Goal: Task Accomplishment & Management: Complete application form

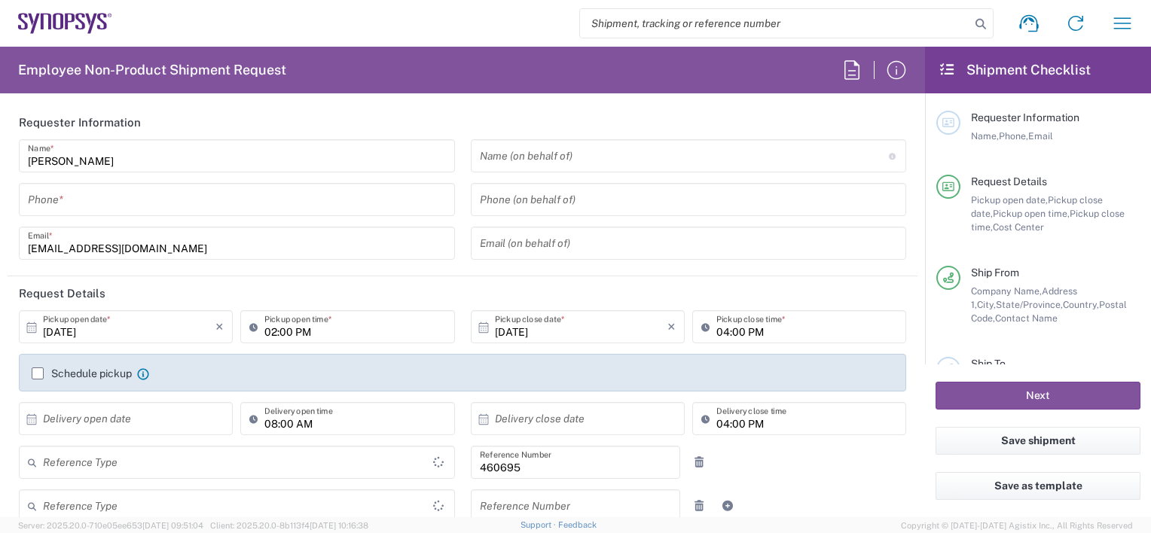
type input "Department"
type input "US01, SDG, M, HAPSOp 460695"
type input "[GEOGRAPHIC_DATA]"
type input "Delivered at Place"
type input "[US_STATE]"
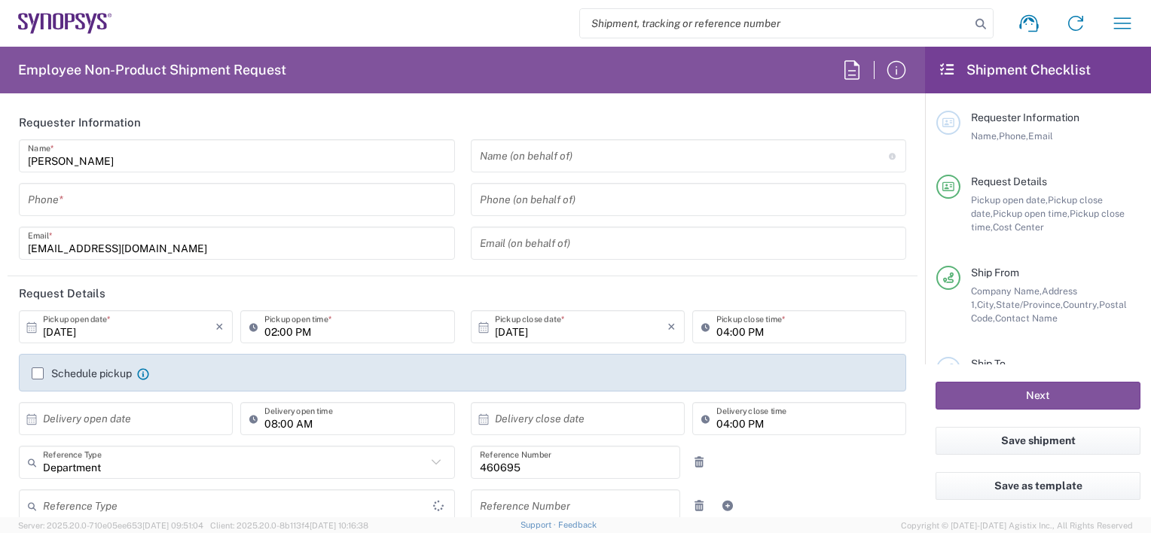
type input "[GEOGRAPHIC_DATA]"
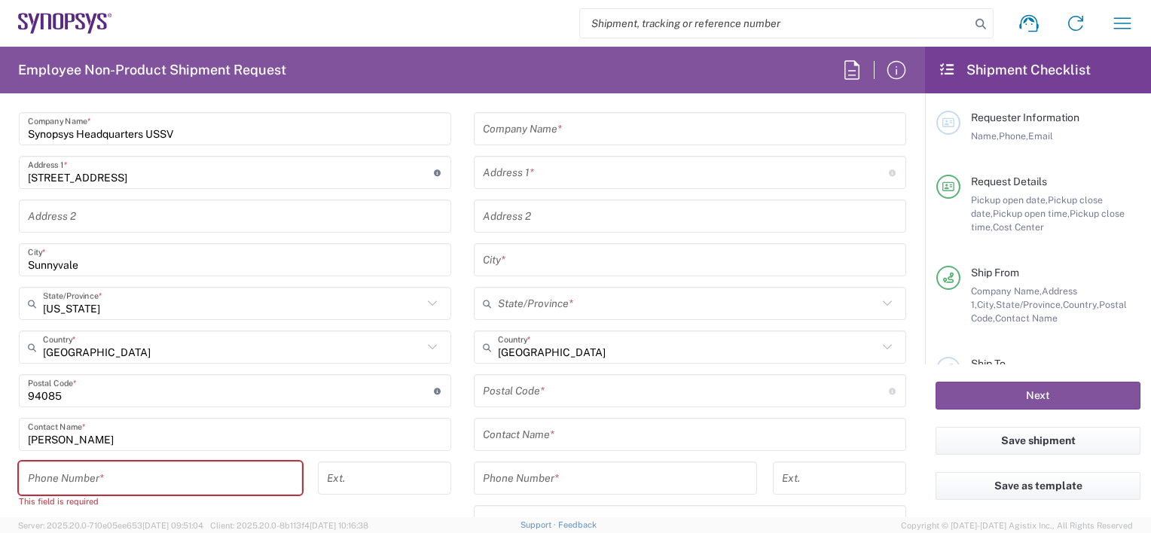
type input "Headquarters USSV"
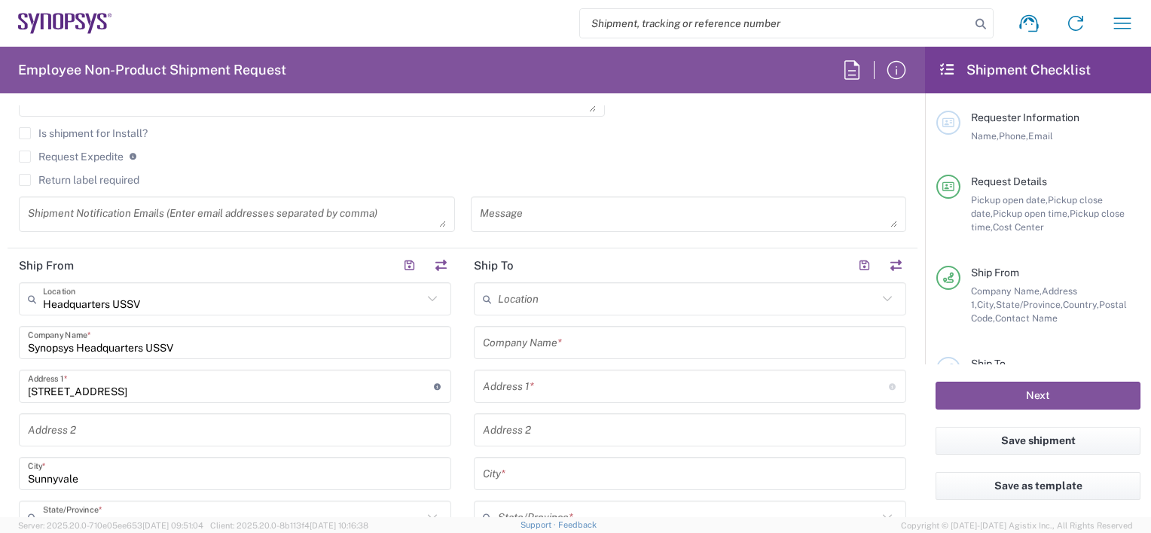
scroll to position [452, 0]
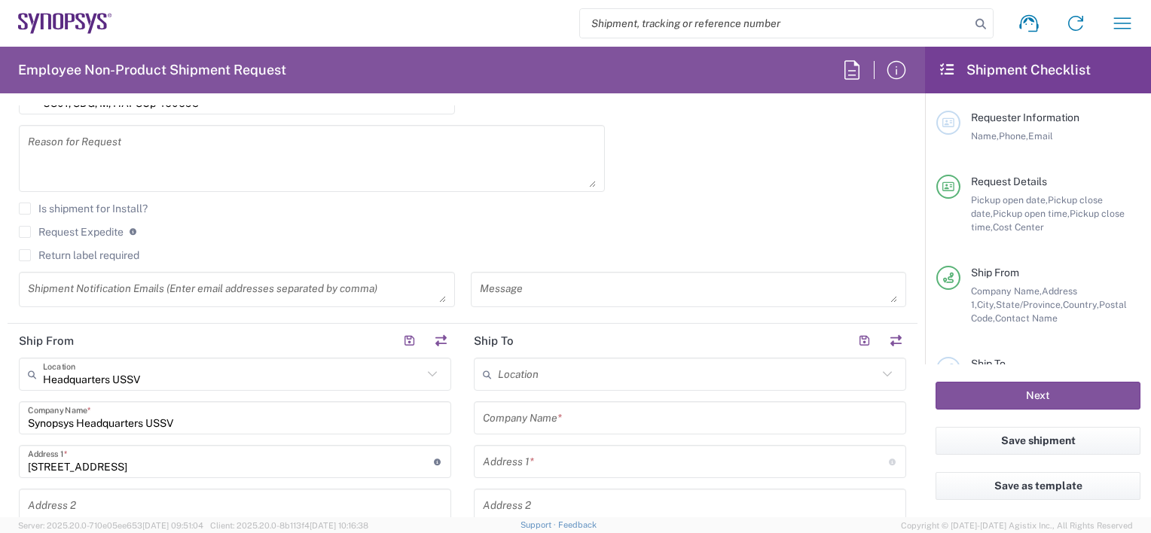
click at [76, 14] on icon at bounding box center [80, 22] width 10 height 17
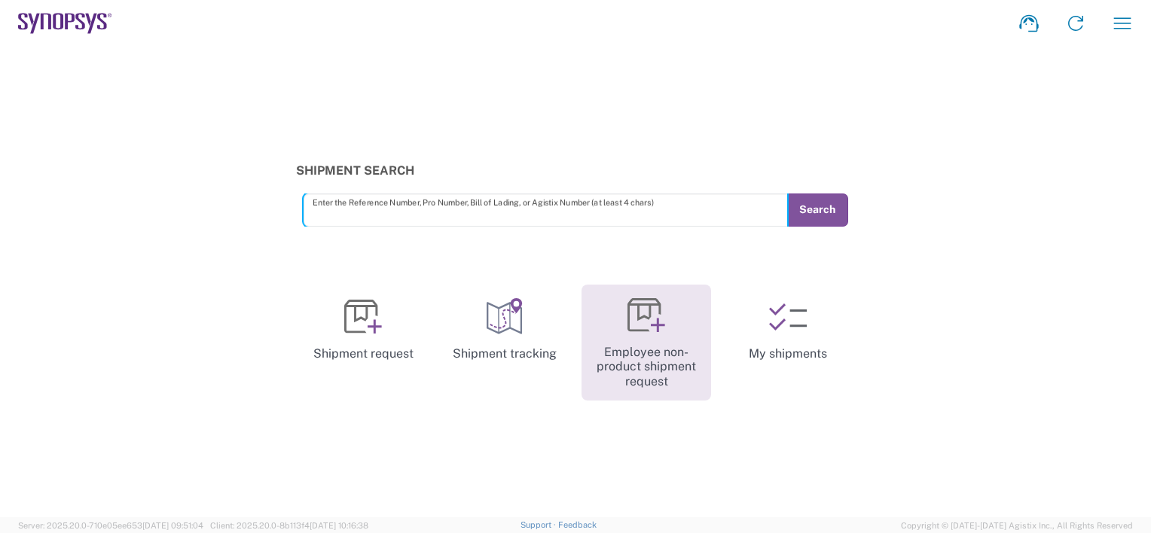
click at [655, 323] on icon at bounding box center [647, 316] width 38 height 38
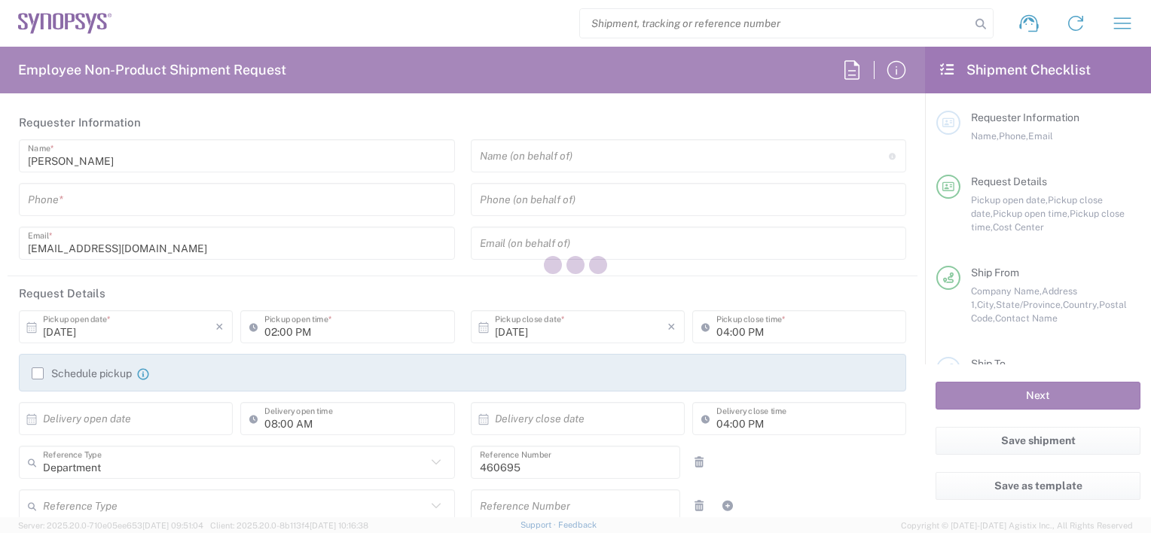
type input "US01, SDG, M, HAPSOp 460695"
type input "[US_STATE]"
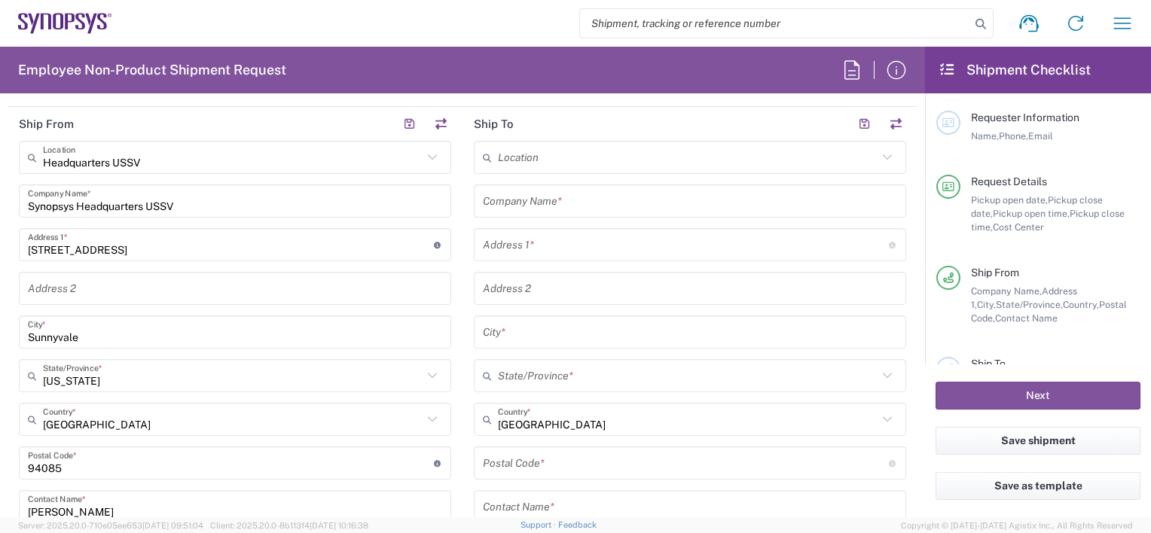
scroll to position [678, 0]
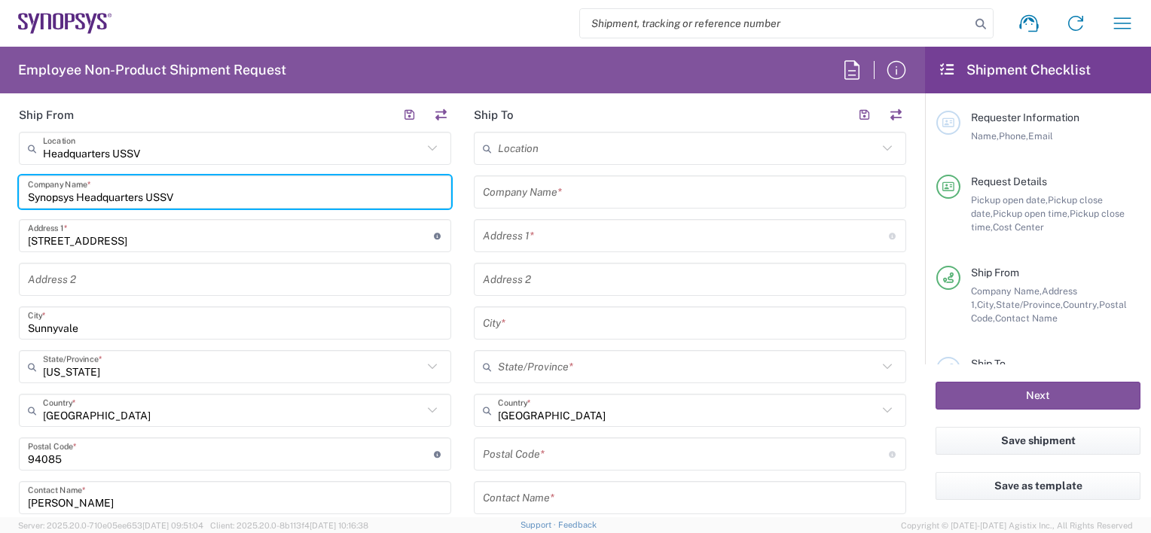
drag, startPoint x: 216, startPoint y: 192, endPoint x: 0, endPoint y: 194, distance: 215.5
click at [0, 194] on form "Requester Information Faizan Qureshi Name * Phone * faizanq@synopsys.com Email …" at bounding box center [462, 311] width 925 height 412
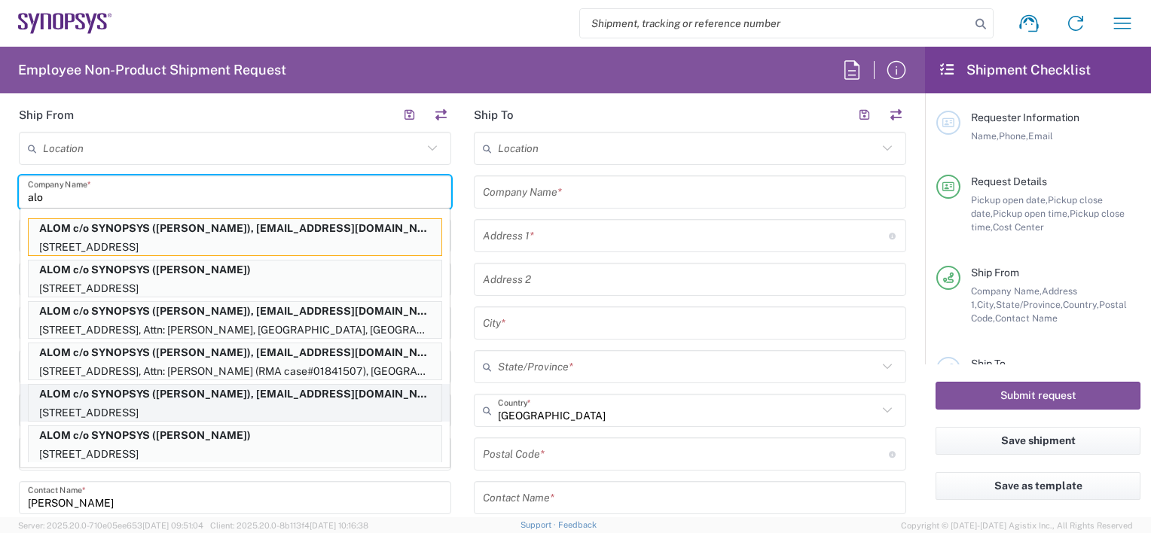
click at [151, 391] on p "ALOM c/o SYNOPSYS (Nirali Trivedi), synopsyssupport@alom.com" at bounding box center [235, 394] width 413 height 19
type input "ALOM c/o SYNOPSYS"
type input "[STREET_ADDRESS]"
type input "Fremont"
type input "94539"
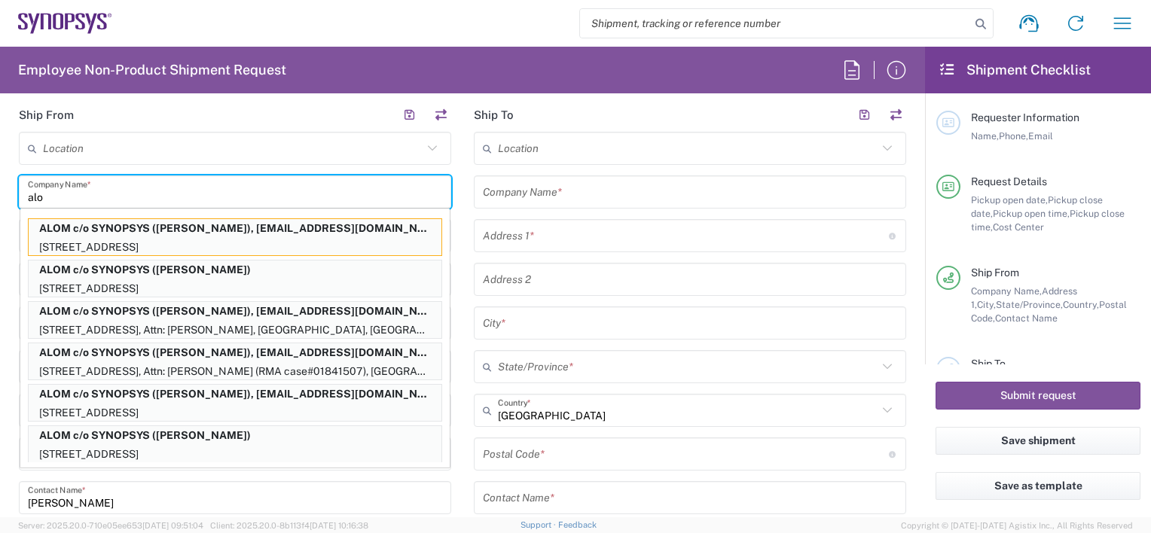
type input "[PERSON_NAME]"
type input "4086498039"
type input "[EMAIL_ADDRESS][DOMAIN_NAME]"
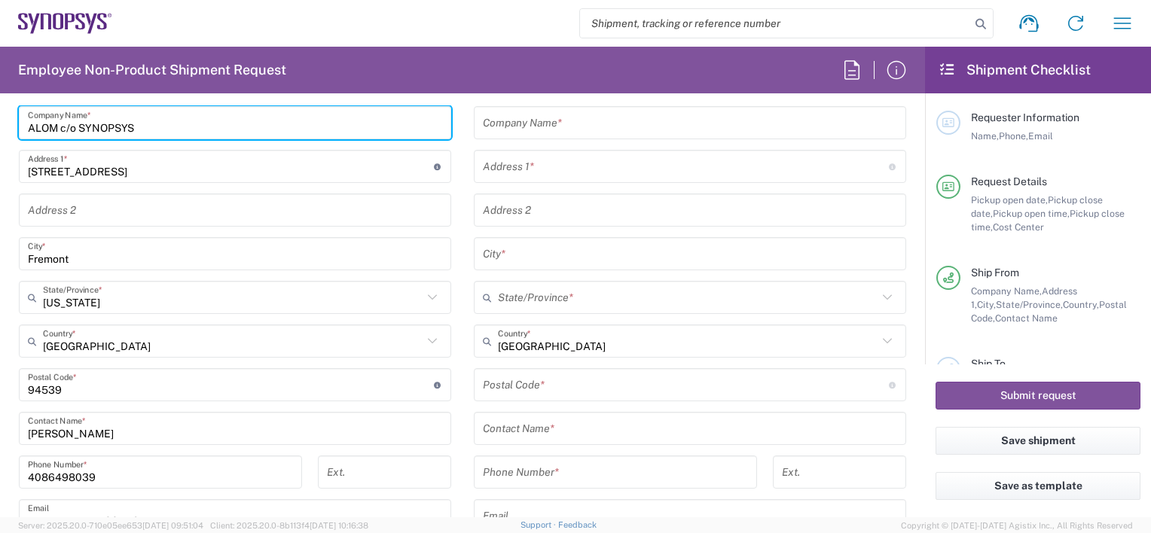
scroll to position [603, 0]
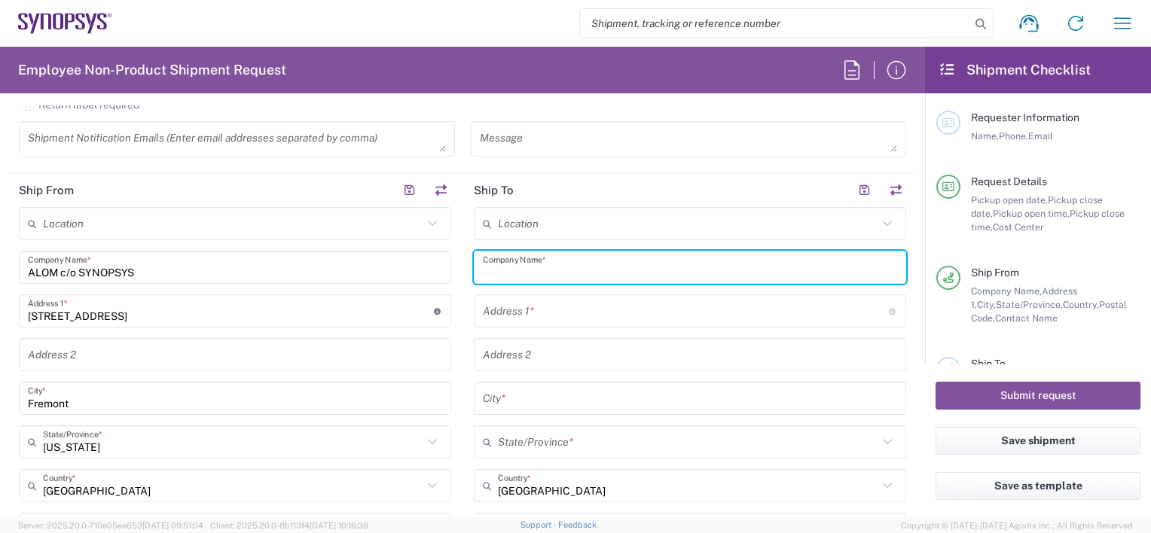
click at [519, 264] on input "text" at bounding box center [690, 268] width 414 height 26
type input "s"
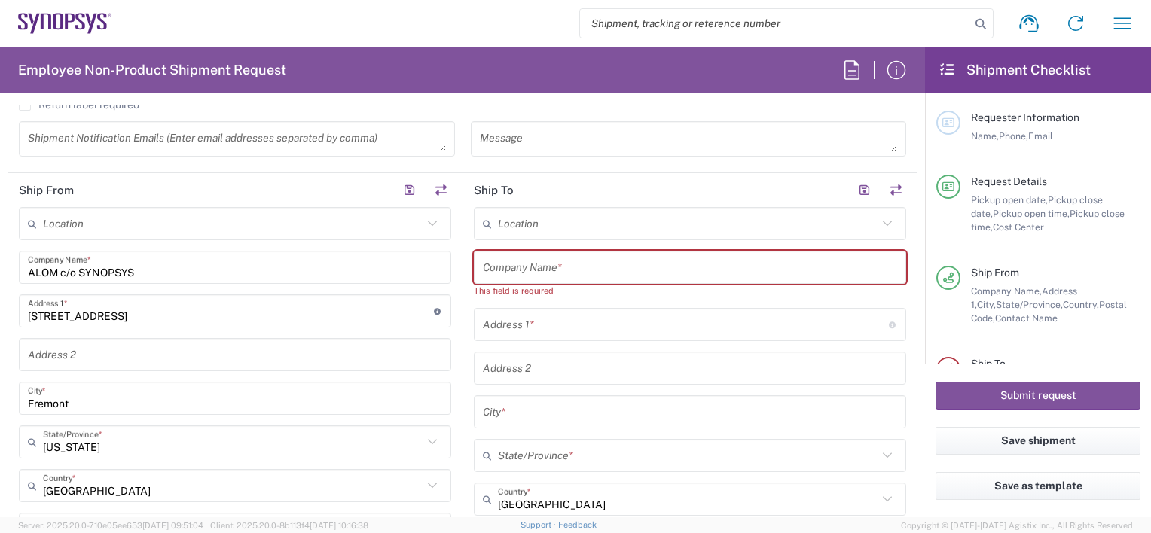
click at [537, 324] on input "text" at bounding box center [686, 325] width 406 height 26
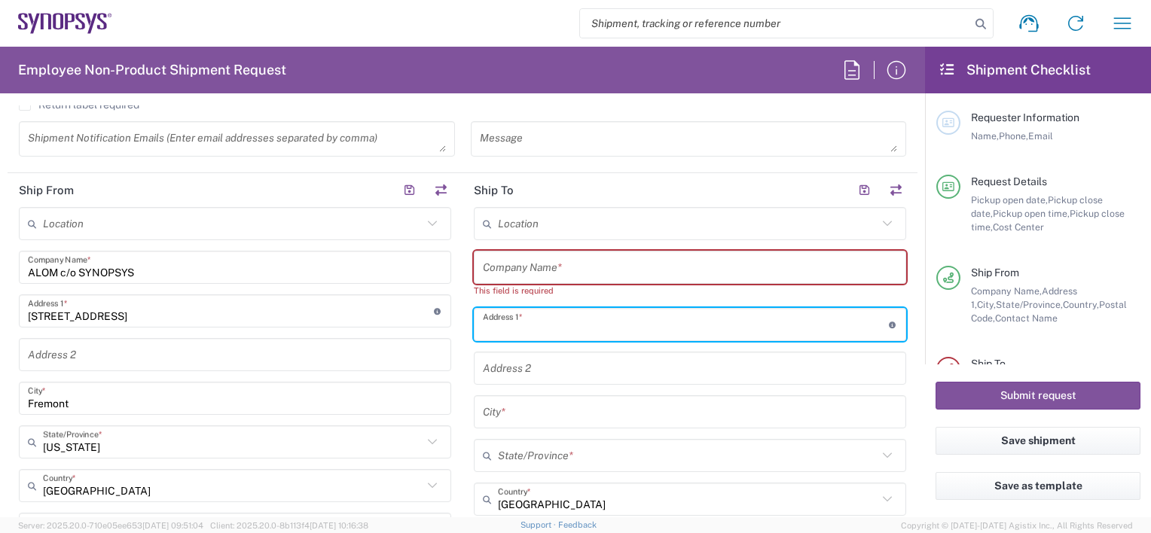
paste input "7469 Draper Ave"
type input "7469 Draper Ave"
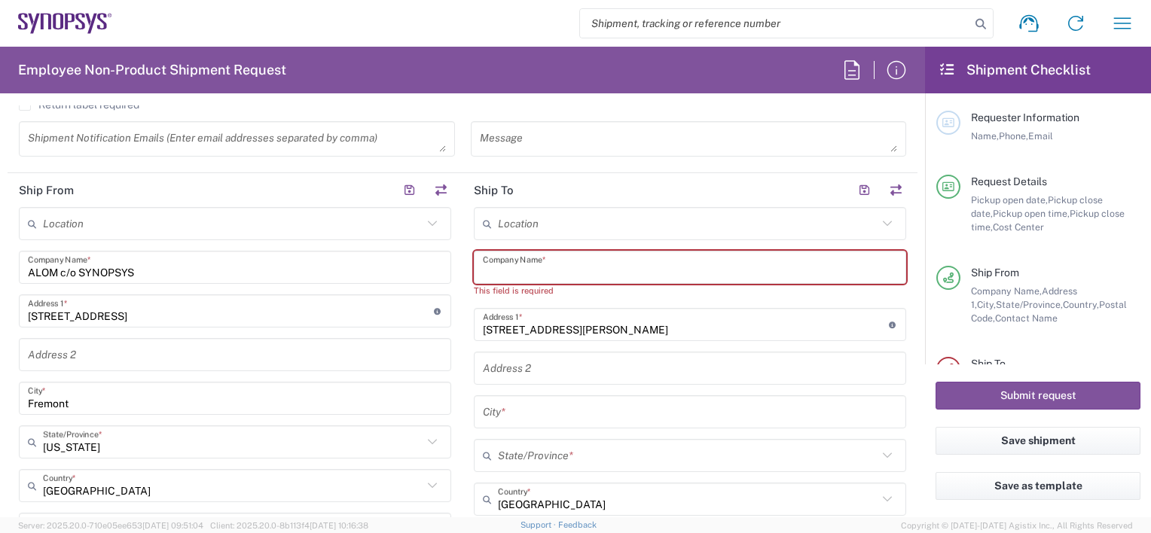
click at [564, 259] on input "text" at bounding box center [690, 268] width 414 height 26
click at [574, 267] on input "text" at bounding box center [690, 268] width 414 height 26
paste input "Synopsys"
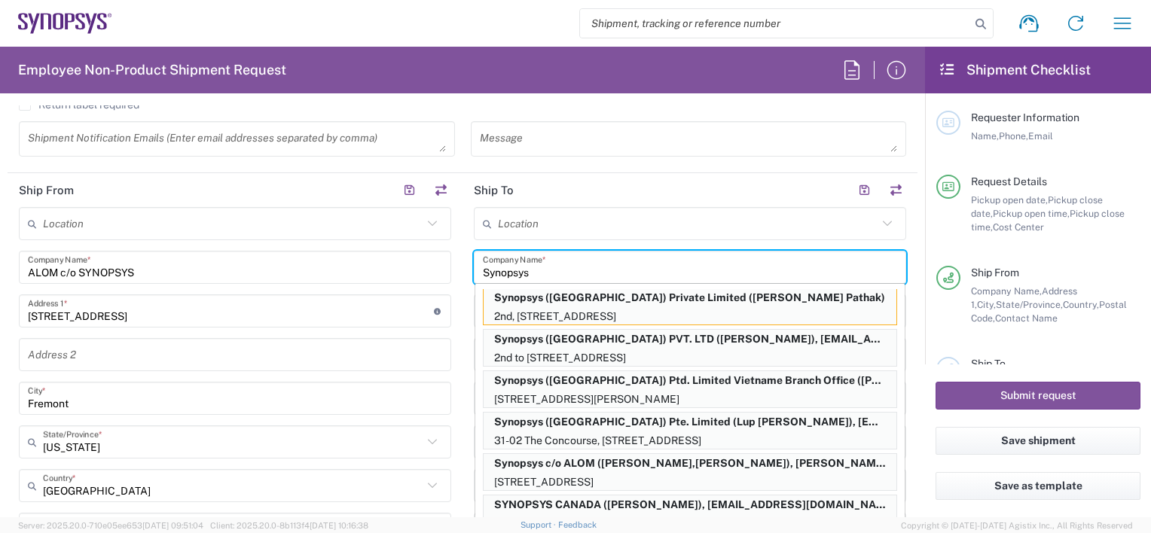
scroll to position [0, 0]
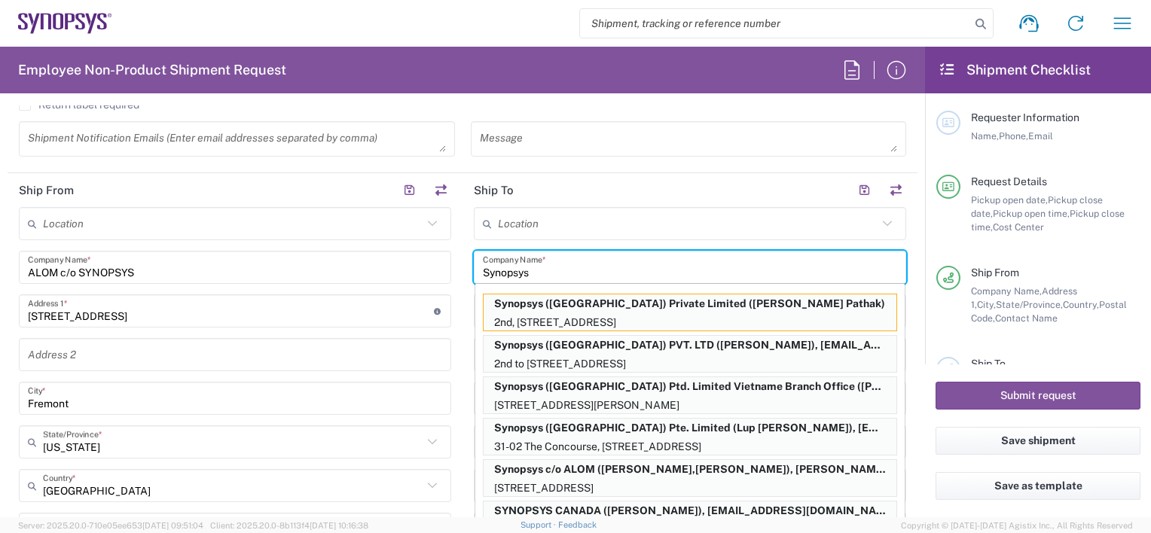
type input "Synopsys"
click at [595, 240] on div "Location Aachen DE04 Agrate Brianza IT01 Aschheim DE02 Atlanta US60 Austin US26…" at bounding box center [690, 523] width 433 height 633
click at [463, 241] on main "Location Aachen DE04 Agrate Brianza IT01 Aschheim DE02 Atlanta US60 Austin US26…" at bounding box center [690, 523] width 455 height 633
click at [559, 266] on input "Synopsys" at bounding box center [690, 268] width 414 height 26
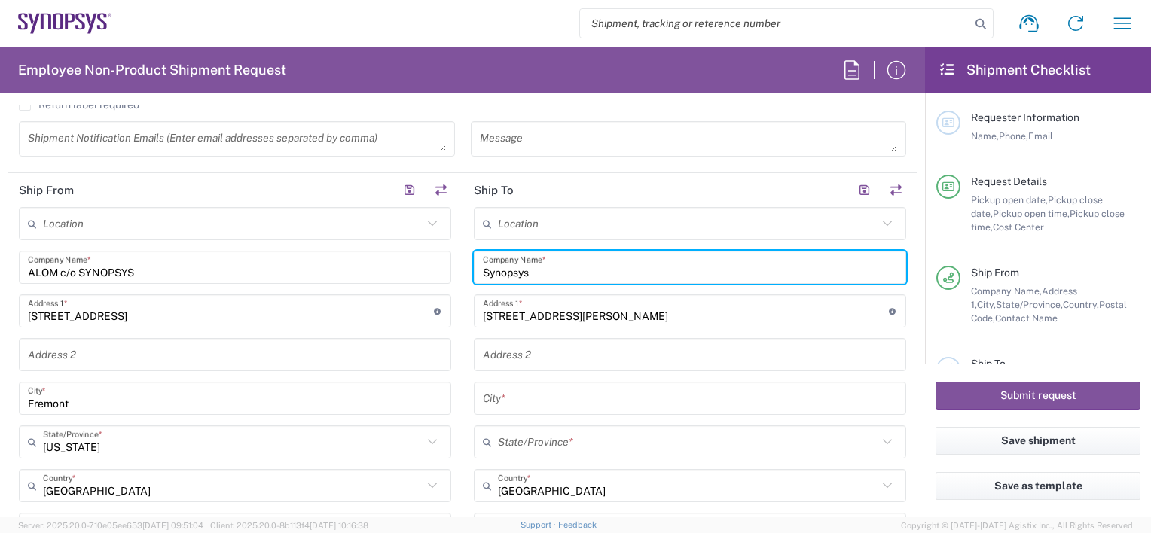
click at [509, 394] on input "text" at bounding box center [690, 399] width 414 height 26
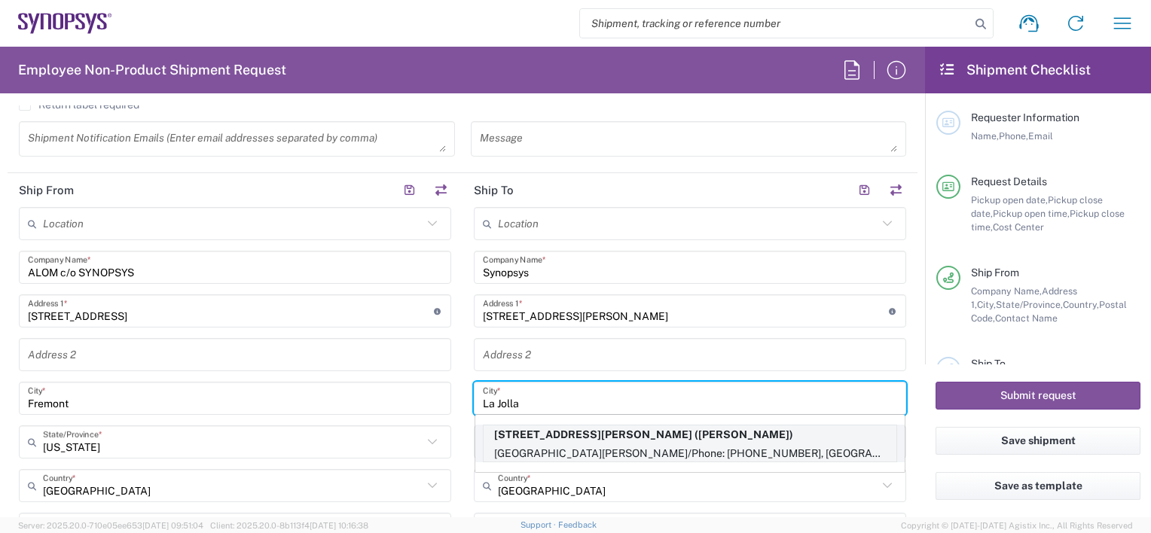
type input "La Jolla"
click at [557, 448] on p "La Jolla, CA 92037 USA, Noe Arroyo/Phone: (619)987-7302, La Jolla, CA, 92037, US" at bounding box center [690, 454] width 413 height 19
type input "7469 Draper Ave"
type input "La Jolla, CA 92037 USA"
type input "[PERSON_NAME]/Phone: [PHONE_NUMBER]"
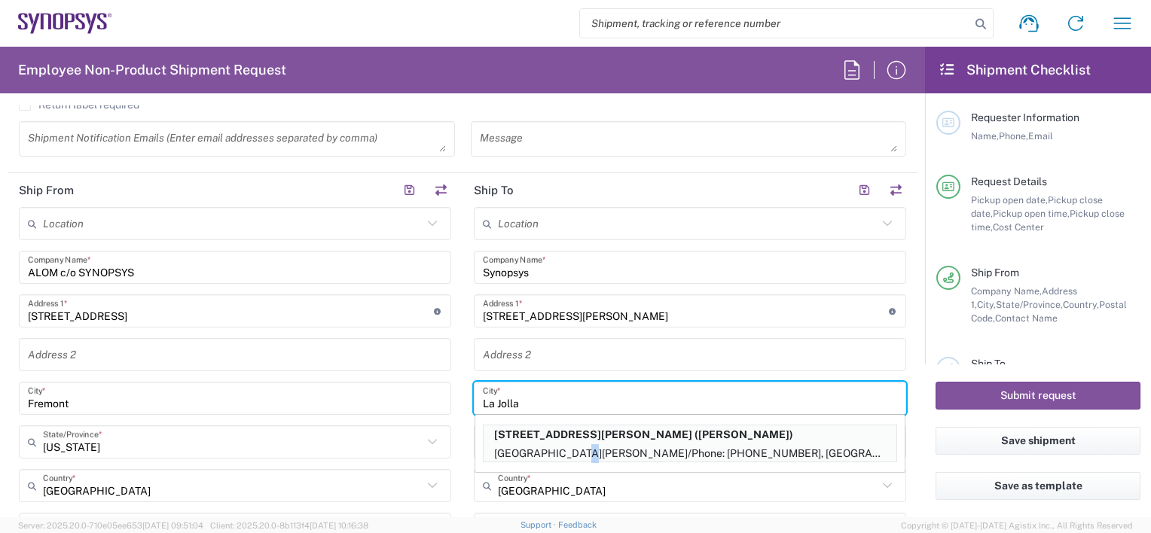
type input "[US_STATE]"
type input "92037"
type input "[PERSON_NAME]"
type input "6199877302"
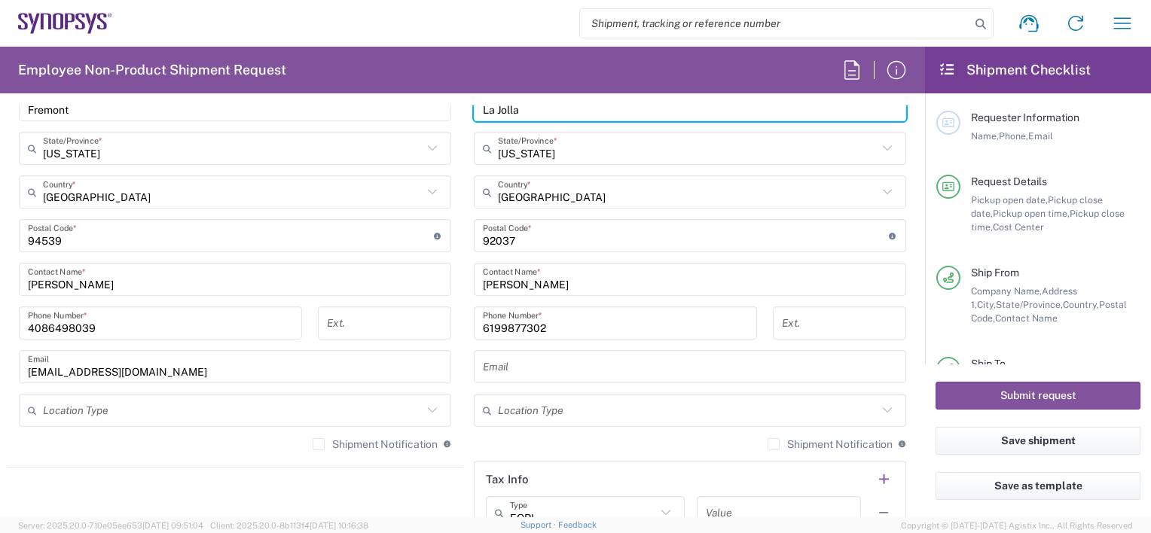
scroll to position [904, 0]
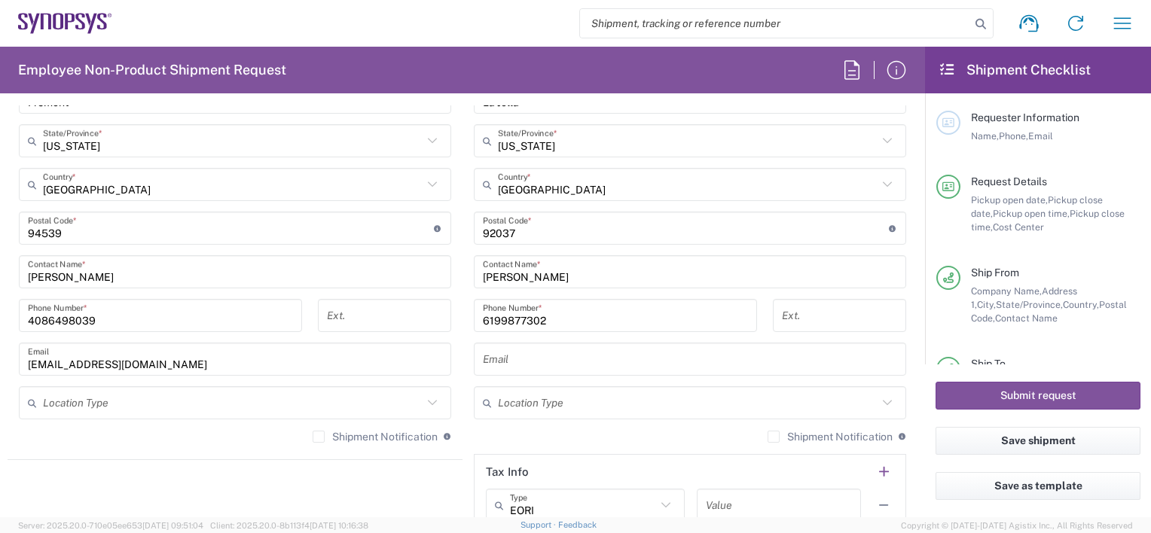
click at [316, 437] on label "Shipment Notification" at bounding box center [375, 437] width 125 height 12
click at [319, 437] on input "Shipment Notification" at bounding box center [319, 437] width 0 height 0
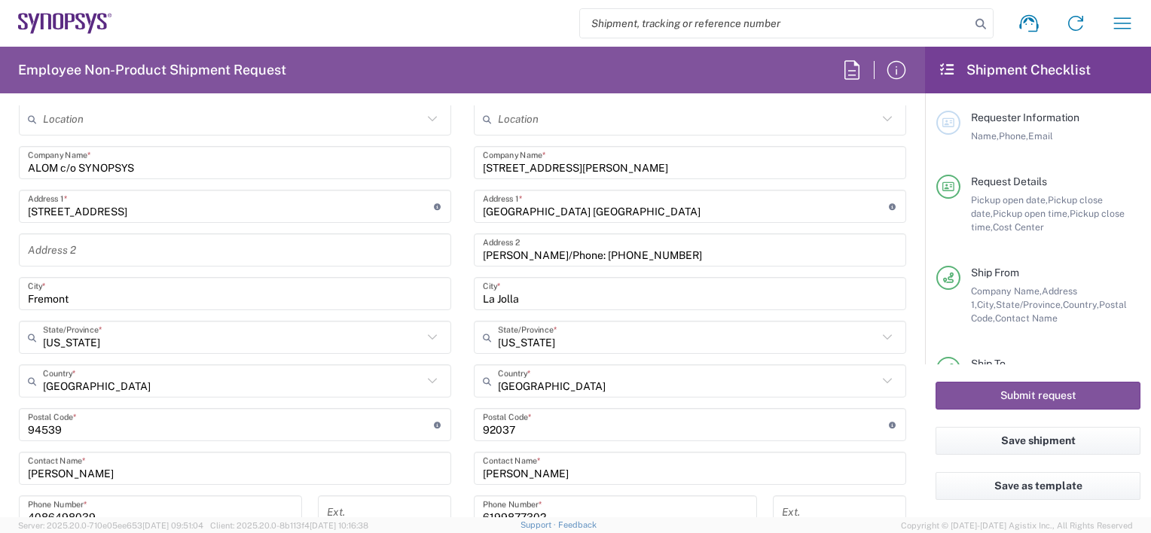
scroll to position [678, 0]
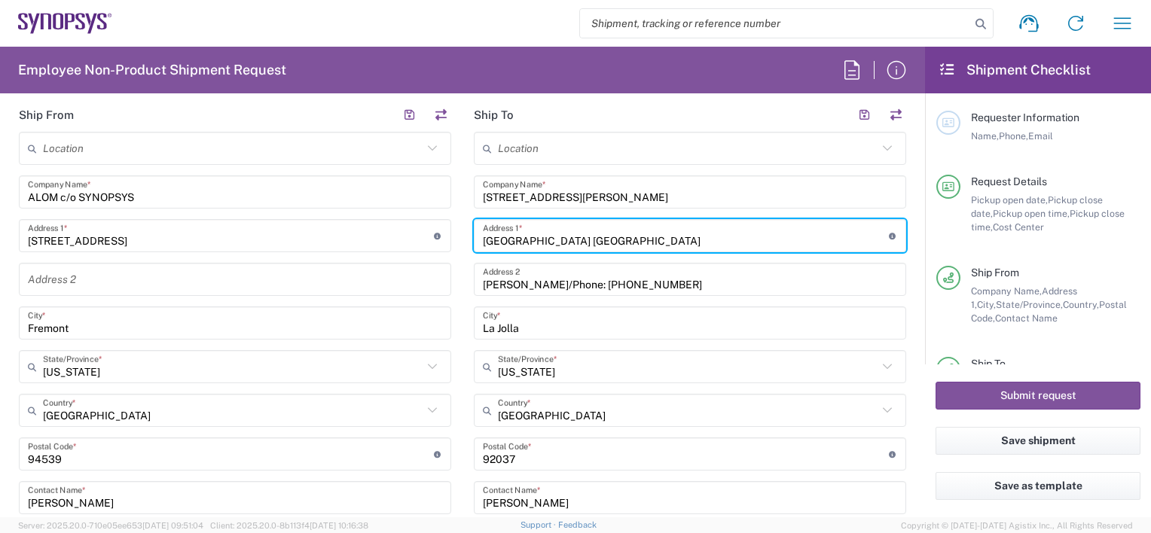
drag, startPoint x: 607, startPoint y: 240, endPoint x: 523, endPoint y: 238, distance: 84.4
click at [523, 238] on input "La Jolla, CA 92037 USA" at bounding box center [686, 236] width 406 height 26
click at [576, 196] on input "7469 Draper Ave" at bounding box center [690, 192] width 414 height 26
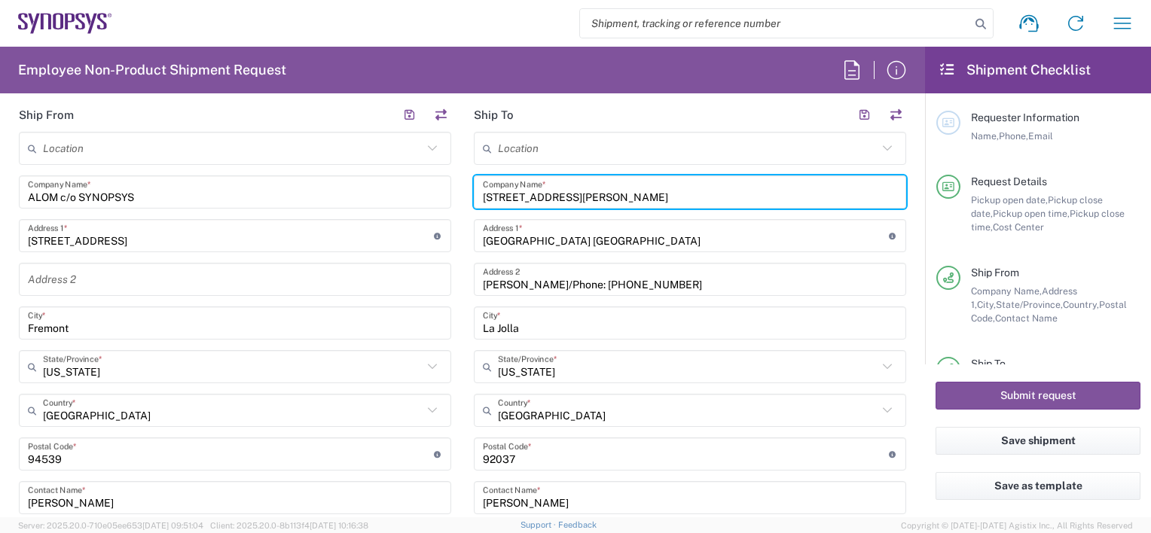
drag, startPoint x: 585, startPoint y: 193, endPoint x: 404, endPoint y: 190, distance: 181.6
click at [404, 190] on div "Ship From Location Aachen DE04 Agrate Brianza IT01 Aschheim DE02 Atlanta US60 A…" at bounding box center [463, 434] width 910 height 673
click at [483, 238] on input "La Jolla, CA 92037 USA" at bounding box center [686, 236] width 406 height 26
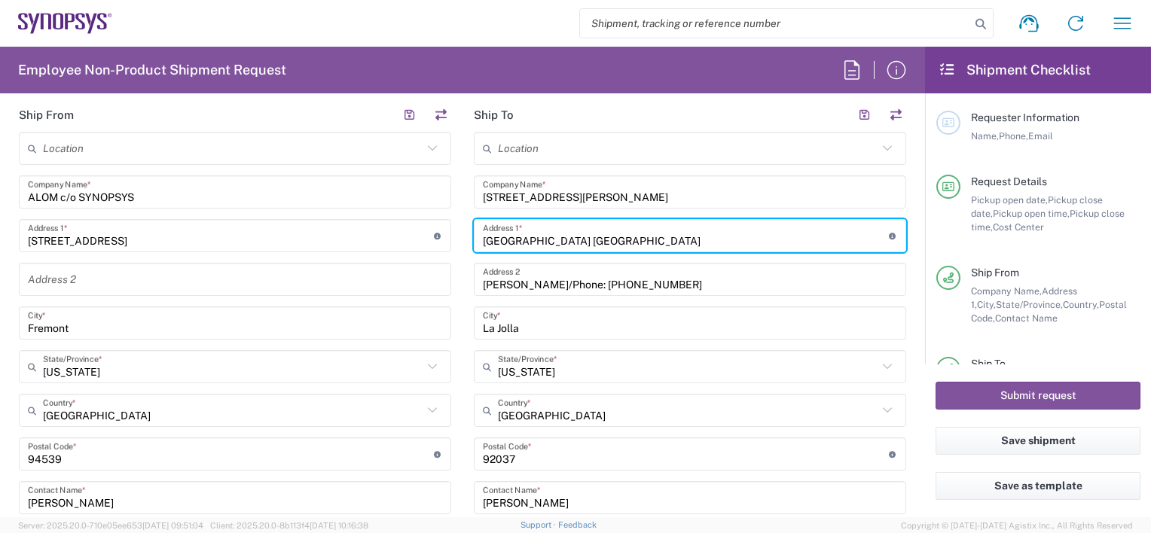
paste input "7469 Draper Ave"
type input "[STREET_ADDRESS][PERSON_NAME]"
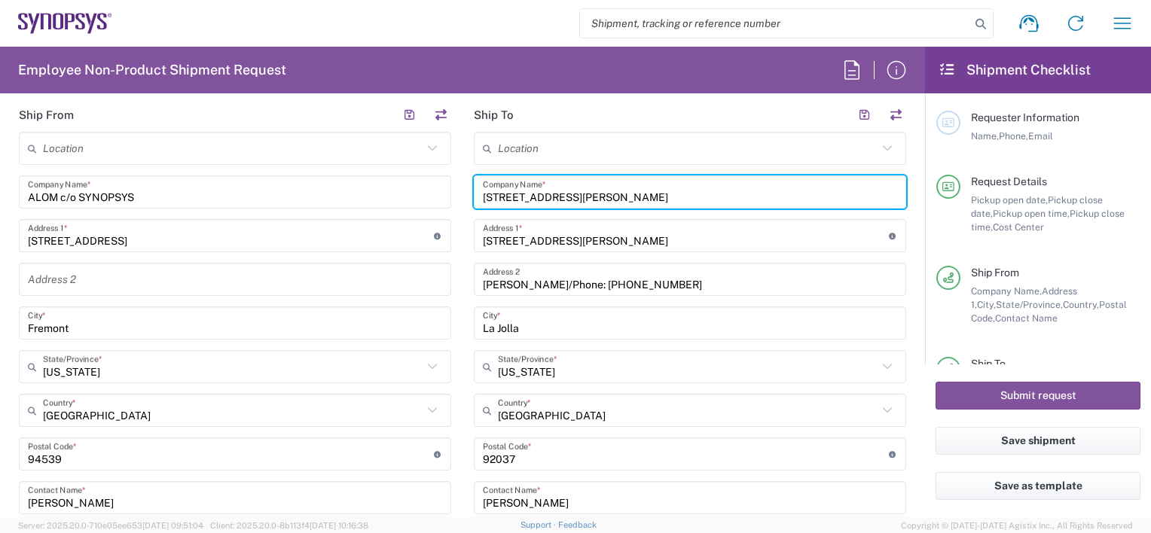
drag, startPoint x: 569, startPoint y: 193, endPoint x: 319, endPoint y: 195, distance: 250.2
click at [319, 195] on div "Ship From Location Aachen DE04 Agrate Brianza IT01 Aschheim DE02 Atlanta US60 A…" at bounding box center [463, 434] width 910 height 673
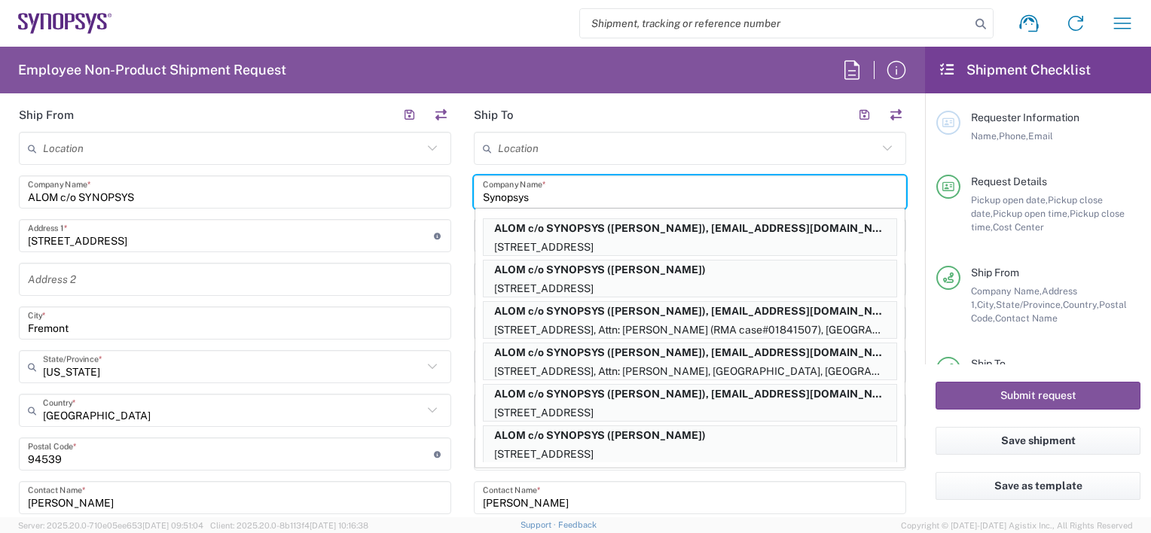
type input "Synopsys"
click at [533, 166] on div "Location Aachen DE04 Agrate Brianza IT01 Aschheim DE02 Atlanta US60 Austin US26…" at bounding box center [690, 448] width 433 height 633
click at [456, 193] on main "Location Aachen DE04 Agrate Brianza IT01 Aschheim DE02 Atlanta US60 Austin US26…" at bounding box center [235, 406] width 455 height 549
drag, startPoint x: 521, startPoint y: 198, endPoint x: 578, endPoint y: 197, distance: 56.5
click at [523, 198] on input "Synopsys" at bounding box center [690, 192] width 414 height 26
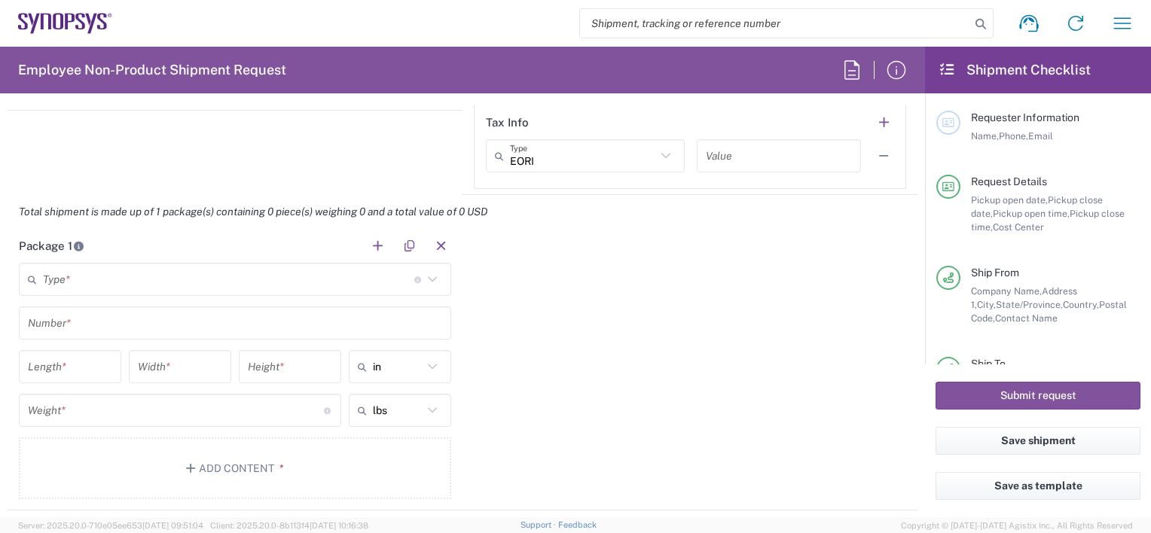
scroll to position [1281, 0]
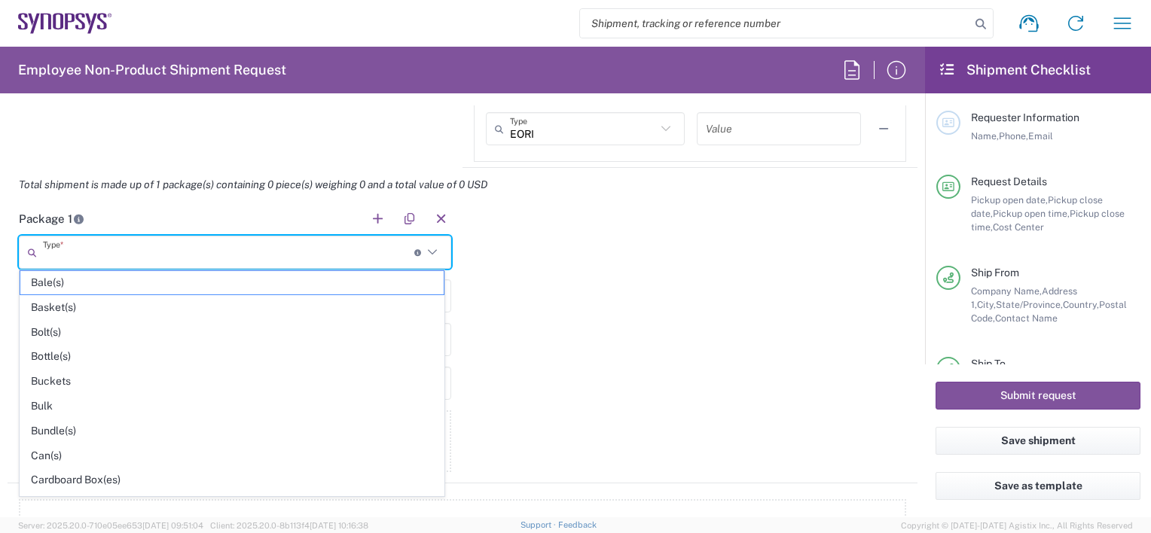
click at [115, 251] on input "text" at bounding box center [228, 253] width 371 height 26
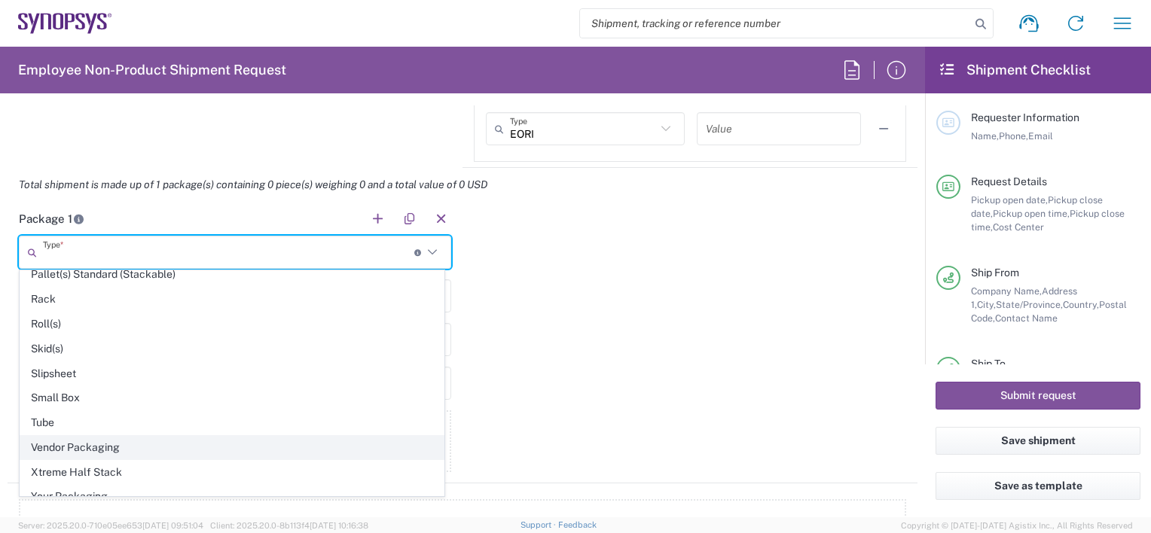
scroll to position [702, 0]
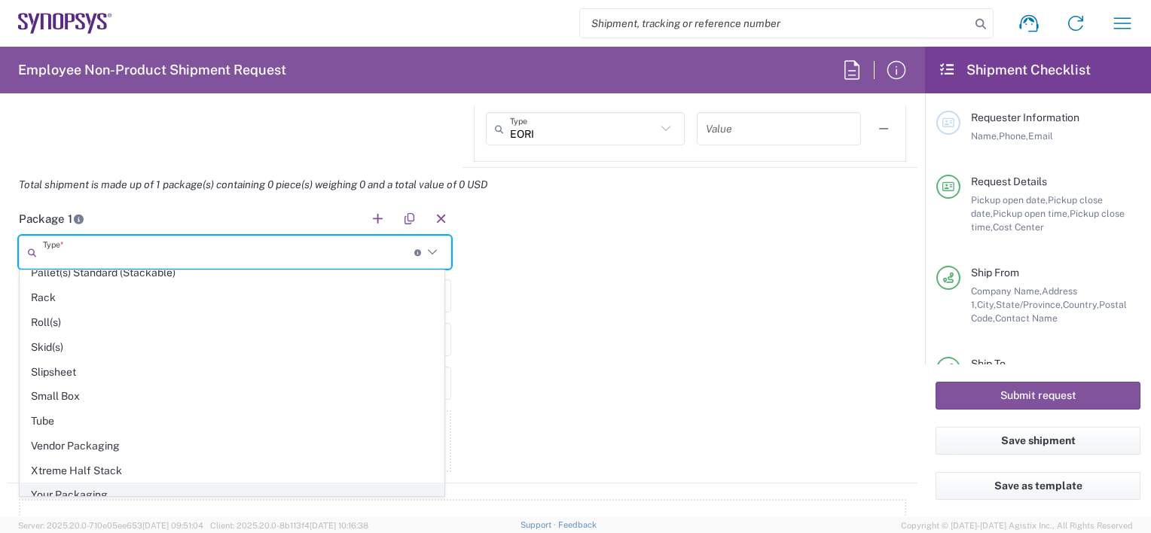
click at [113, 488] on span "Your Packaging" at bounding box center [231, 495] width 423 height 23
type input "Your Packaging"
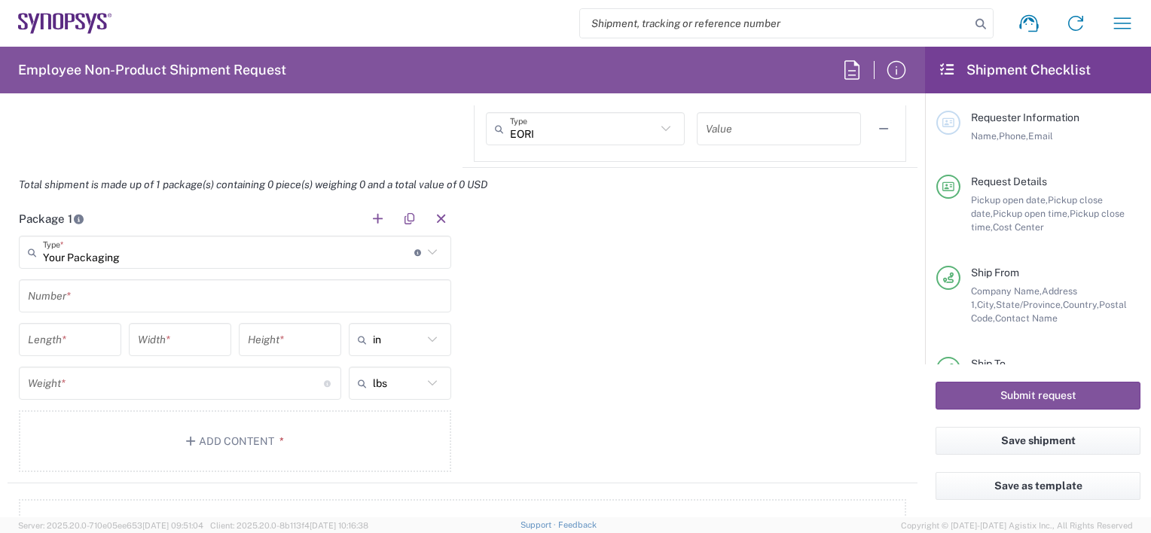
click at [87, 300] on input "text" at bounding box center [235, 296] width 414 height 26
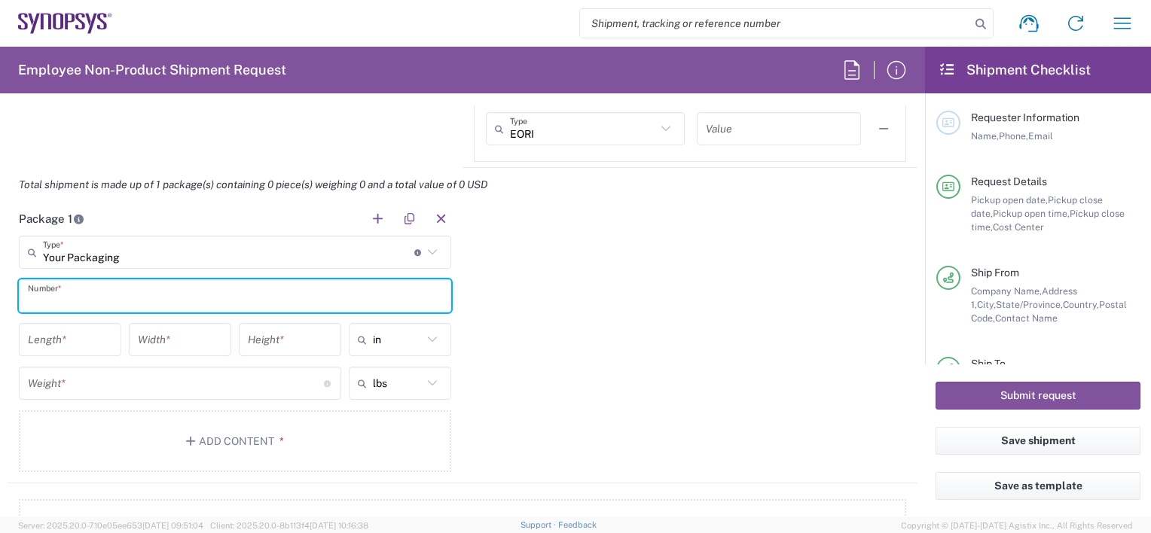
click at [87, 299] on input "text" at bounding box center [235, 296] width 414 height 26
type input "1"
click at [48, 344] on input "number" at bounding box center [70, 340] width 84 height 26
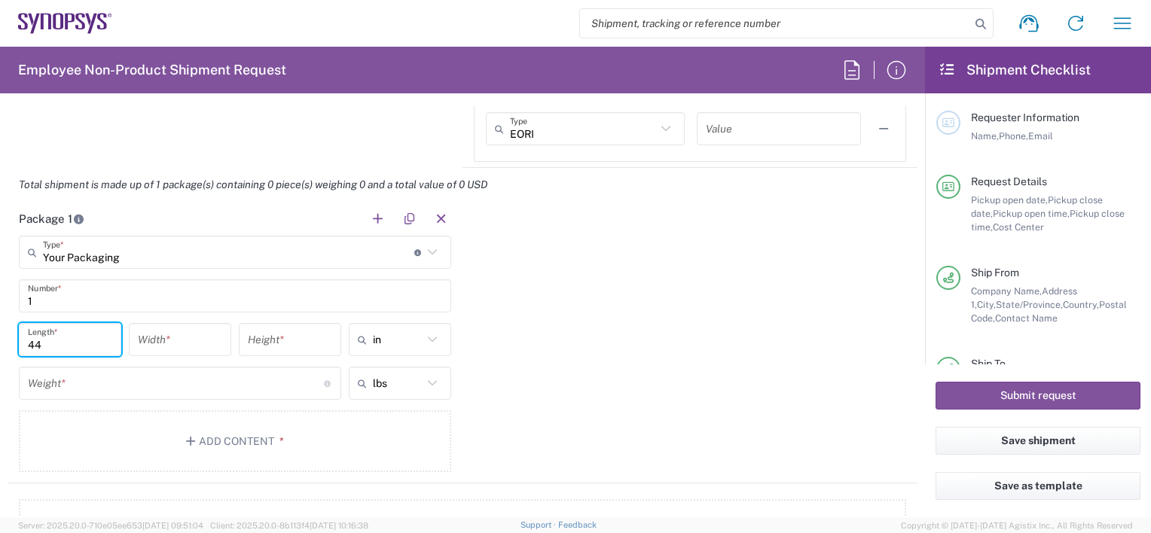
type input "44"
click at [194, 341] on input "number" at bounding box center [180, 340] width 84 height 26
type input "40"
click at [289, 340] on input "number" at bounding box center [290, 340] width 84 height 26
type input "40"
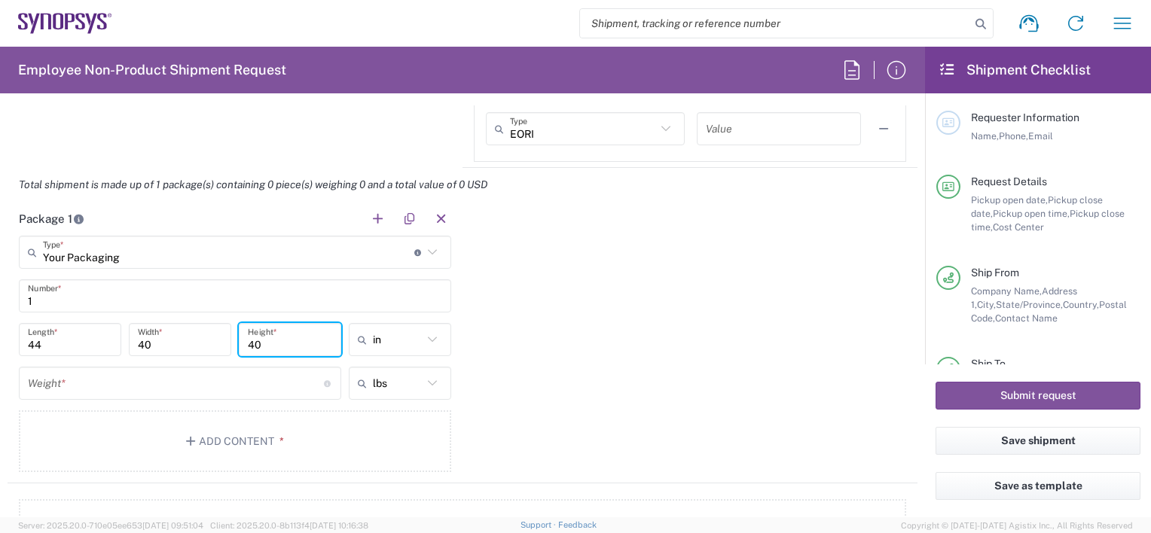
click at [77, 384] on input "number" at bounding box center [176, 384] width 296 height 26
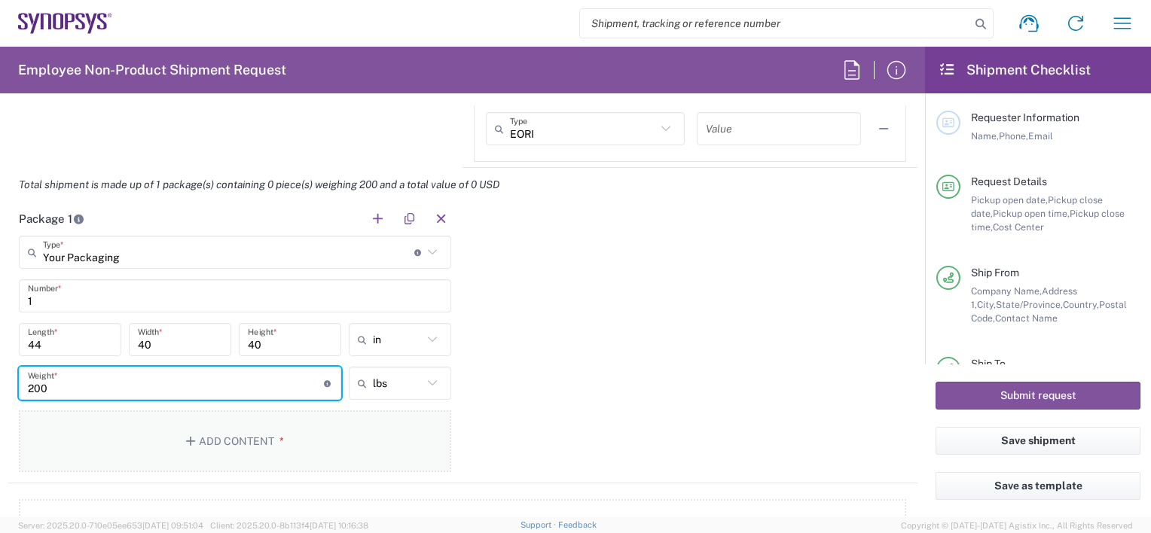
type input "200"
click at [263, 442] on button "Add Content *" at bounding box center [235, 442] width 433 height 62
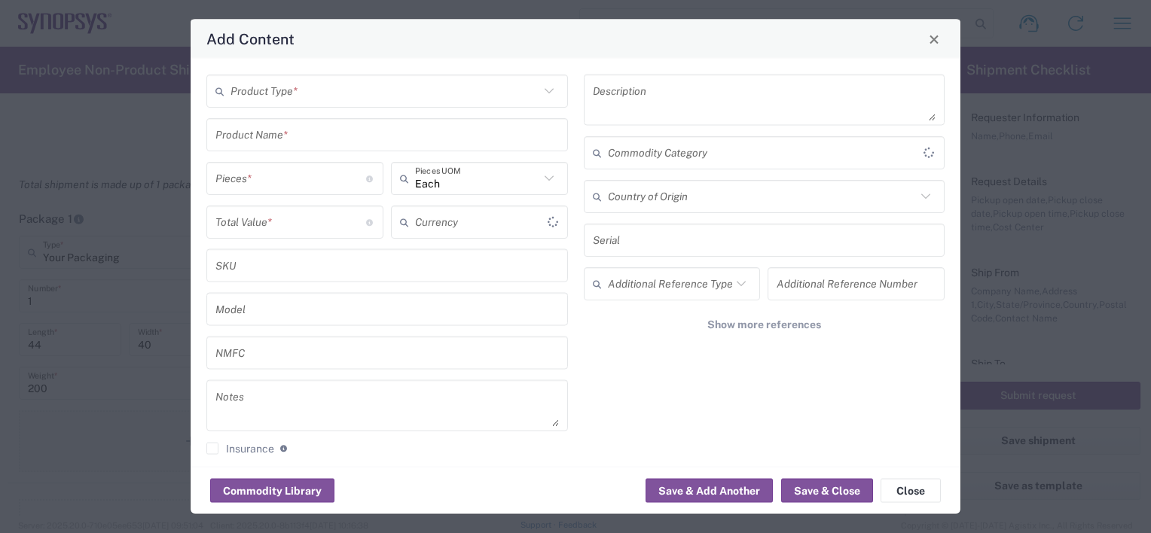
type input "US Dollar"
click at [310, 104] on div "Product Type *" at bounding box center [387, 91] width 362 height 33
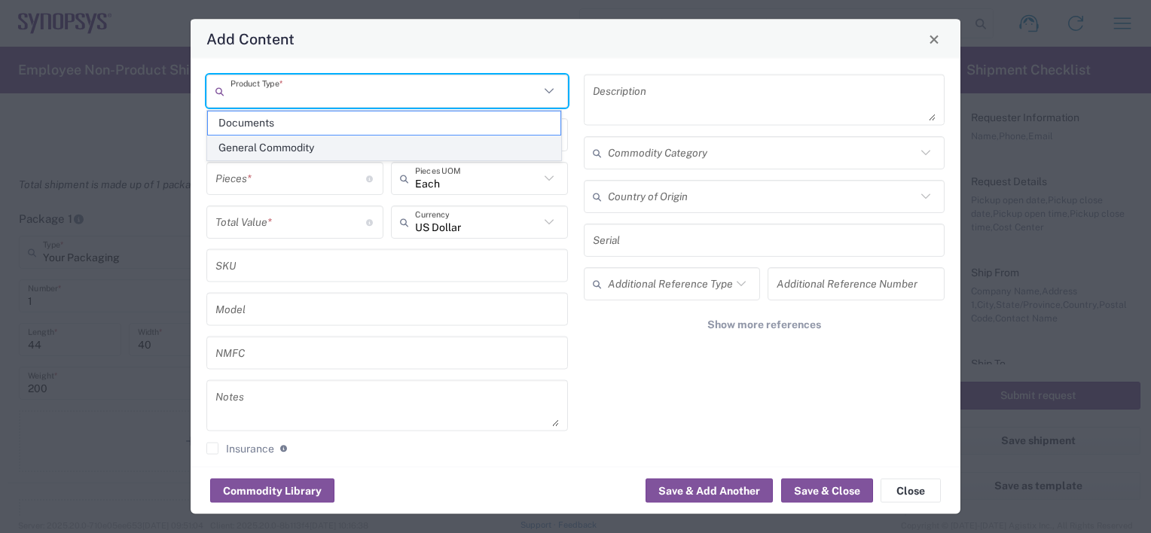
click at [289, 141] on span "General Commodity" at bounding box center [384, 147] width 353 height 23
type input "General Commodity"
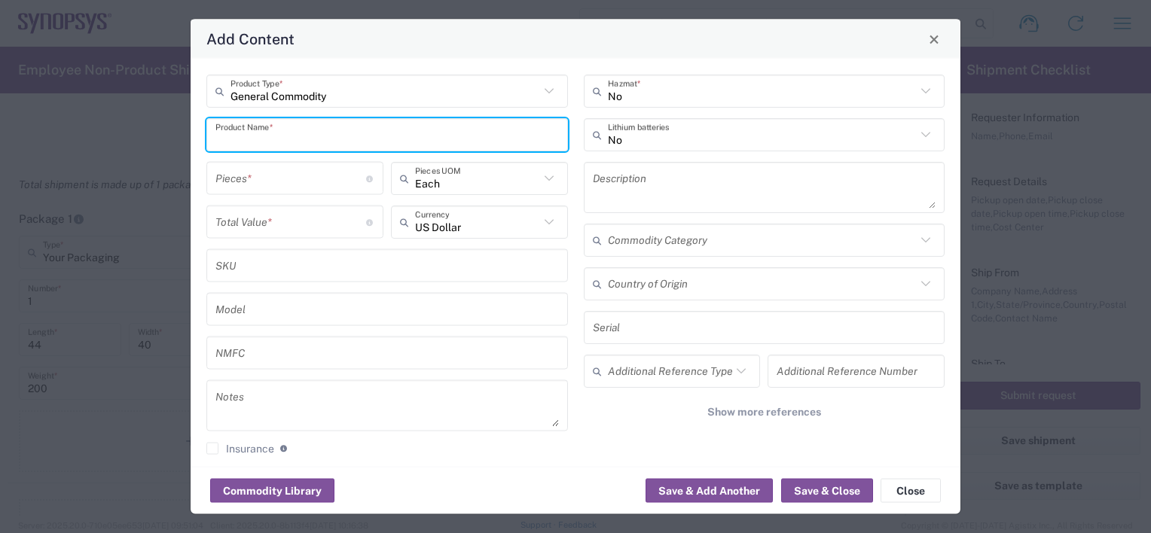
click at [274, 145] on input "text" at bounding box center [388, 134] width 344 height 26
type input "N"
type input "R"
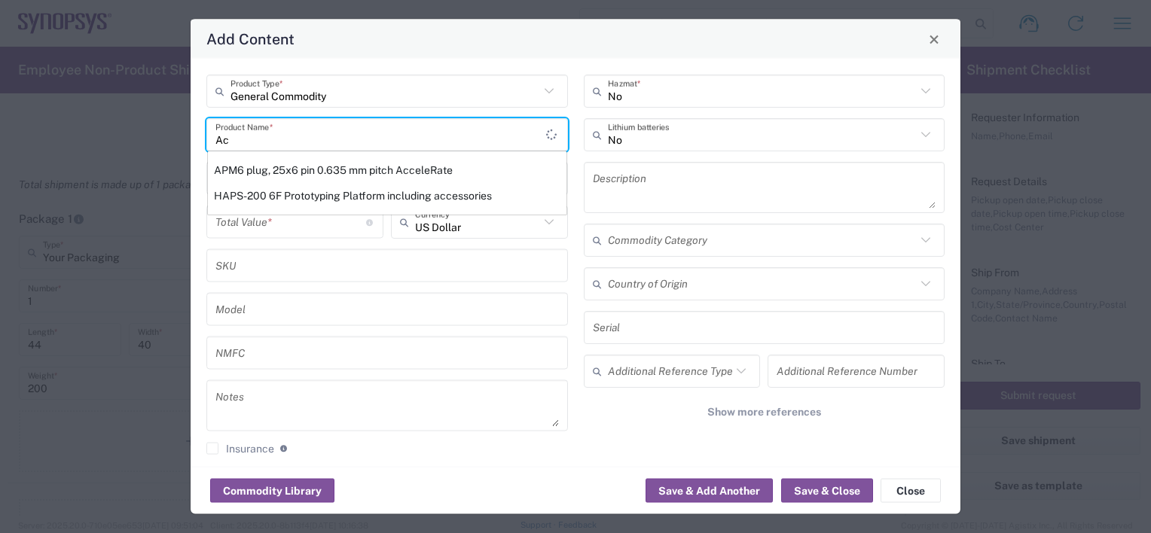
type input "A"
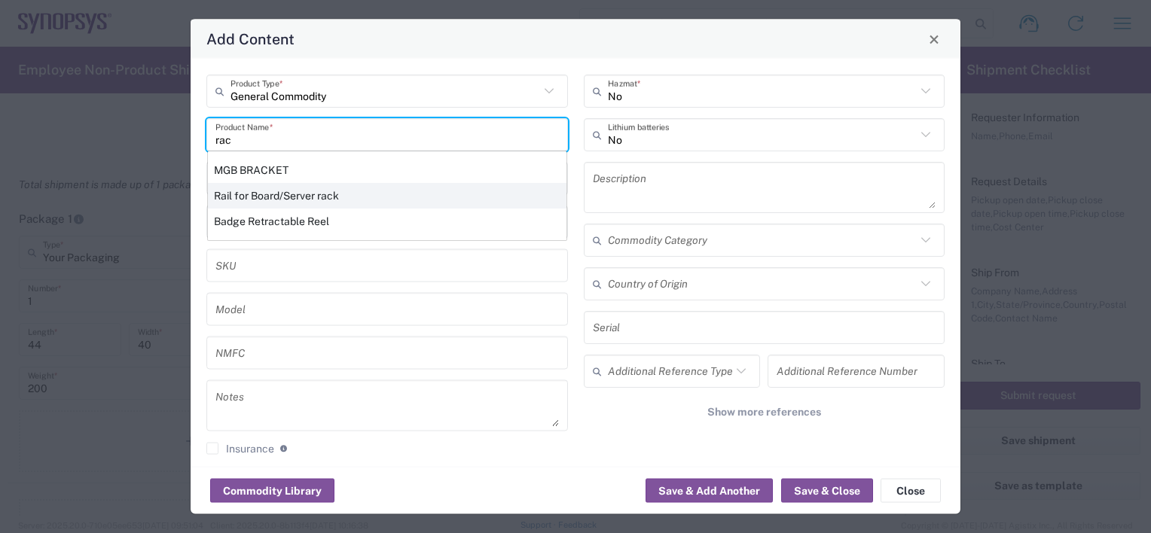
click at [300, 191] on div "Rail for Board/Server rack" at bounding box center [387, 196] width 359 height 26
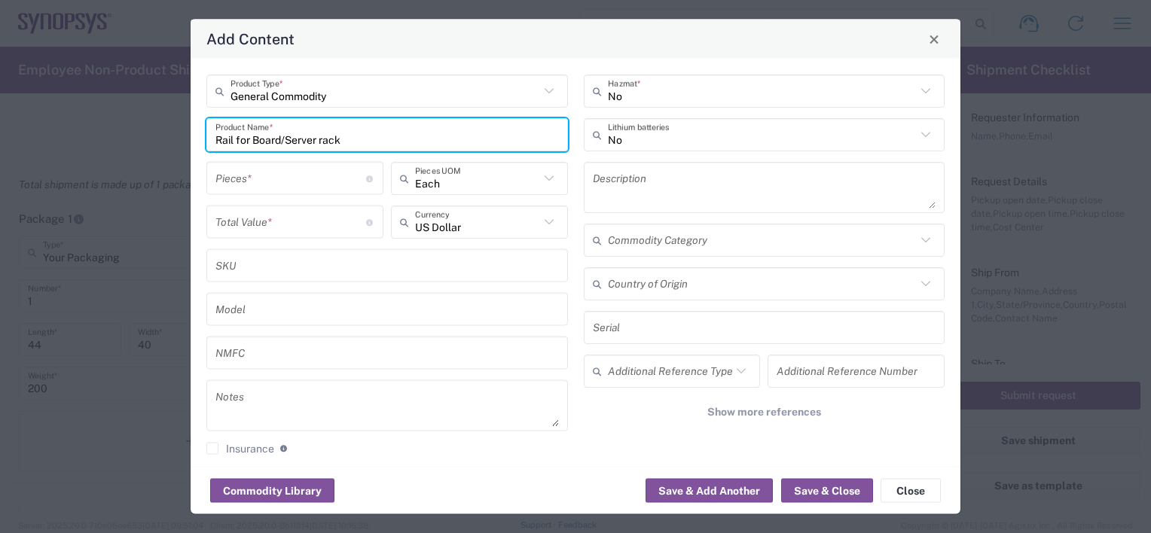
type input "Rail for Board/Server rack"
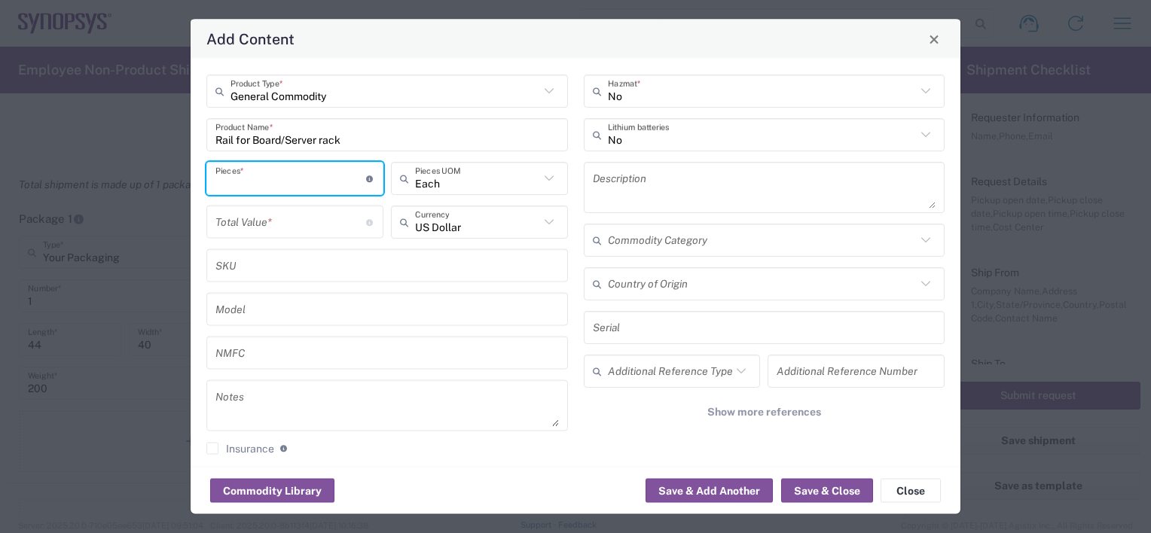
click at [283, 182] on input "number" at bounding box center [291, 178] width 151 height 26
type input "2"
click at [283, 228] on input "number" at bounding box center [291, 222] width 151 height 26
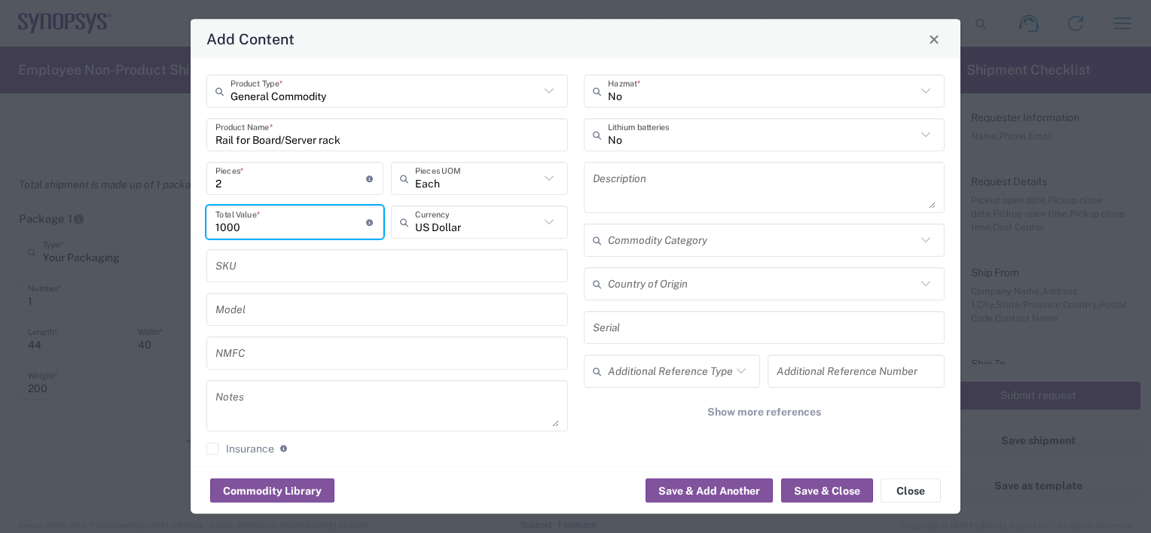
type input "1000"
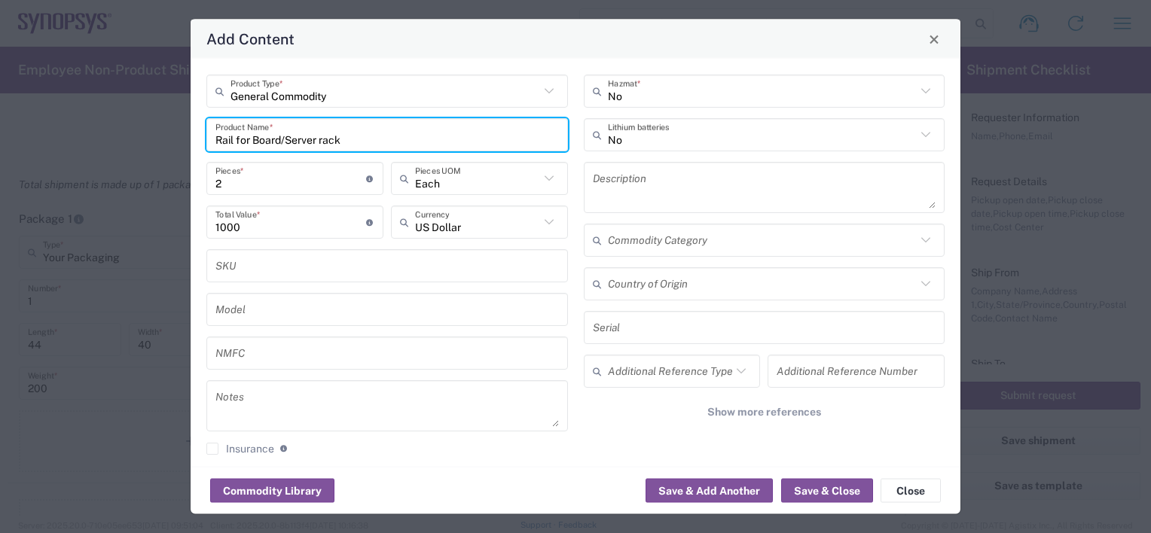
drag, startPoint x: 283, startPoint y: 136, endPoint x: 198, endPoint y: 129, distance: 85.4
click at [210, 136] on div "Rail for Board/Server rack Product Name *" at bounding box center [387, 134] width 362 height 33
click at [353, 140] on input "Rittal Racks /Server rack" at bounding box center [388, 134] width 344 height 26
drag, startPoint x: 335, startPoint y: 139, endPoint x: 286, endPoint y: 139, distance: 48.2
click at [286, 139] on input "Rittal Racks /Server rack front doors" at bounding box center [388, 134] width 344 height 26
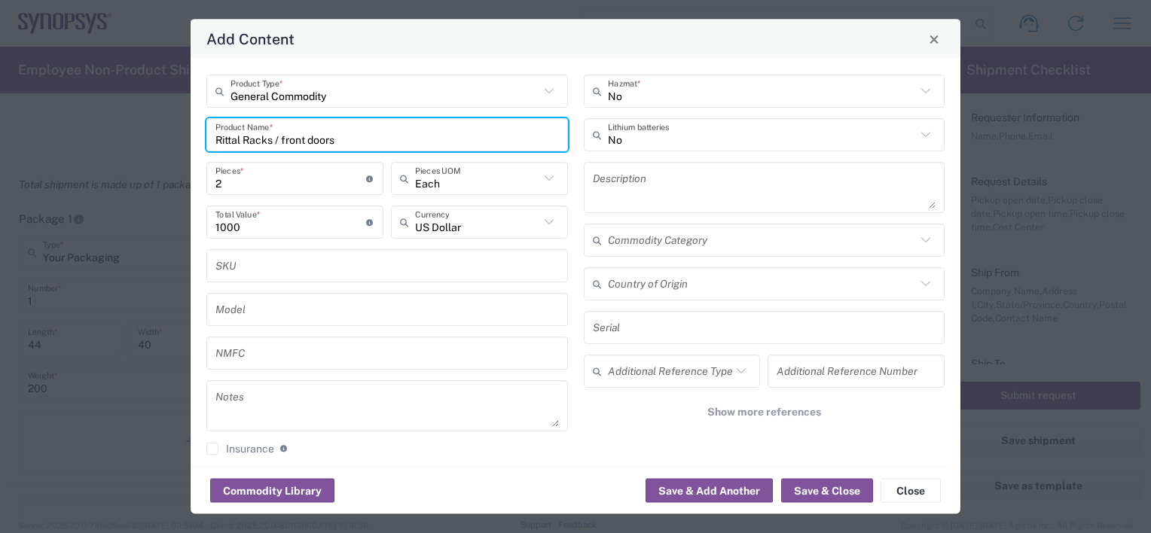
drag, startPoint x: 414, startPoint y: 136, endPoint x: 42, endPoint y: 136, distance: 372.2
click at [42, 136] on div "Add Content General Commodity Product Type * Rittal Racks / front doors Product…" at bounding box center [575, 266] width 1151 height 533
type input "Rittal Racks / front doors"
click at [649, 194] on textarea at bounding box center [765, 188] width 344 height 42
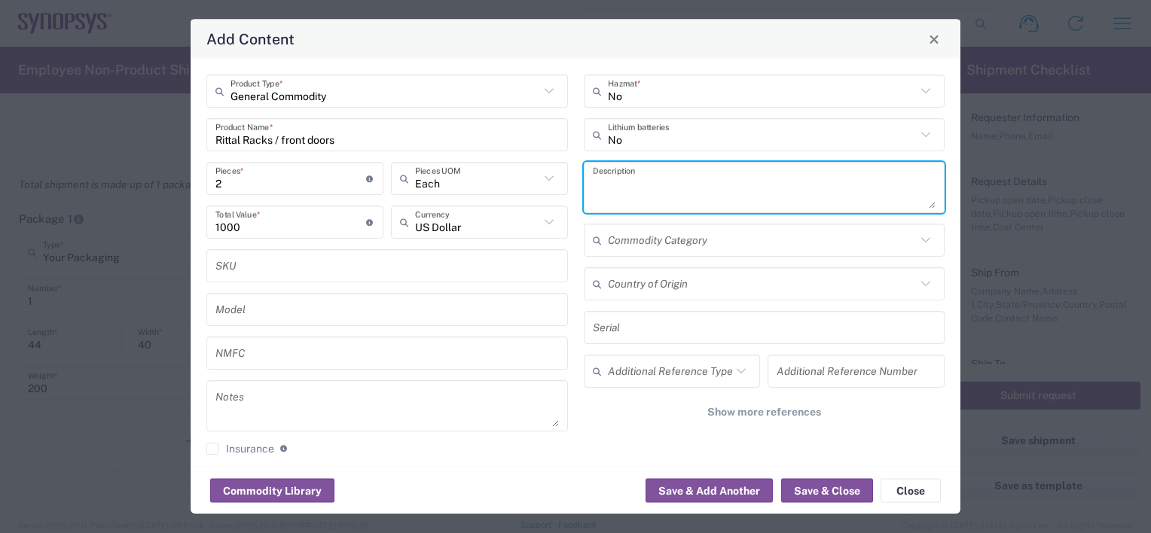
paste textarea "Rittal Racks / front doors"
type textarea "Rittal Racks / front doors"
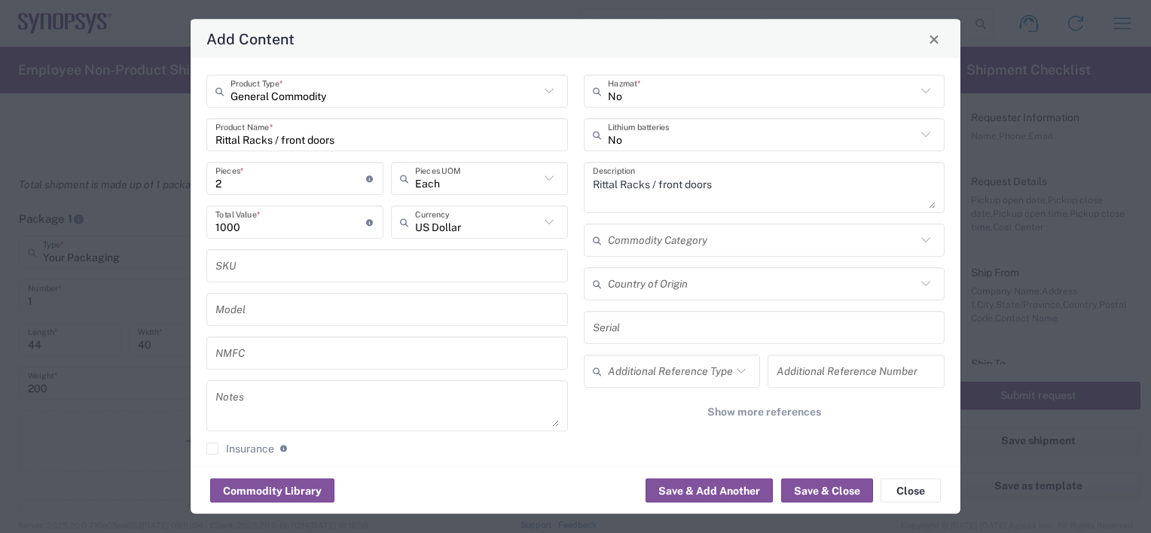
click at [931, 256] on div "No Hazmat * No Lithium batteries Rittal Racks / front doors Description Commodi…" at bounding box center [765, 271] width 378 height 392
click at [709, 243] on input "text" at bounding box center [762, 240] width 309 height 26
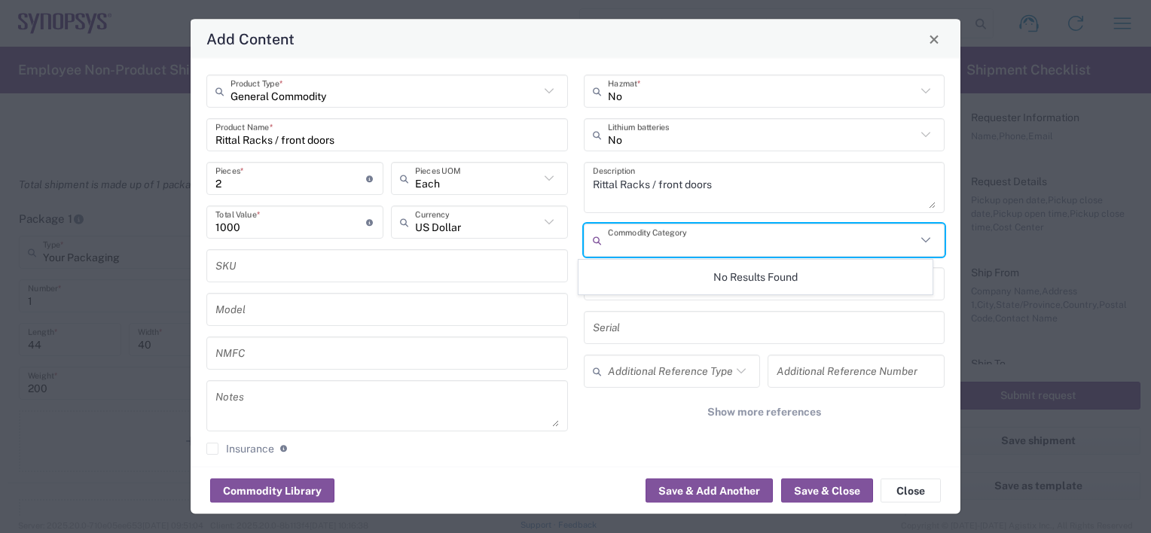
click at [944, 285] on div "General Commodity Product Type * Rittal Racks / front doors Product Name * 2 Pi…" at bounding box center [576, 263] width 770 height 408
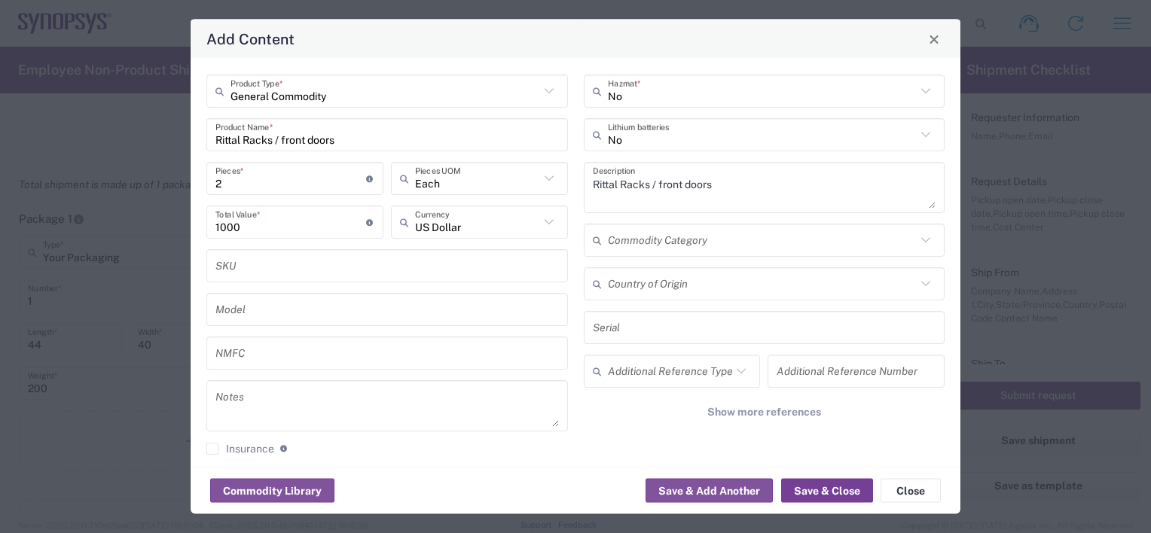
click at [813, 498] on button "Save & Close" at bounding box center [827, 491] width 92 height 24
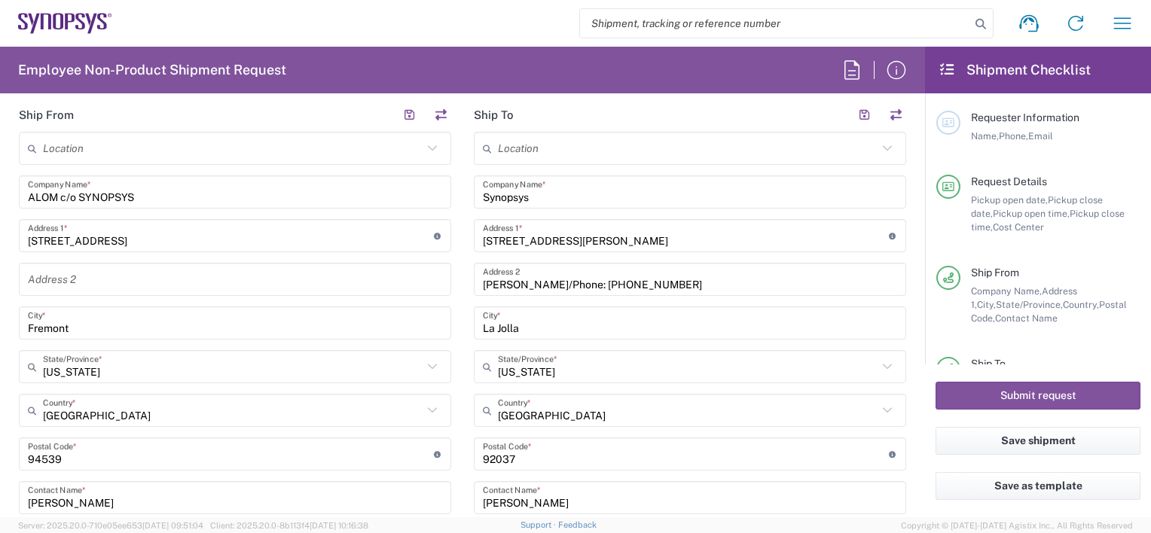
scroll to position [603, 0]
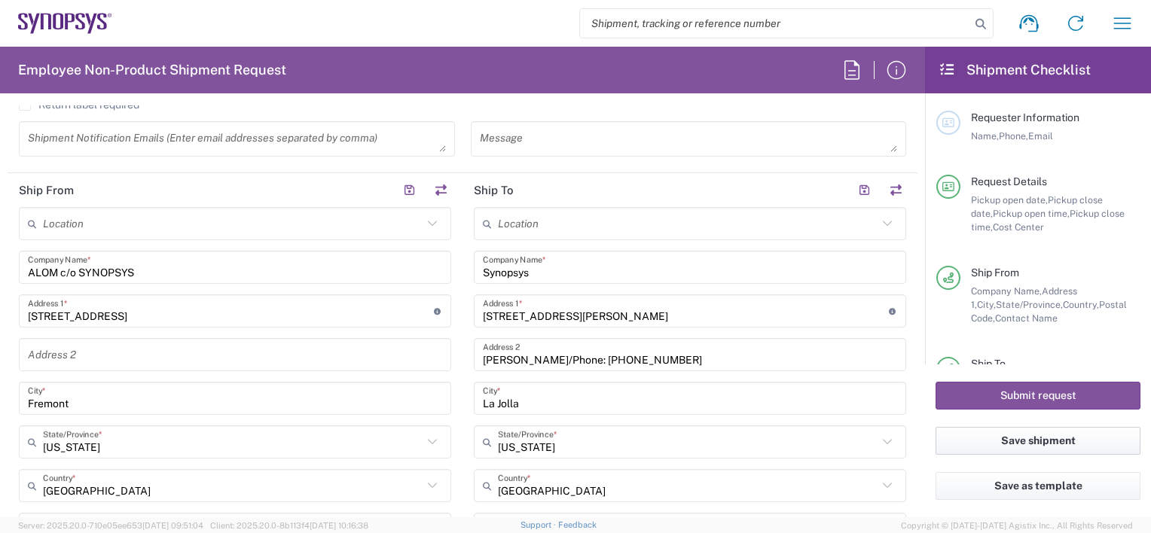
click at [1017, 437] on button "Save shipment" at bounding box center [1038, 441] width 205 height 28
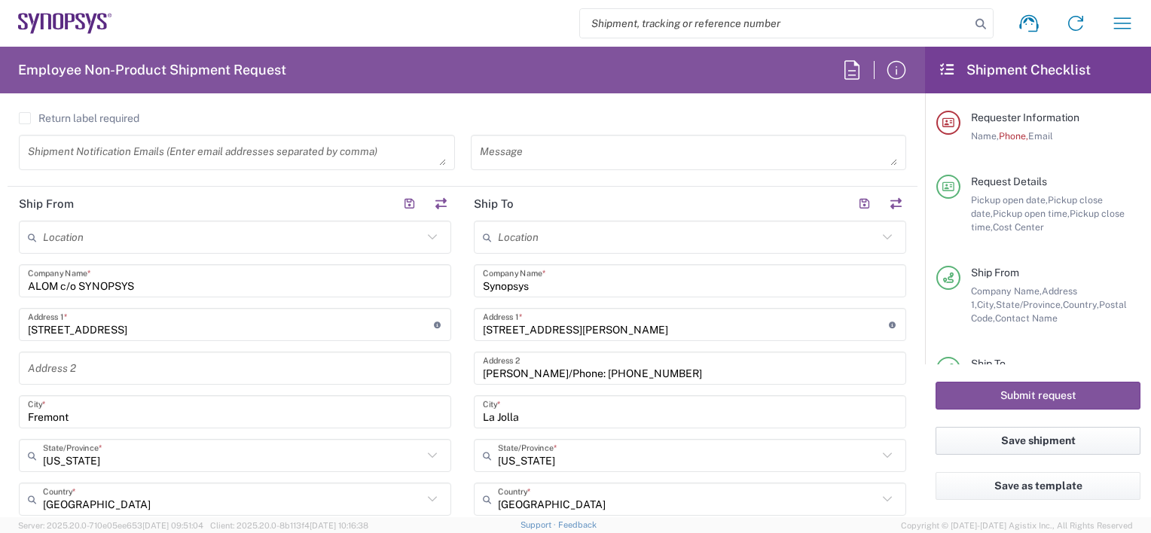
scroll to position [616, 0]
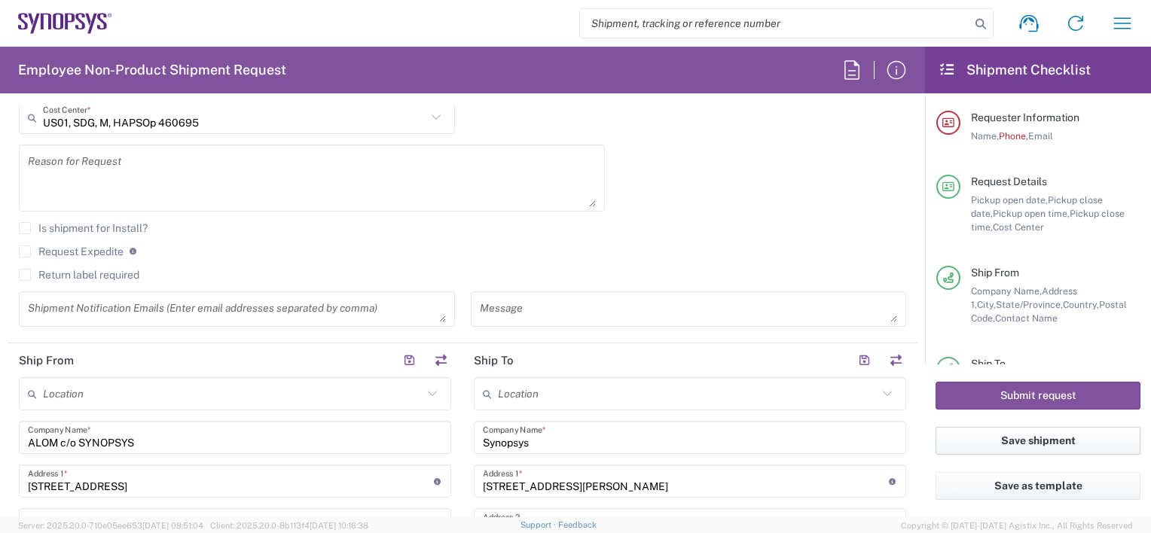
scroll to position [390, 0]
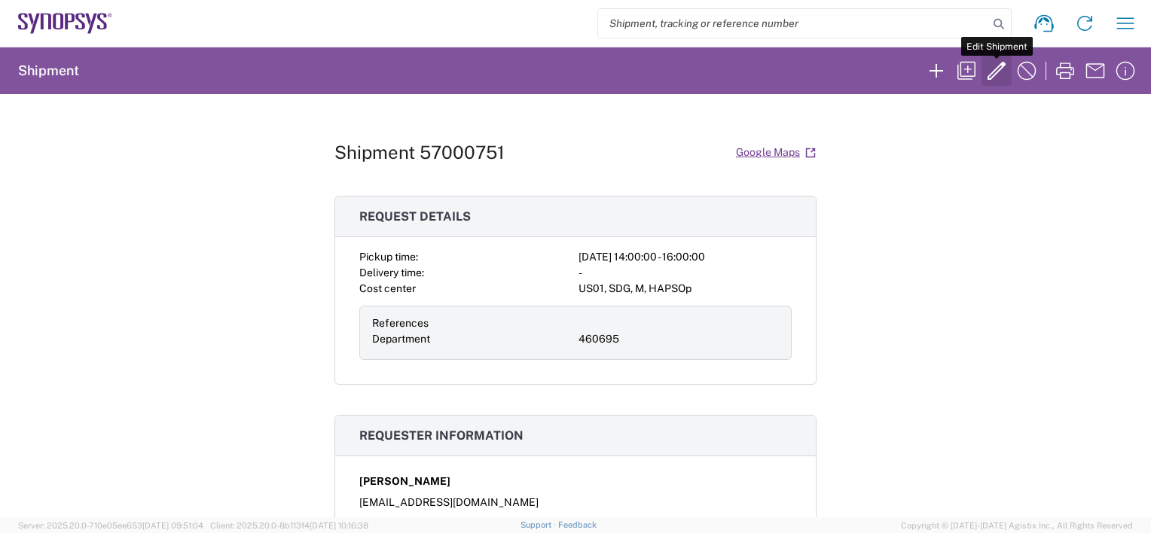
click at [989, 68] on icon "button" at bounding box center [997, 71] width 24 height 24
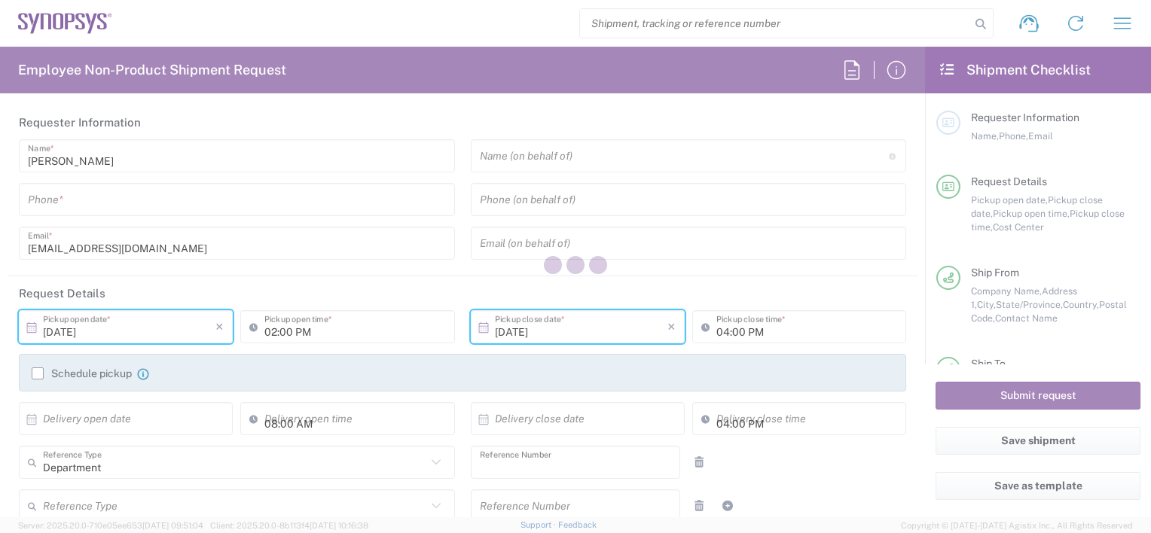
type input "460695"
type textarea "[EMAIL_ADDRESS][DOMAIN_NAME]"
type input "ALOM c/o SYNOPSYS"
type input "[STREET_ADDRESS]"
type input "Fremont"
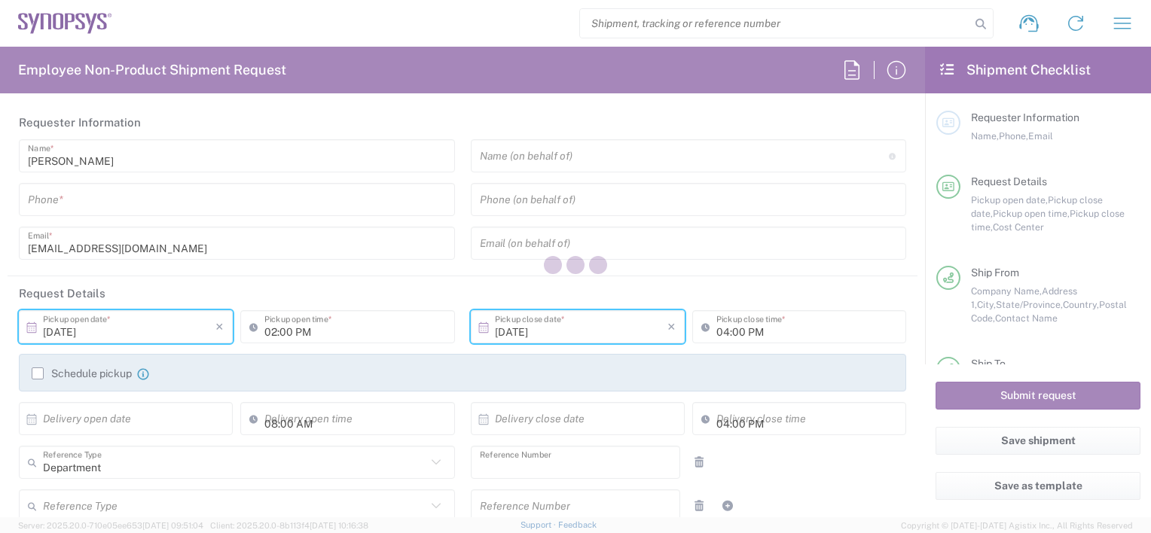
type input "[US_STATE]"
type input "94539"
type input "[PERSON_NAME]"
type input "4086498039"
type input "[EMAIL_ADDRESS][DOMAIN_NAME]"
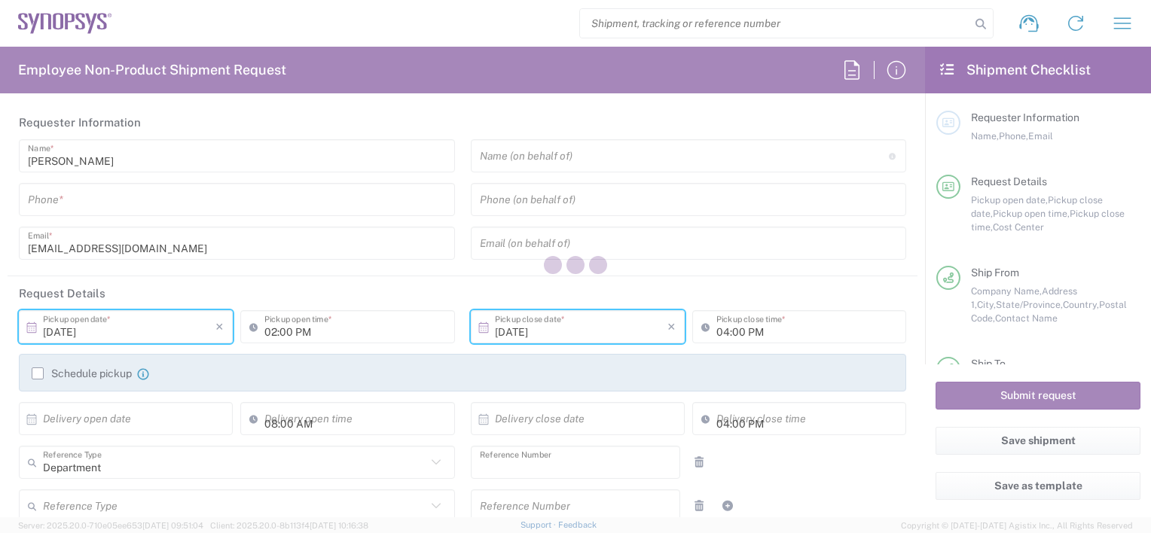
type input "Synopsys"
type input "[STREET_ADDRESS][PERSON_NAME]"
type input "[PERSON_NAME]/Phone: [PHONE_NUMBER]"
type input "La Jolla"
type input "[US_STATE]"
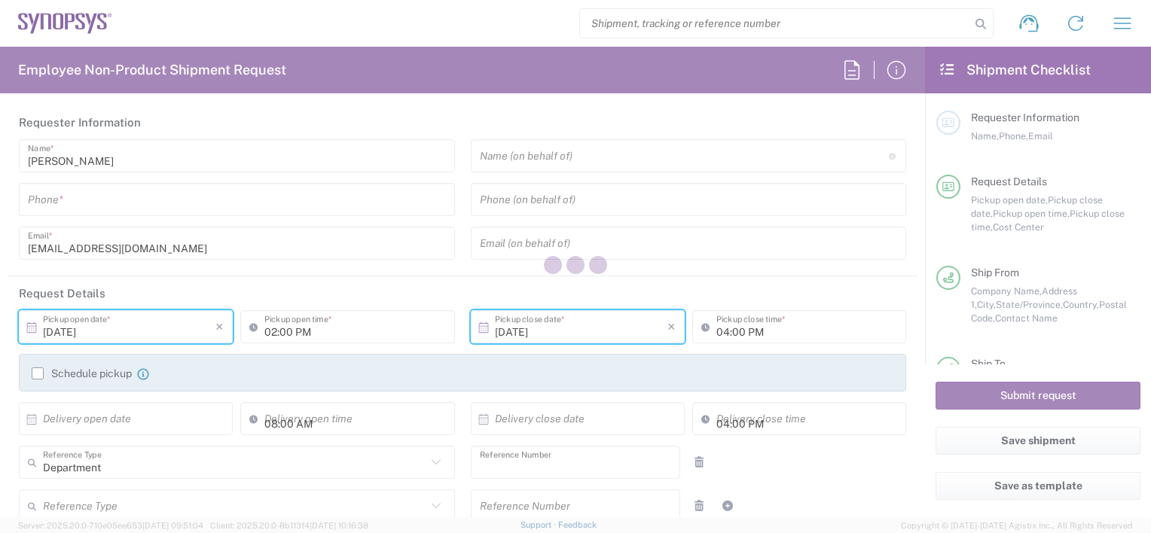
type input "92037"
type input "[PERSON_NAME]"
type input "6199877302"
type input "Your Packaging"
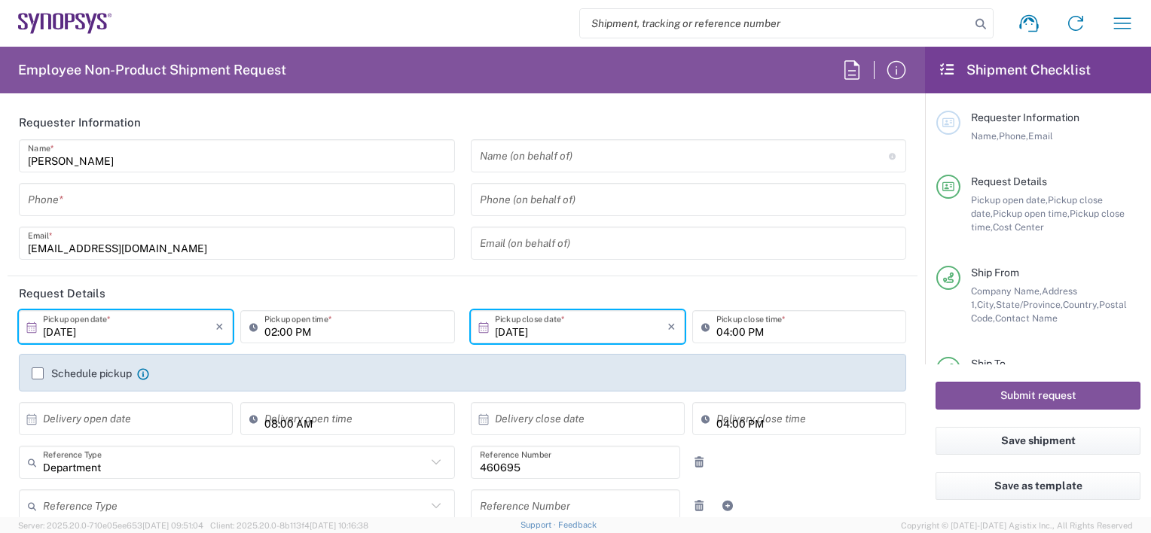
type input "US01, SDG, M, HAPSOp 460695"
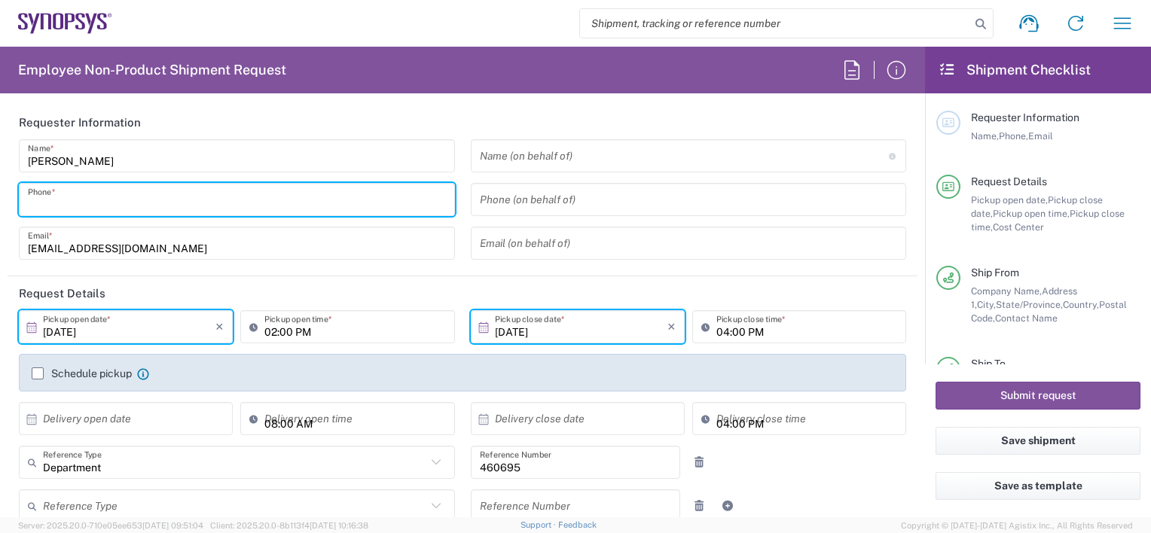
click at [105, 205] on input "tel" at bounding box center [237, 200] width 418 height 26
type input "6286667014"
type input "[PERSON_NAME][EMAIL_ADDRESS][DOMAIN_NAME]"
type input "[PERSON_NAME] UL HAQ [PERSON_NAME]"
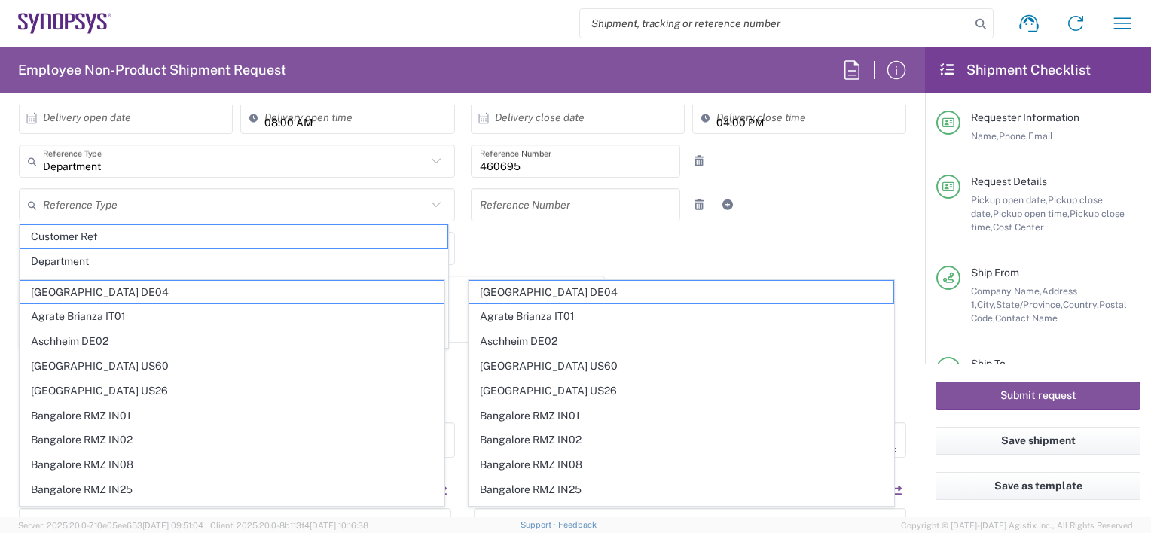
scroll to position [301, 0]
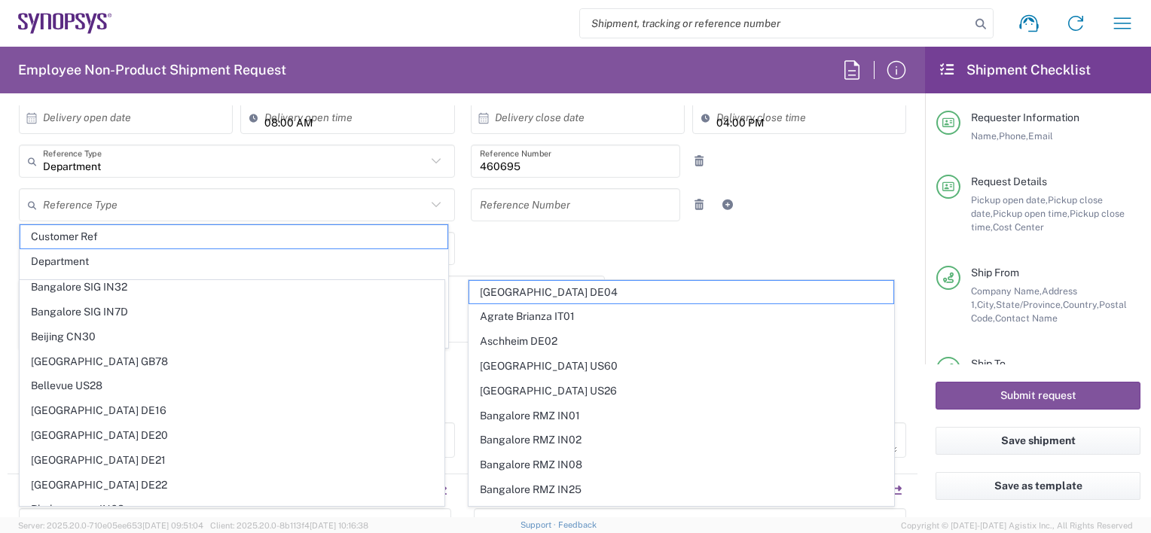
click at [467, 262] on div "10/01/2025 × Pickup open date * Cancel Apply 02:00 PM Pickup open time * 10/01/…" at bounding box center [462, 239] width 903 height 460
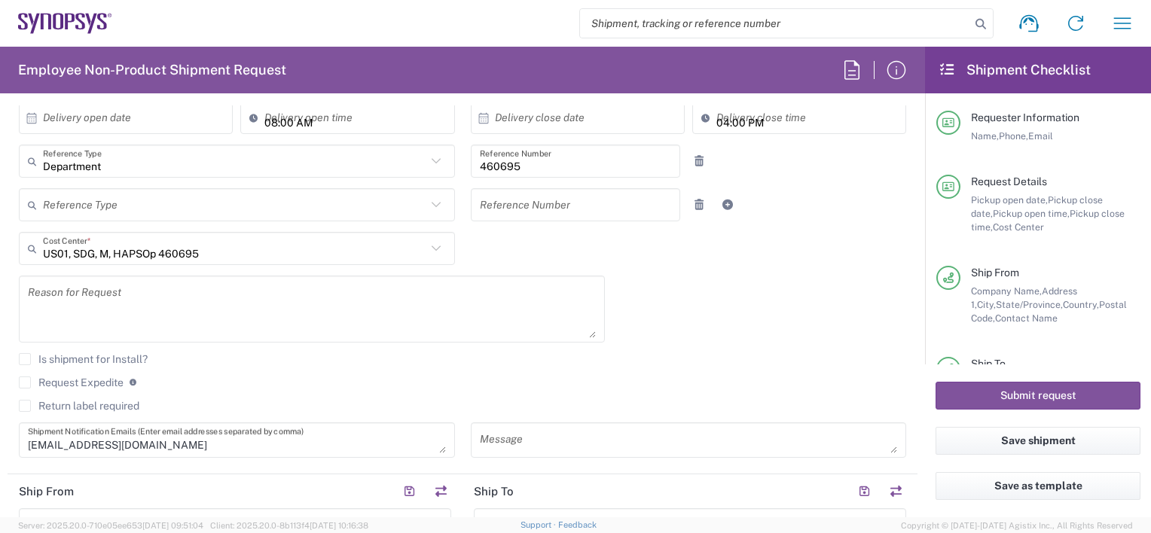
click at [189, 301] on textarea at bounding box center [312, 309] width 568 height 58
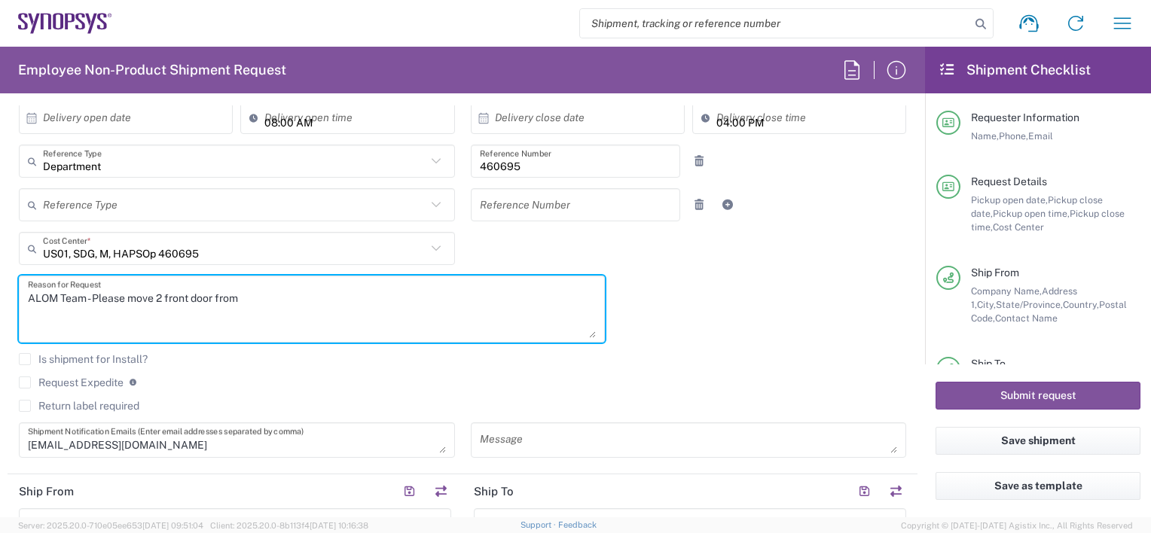
type textarea "ALOM Team - Please move 2 front door from"
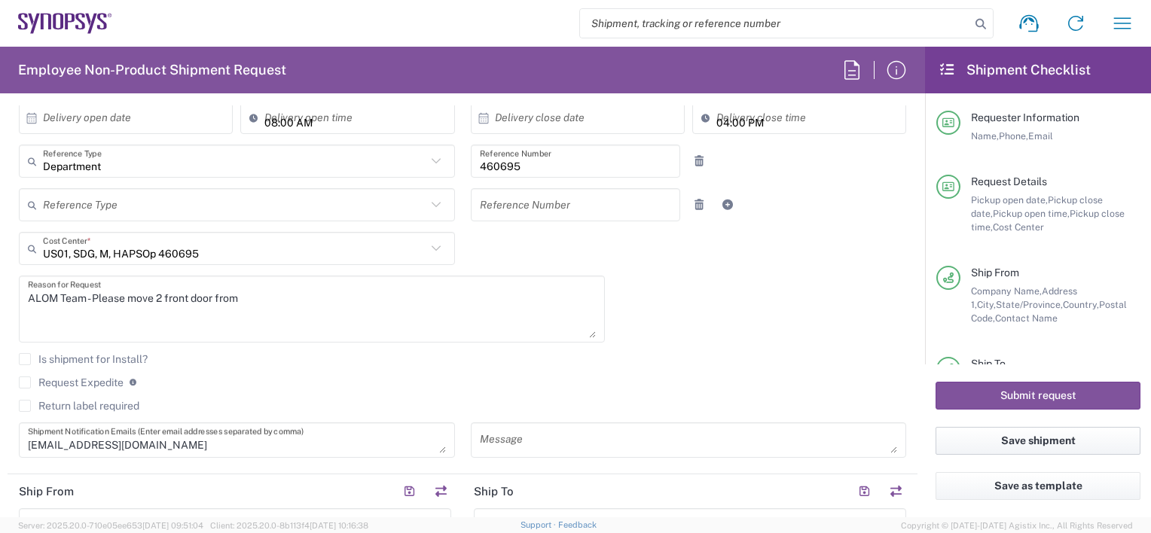
click at [1038, 446] on button "Save shipment" at bounding box center [1038, 441] width 205 height 28
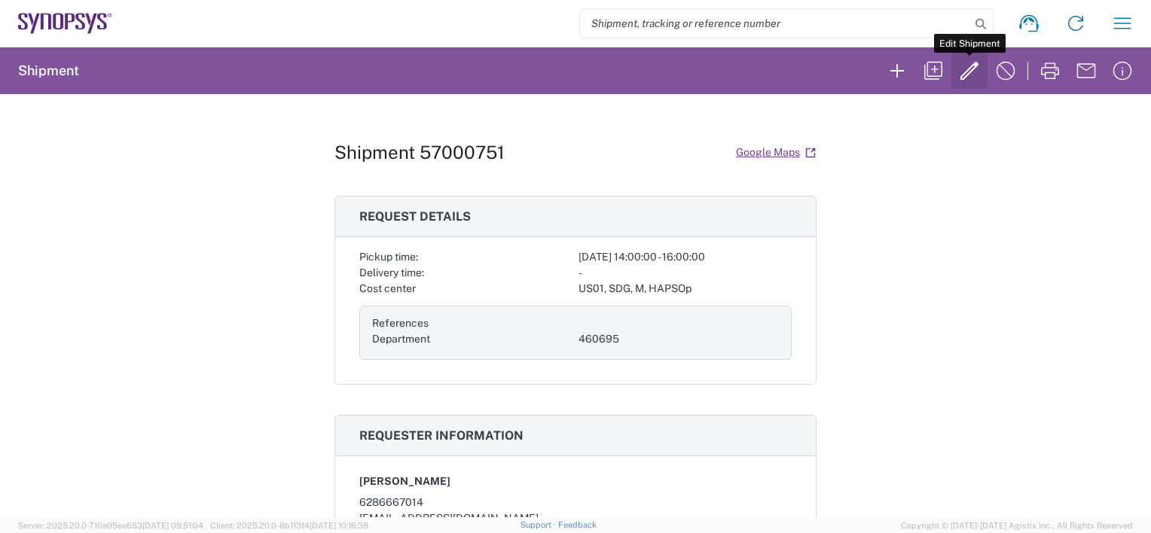
click at [965, 72] on icon "button" at bounding box center [970, 71] width 24 height 24
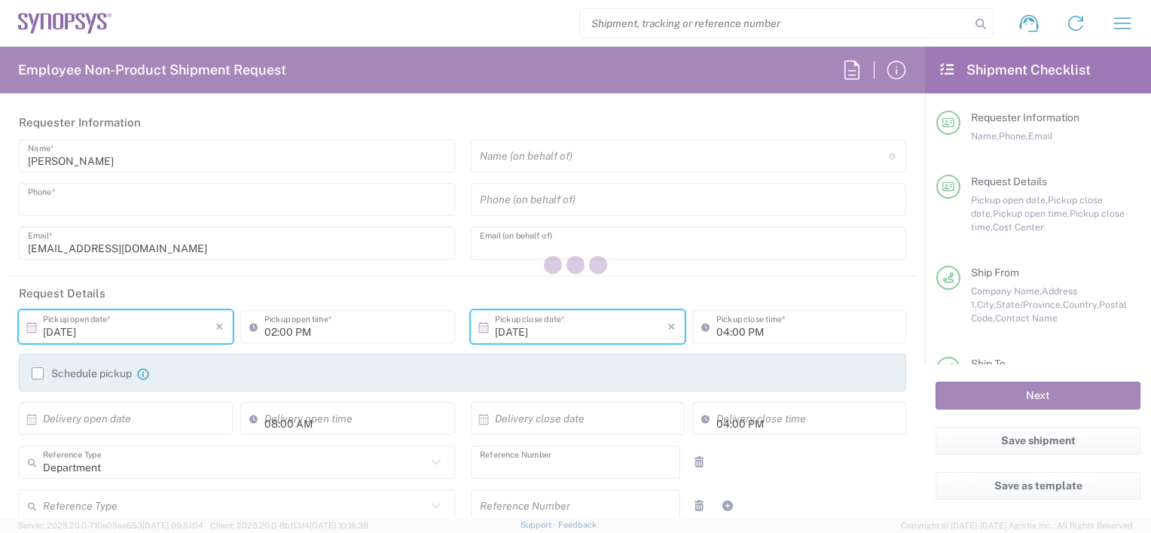
type input "6286667014"
type input "[PERSON_NAME][EMAIL_ADDRESS][DOMAIN_NAME]"
type input "460695"
type textarea "ALOM Team - Please move 2 front door from"
type textarea "[EMAIL_ADDRESS][DOMAIN_NAME]"
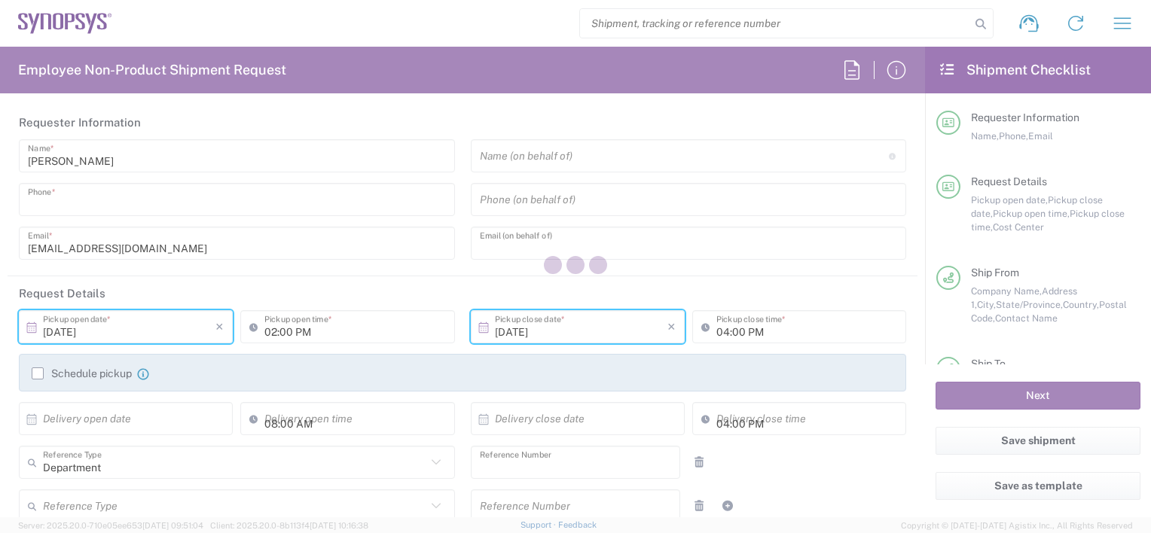
type input "ALOM c/o SYNOPSYS"
type input "[STREET_ADDRESS]"
type input "Fremont"
type input "[US_STATE]"
type input "94539"
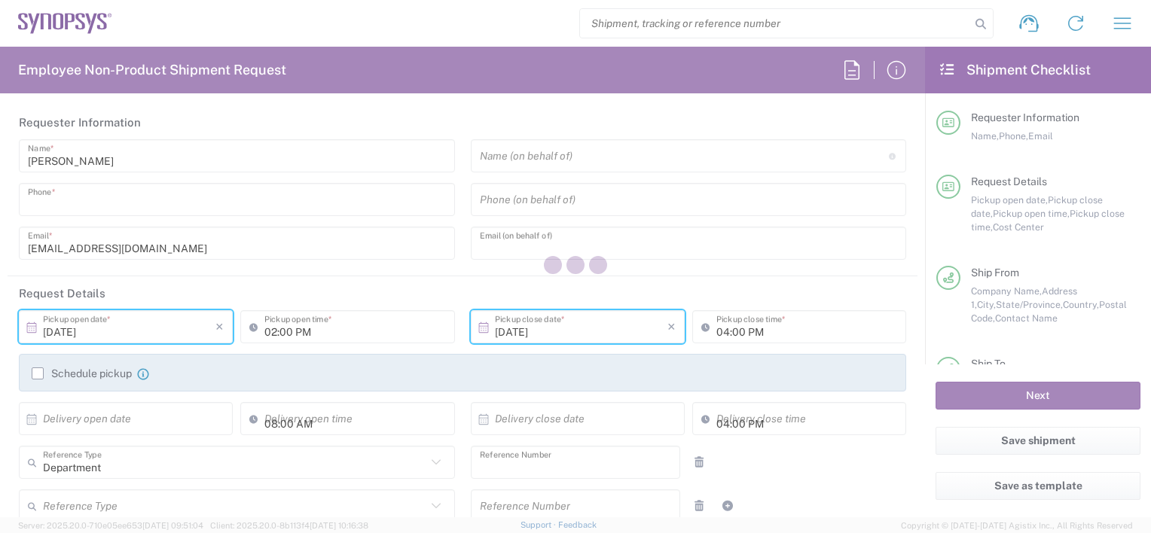
type input "[PERSON_NAME]"
type input "4086498039"
type input "[EMAIL_ADDRESS][DOMAIN_NAME]"
type input "Synopsys"
type input "[STREET_ADDRESS][PERSON_NAME]"
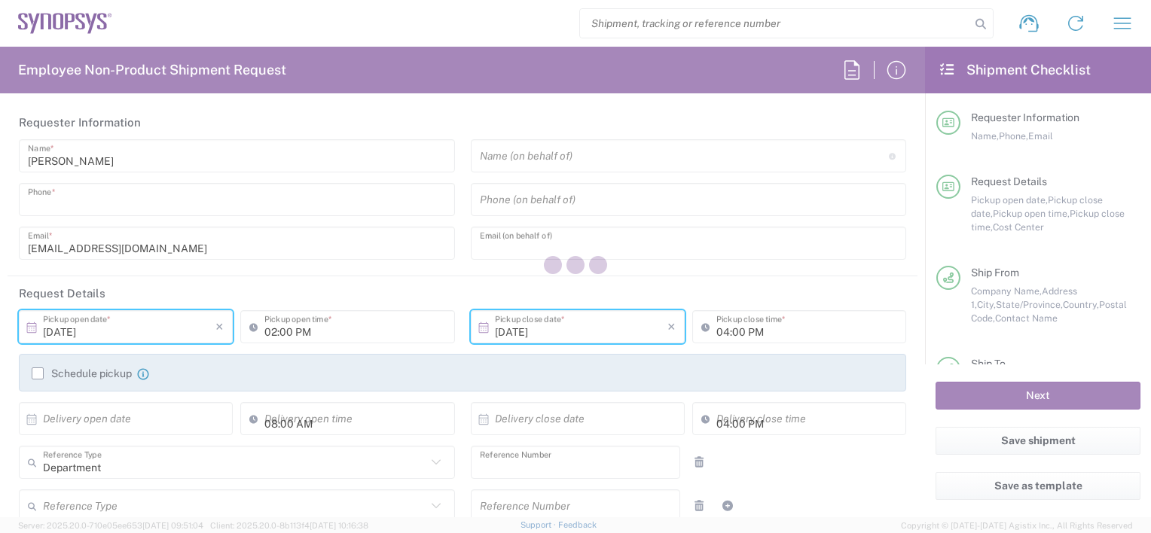
type input "[PERSON_NAME]/Phone: [PHONE_NUMBER]"
type input "La Jolla"
type input "[US_STATE]"
type input "92037"
type input "[PERSON_NAME]"
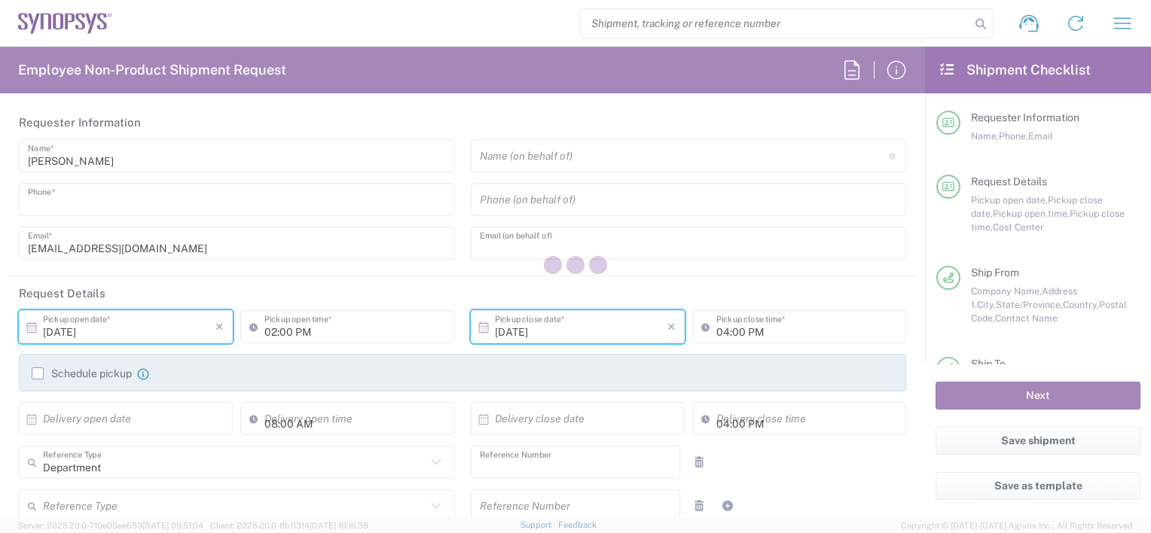
type input "6199877302"
type input "[PERSON_NAME][EMAIL_ADDRESS][DOMAIN_NAME]"
type input "[PERSON_NAME] UL HAQ [PERSON_NAME]"
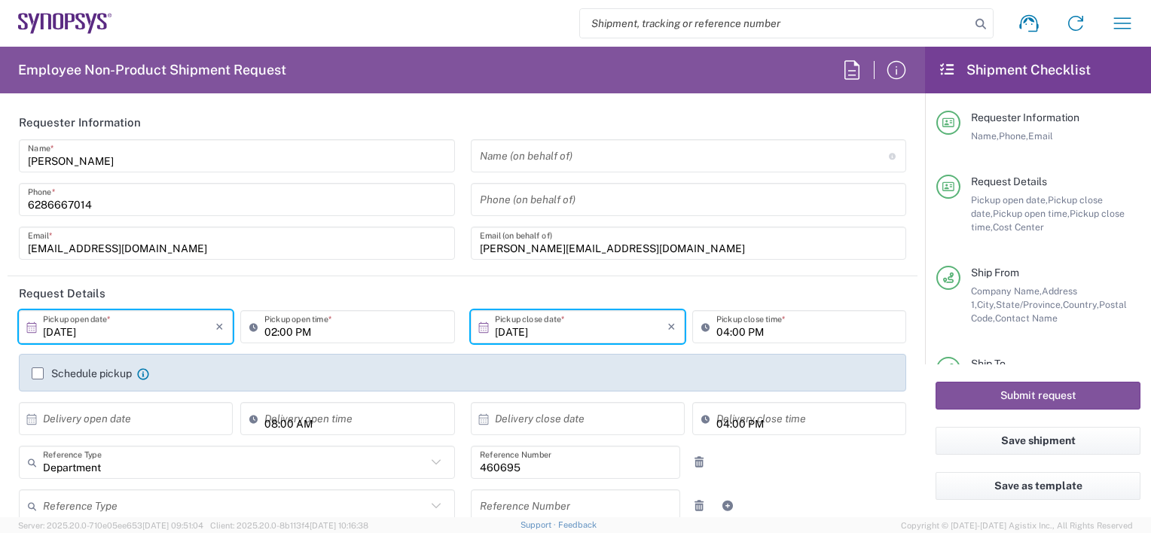
type input "Your Packaging"
type input "US01, SDG, M, HAPSOp 460695"
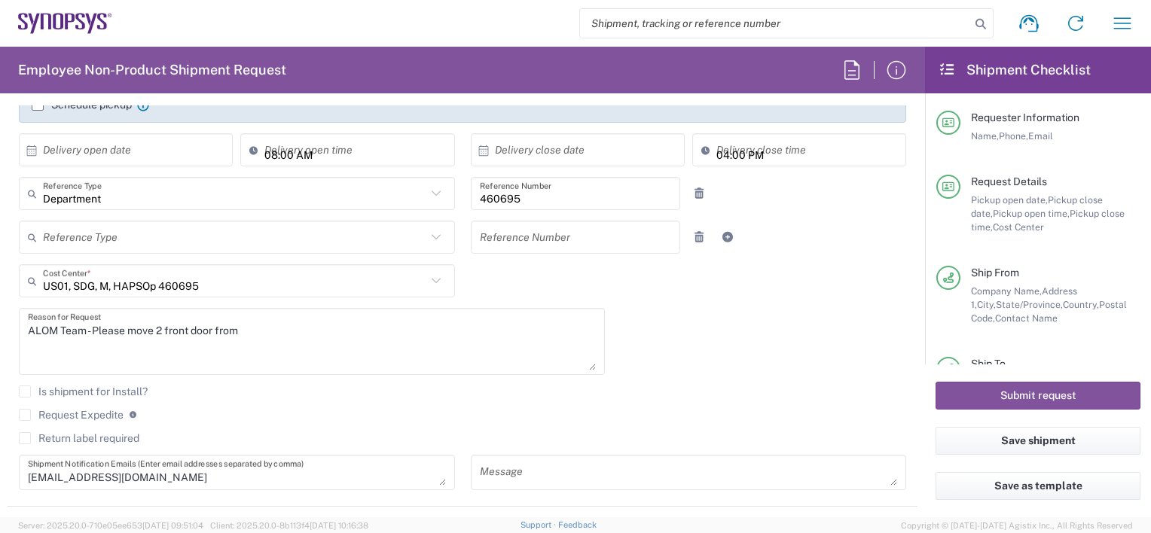
scroll to position [301, 0]
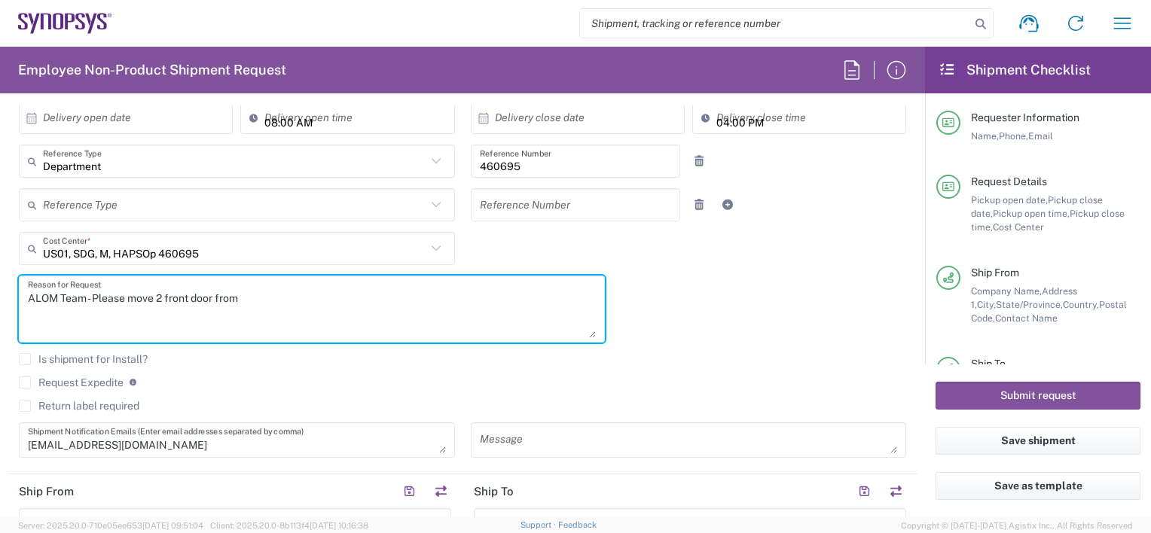
click at [260, 295] on textarea "ALOM Team - Please move 2 front door from" at bounding box center [312, 309] width 568 height 58
paste textarea "23375"
drag, startPoint x: 157, startPoint y: 297, endPoint x: 127, endPoint y: 295, distance: 30.2
click at [127, 295] on textarea "ALOM Team - Please move 2 front doors from QA Hold 23375" at bounding box center [312, 309] width 568 height 58
click at [341, 298] on textarea "ALOM Team - Please ship 2 front doors from QA Hold 23375" at bounding box center [312, 309] width 568 height 58
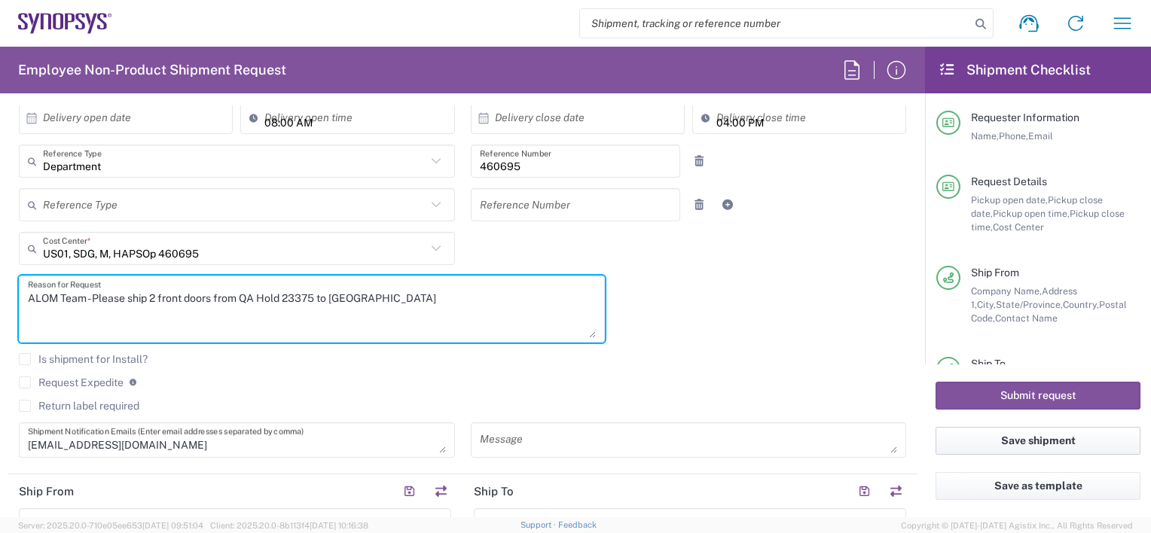
type textarea "ALOM Team - Please ship 2 front doors from QA Hold 23375 to [GEOGRAPHIC_DATA]"
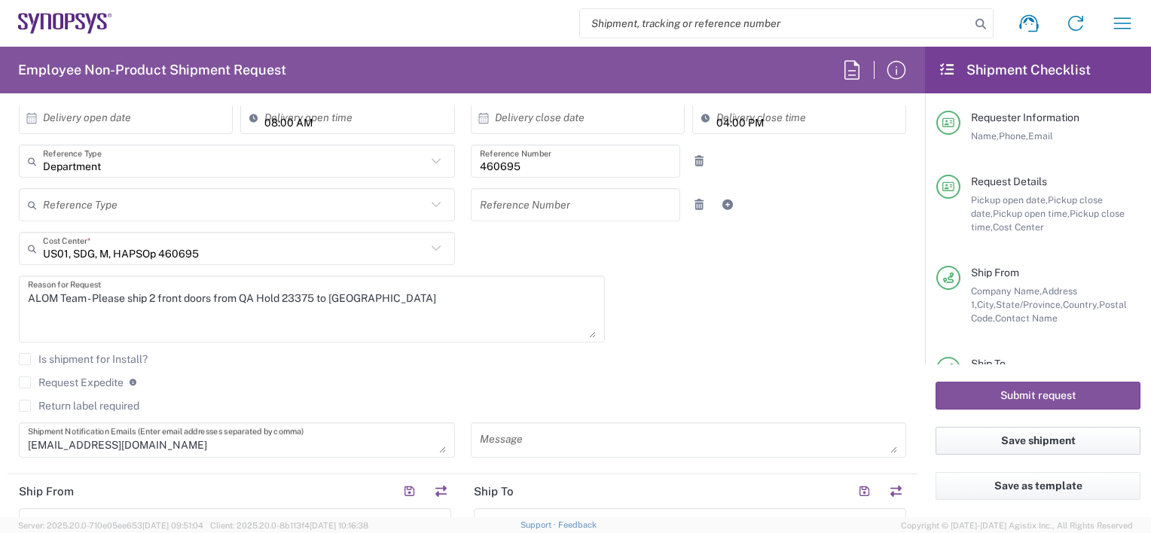
click at [1027, 442] on button "Save shipment" at bounding box center [1038, 441] width 205 height 28
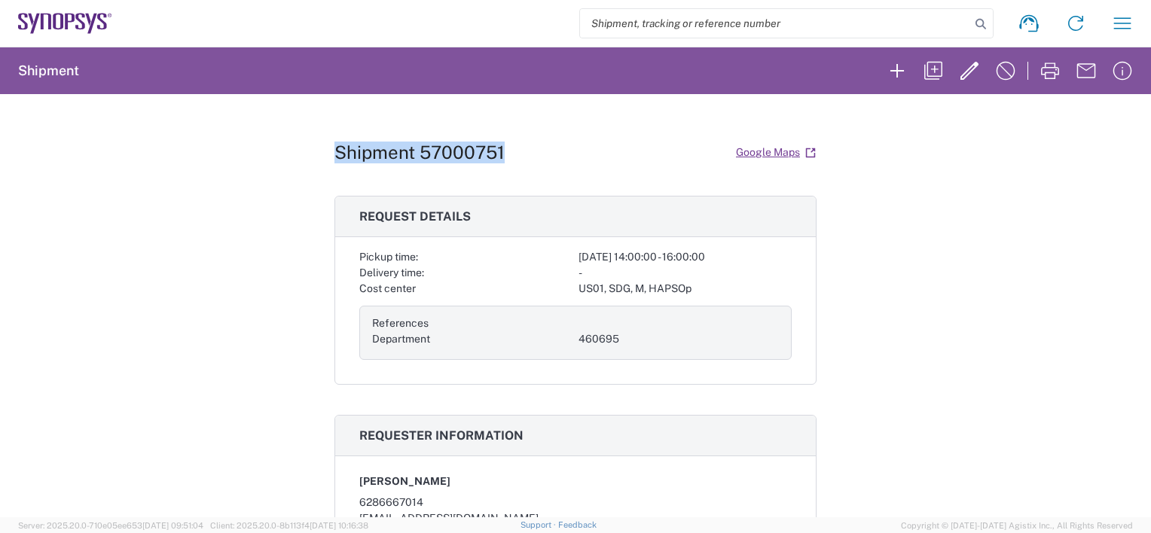
drag, startPoint x: 332, startPoint y: 151, endPoint x: 509, endPoint y: 158, distance: 178.0
click at [509, 158] on div "Shipment 57000751 Google Maps" at bounding box center [576, 152] width 482 height 26
copy h1 "Shipment 57000751"
click at [937, 73] on icon "button" at bounding box center [934, 71] width 24 height 24
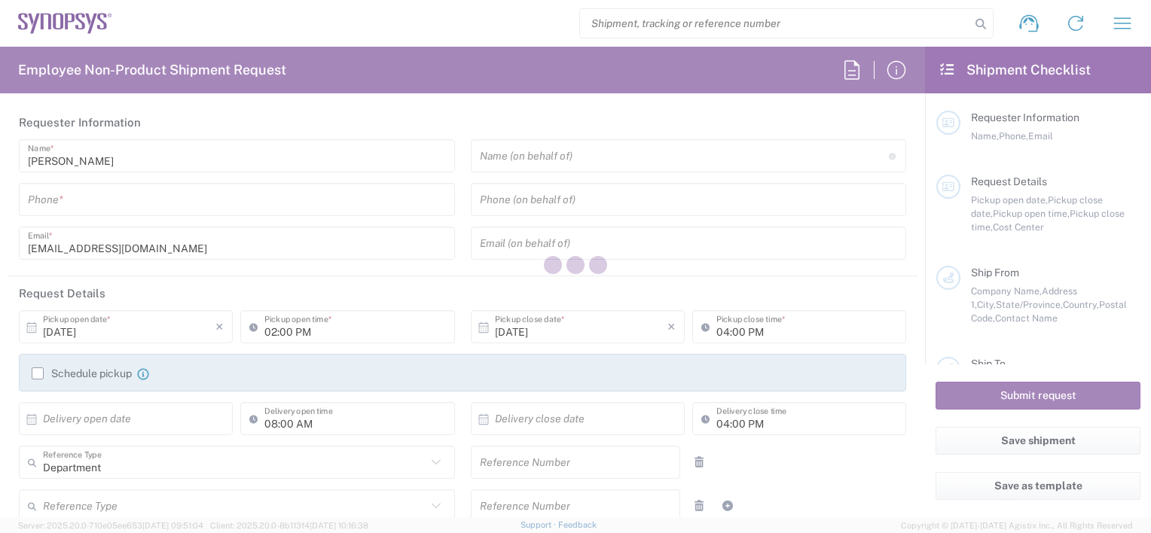
type input "6286667014"
type input "[PERSON_NAME][EMAIL_ADDRESS][DOMAIN_NAME]"
type input "460695"
type textarea "ALOM Team - Please move 2 front door from"
type textarea "[EMAIL_ADDRESS][DOMAIN_NAME]"
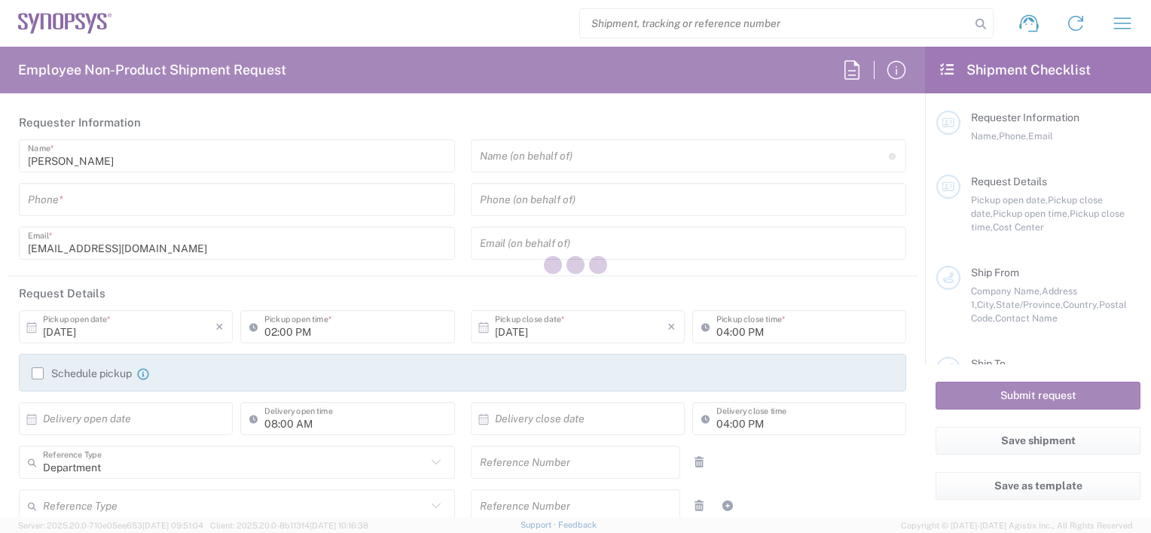
type input "ALOM c/o SYNOPSYS"
type input "[STREET_ADDRESS]"
type input "Fremont"
type input "[US_STATE]"
type input "94539"
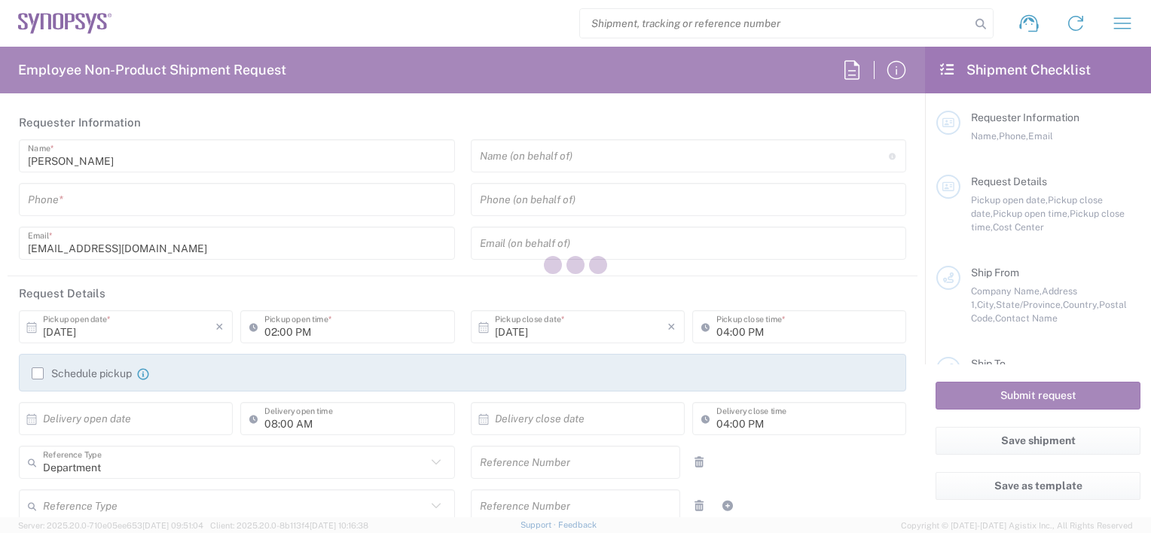
type input "[PERSON_NAME]"
type input "4086498039"
type input "[EMAIL_ADDRESS][DOMAIN_NAME]"
type input "Synopsys"
type input "[STREET_ADDRESS][PERSON_NAME]"
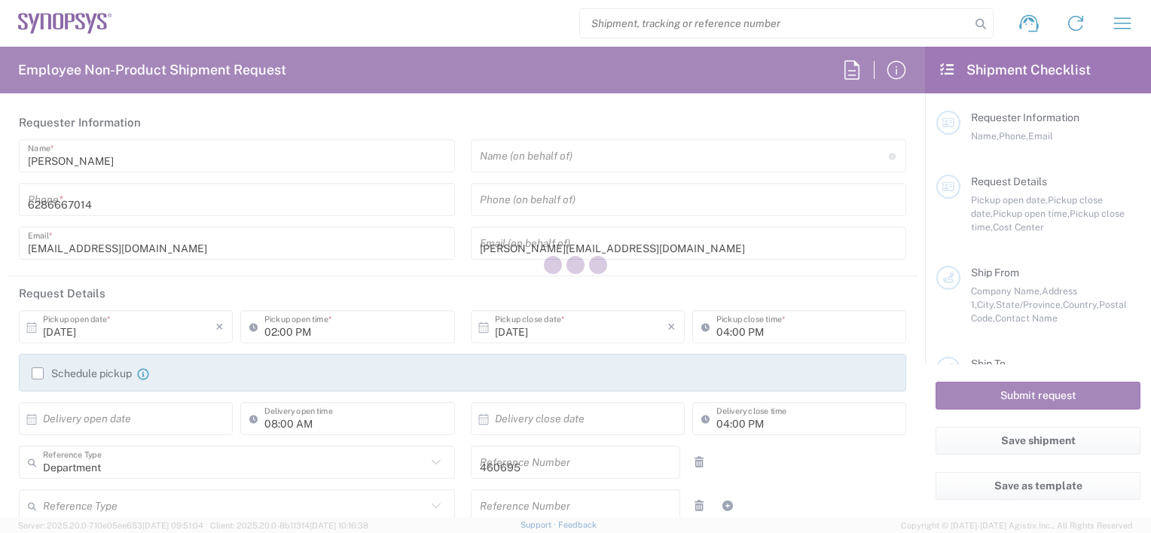
type input "[PERSON_NAME]/Phone: [PHONE_NUMBER]"
type input "La Jolla"
type input "[US_STATE]"
type input "92037"
type input "[PERSON_NAME]"
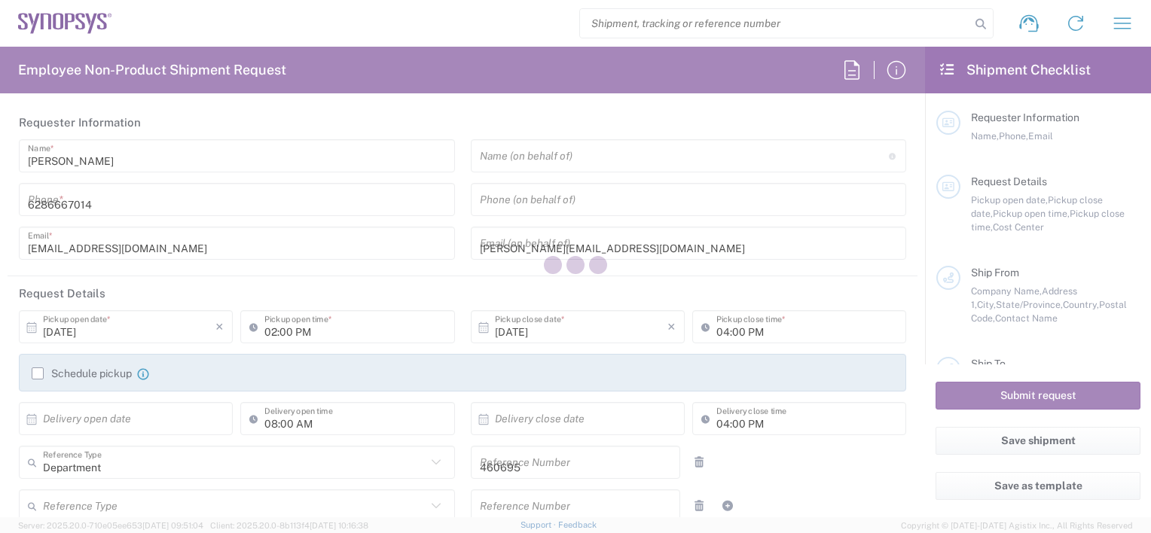
type input "6199877302"
type input "[PERSON_NAME][EMAIL_ADDRESS][DOMAIN_NAME]"
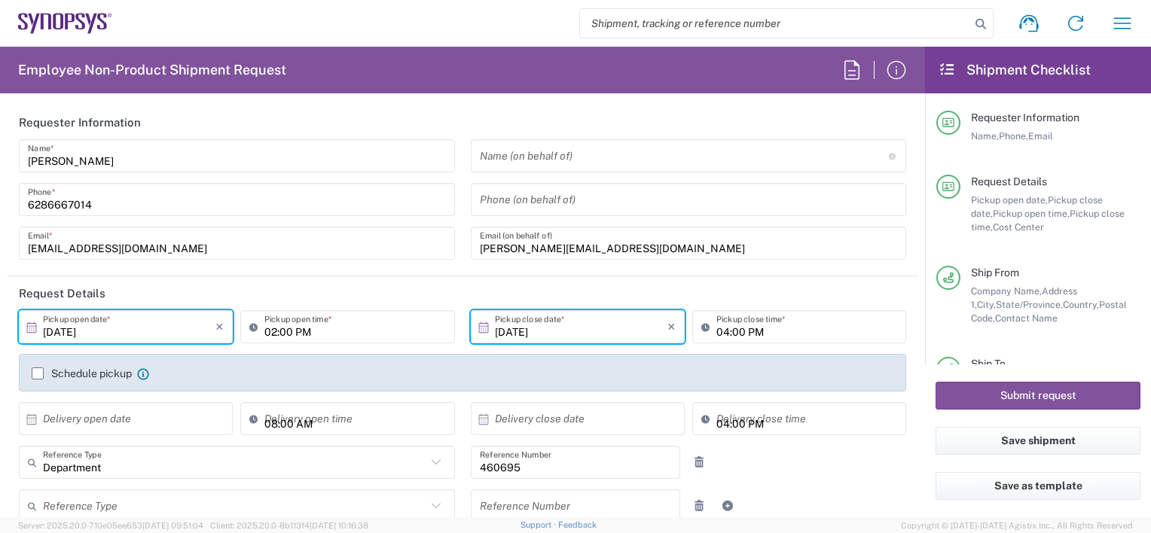
type input "US01, SDG, M, HAPSOp 460695"
type input "Your Packaging"
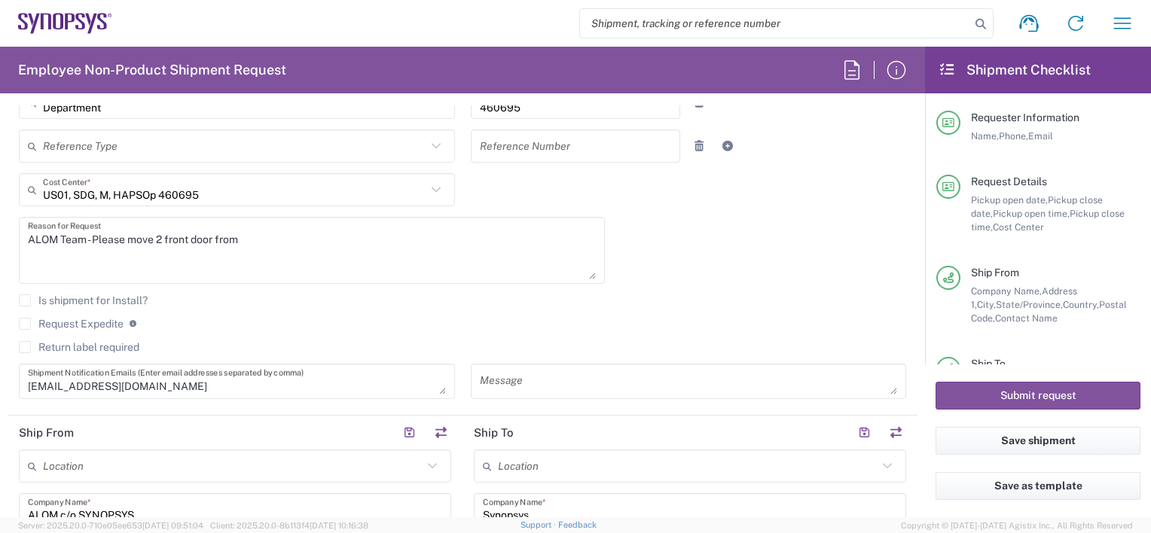
scroll to position [377, 0]
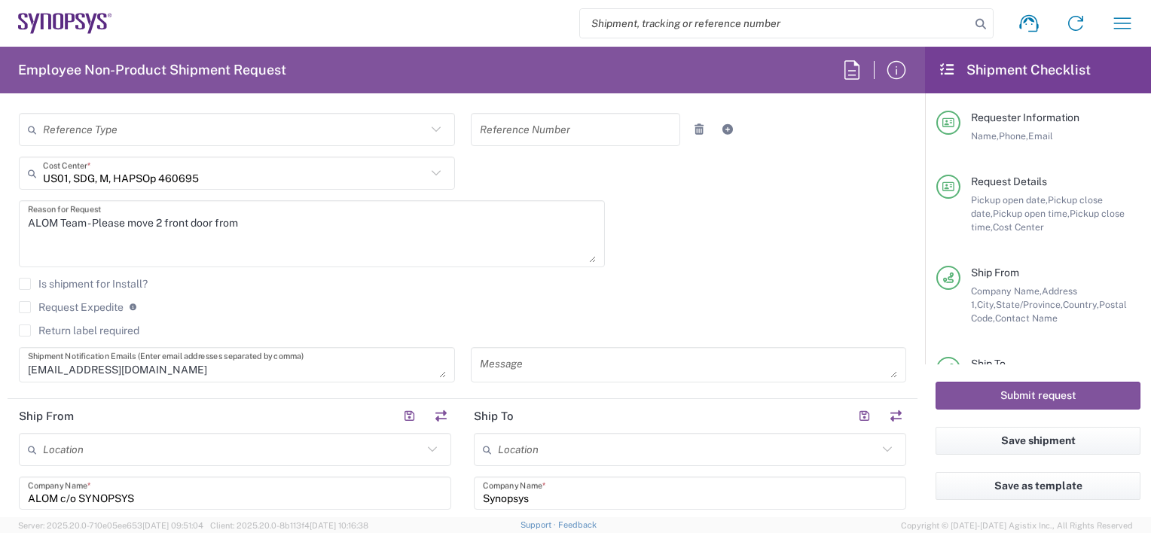
click at [252, 220] on textarea "ALOM Team - Please move 2 front door from" at bounding box center [312, 234] width 568 height 58
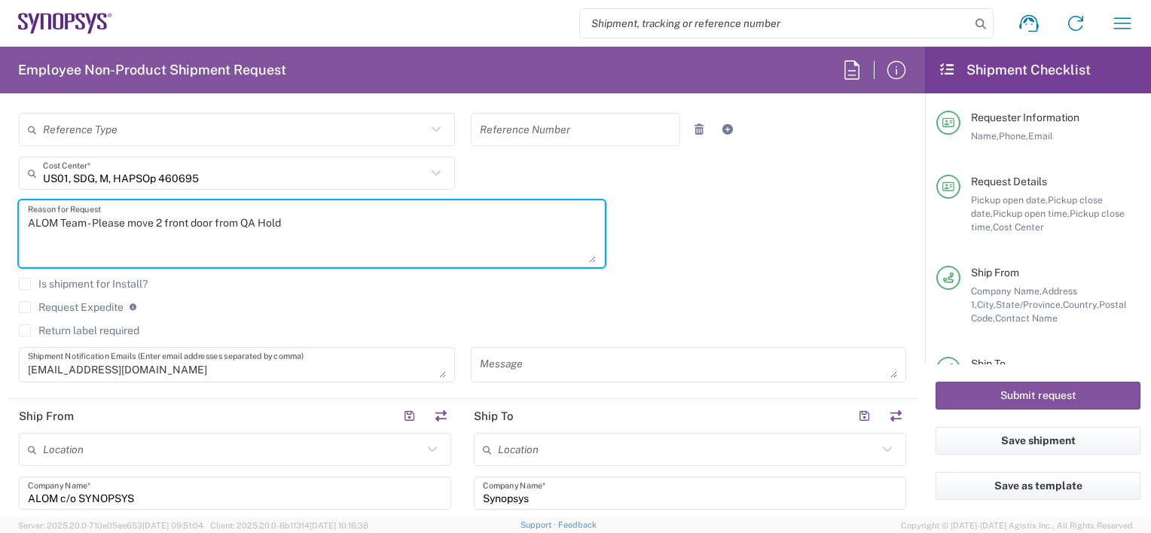
paste textarea "Shipment 57000751"
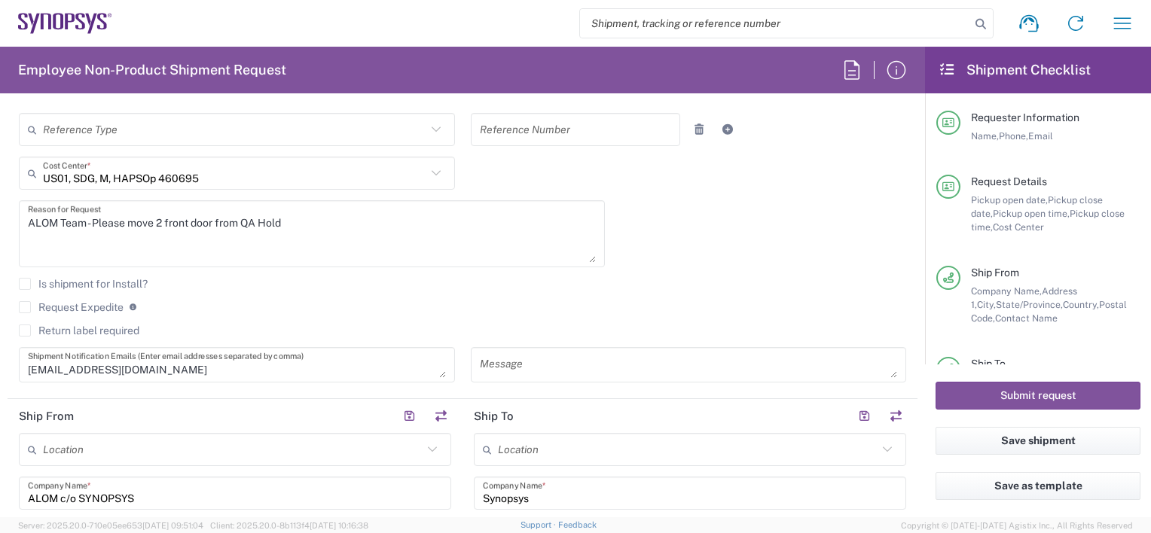
click at [283, 231] on textarea "ALOM Team - Please move 2 front door from QA Hold" at bounding box center [312, 234] width 568 height 58
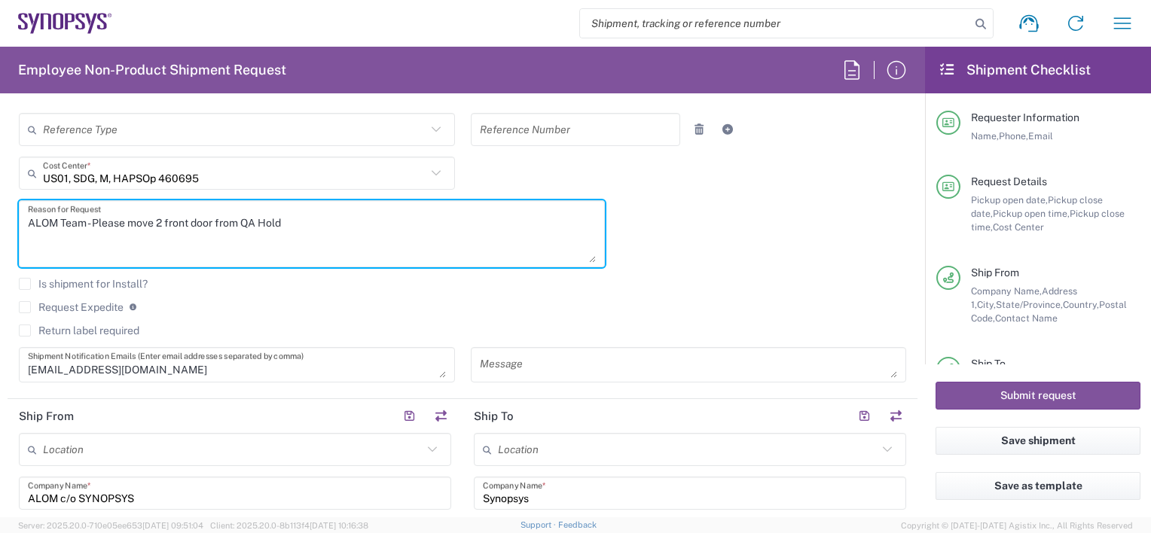
drag, startPoint x: 308, startPoint y: 223, endPoint x: 244, endPoint y: 226, distance: 64.1
click at [244, 226] on textarea "ALOM Team - Please move 2 front door from QA Hold" at bounding box center [312, 234] width 568 height 58
click at [301, 219] on textarea "ALOM Team - Please move 2 front door from QA Hold" at bounding box center [312, 234] width 568 height 58
paste textarea "23375"
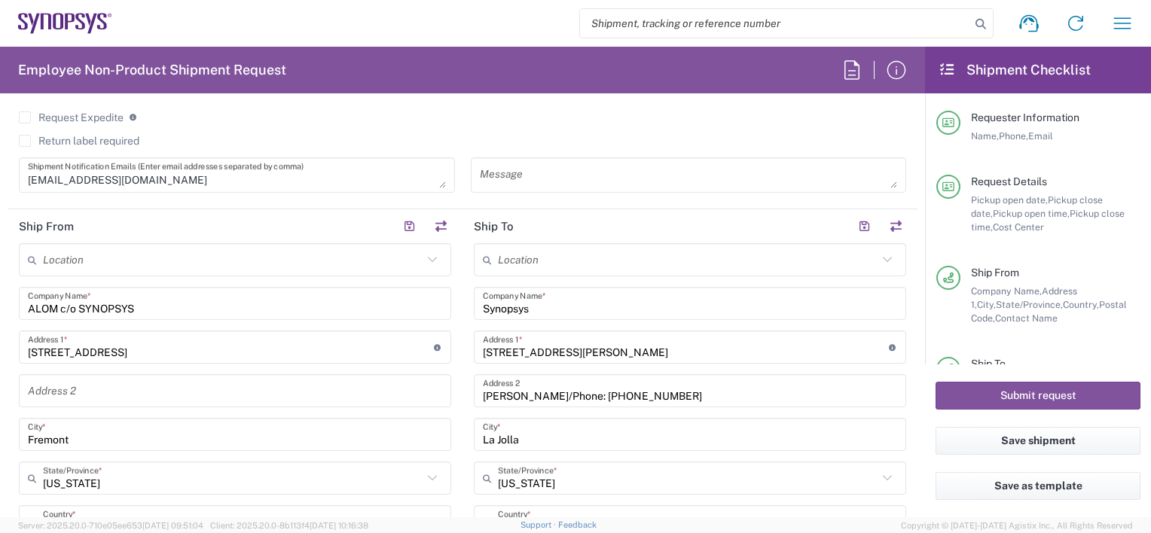
scroll to position [603, 0]
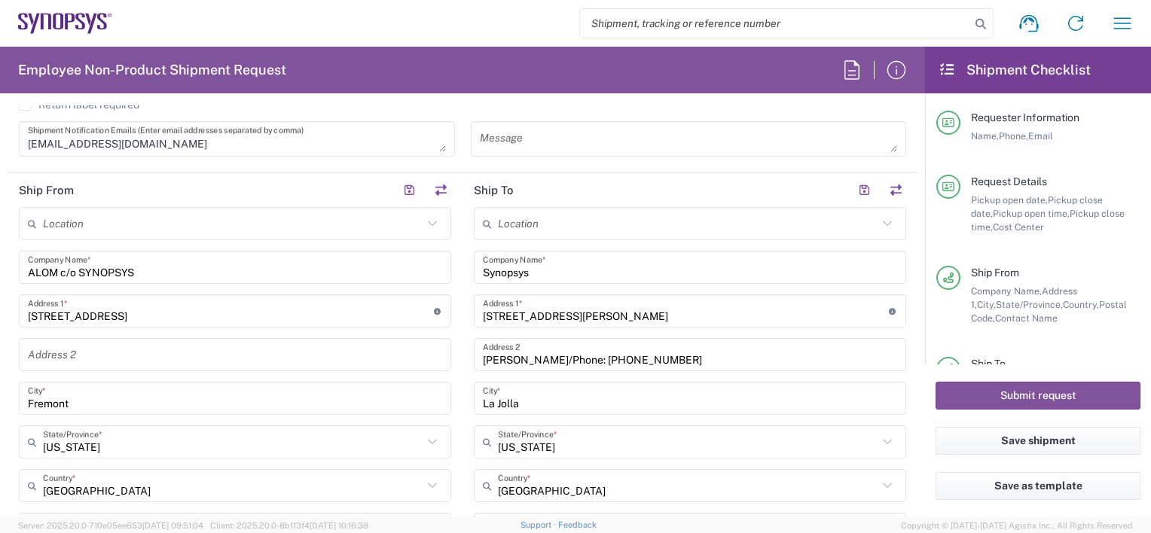
type textarea "ALOM Team - Please move 2 front door from QA Hold 23375 to Santa Clara"
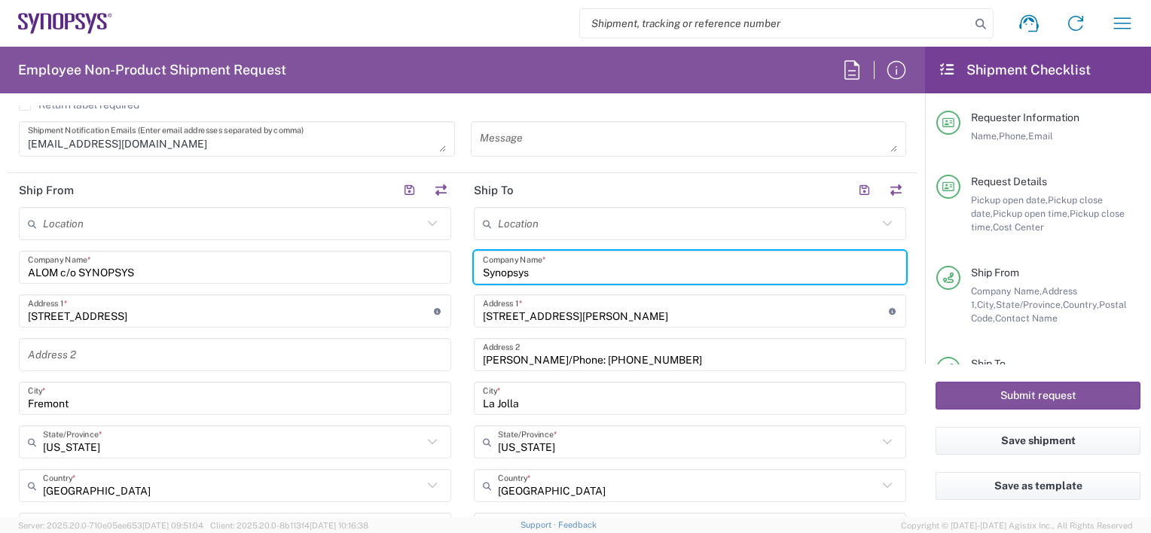
drag, startPoint x: 549, startPoint y: 269, endPoint x: 422, endPoint y: 268, distance: 126.6
click at [422, 268] on div "Ship From Location Aachen DE04 Agrate Brianza IT01 Aschheim DE02 Atlanta US60 A…" at bounding box center [463, 509] width 910 height 673
type input "C"
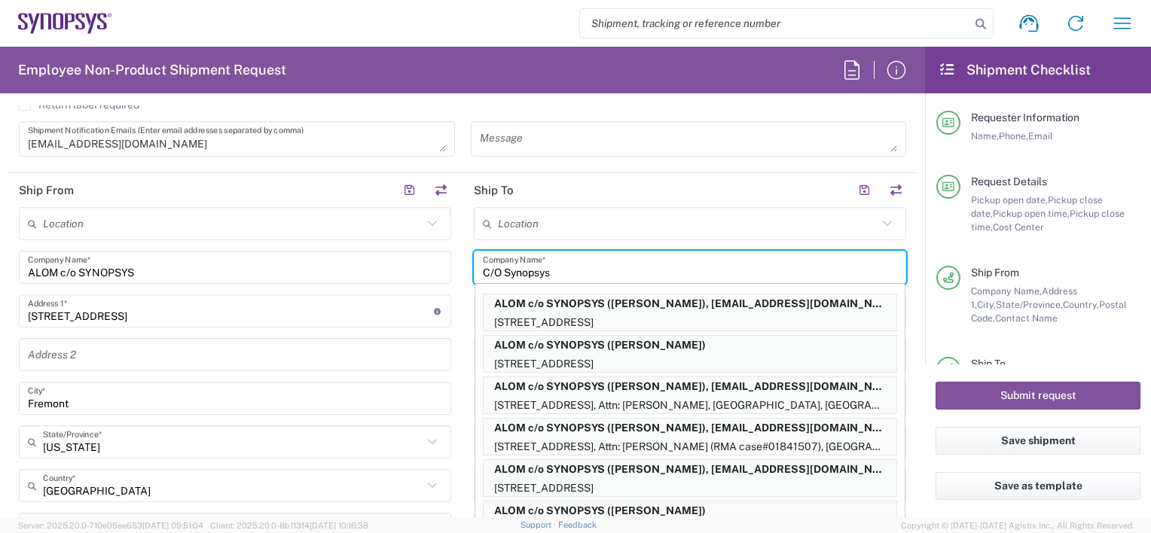
type input "C/O Synopsys"
click at [603, 243] on div "Location Aachen DE04 Agrate Brianza IT01 Aschheim DE02 Atlanta US60 Austin US26…" at bounding box center [690, 523] width 433 height 633
click at [463, 270] on main "Location Aachen DE04 Agrate Brianza IT01 Aschheim DE02 Atlanta US60 Austin US26…" at bounding box center [690, 523] width 455 height 633
click at [573, 276] on input "C/O Synopsys" at bounding box center [690, 268] width 414 height 26
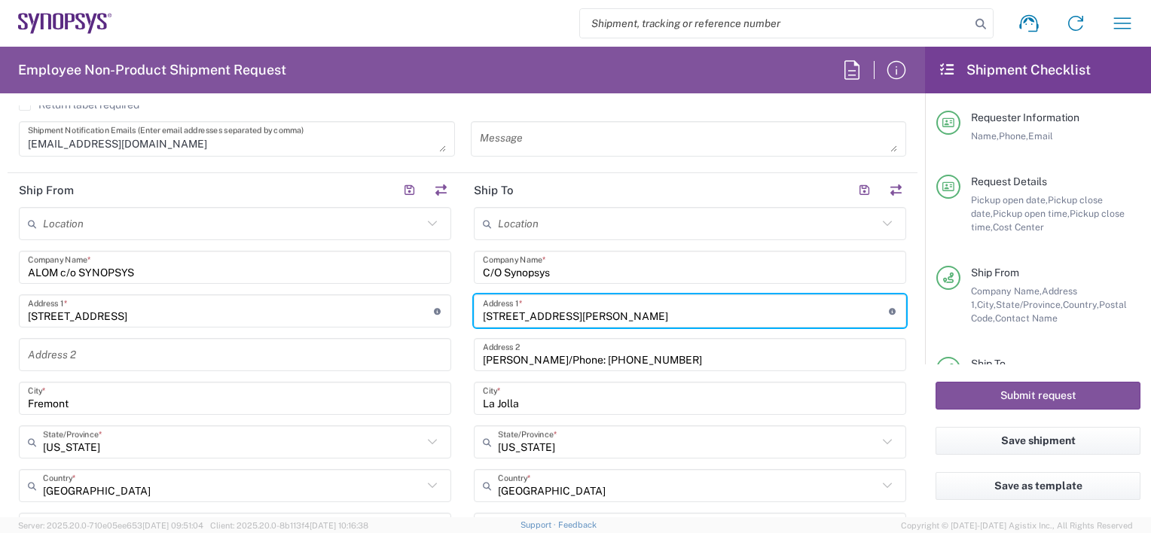
drag, startPoint x: 763, startPoint y: 321, endPoint x: 478, endPoint y: 321, distance: 284.8
click at [483, 321] on input "[STREET_ADDRESS][PERSON_NAME]" at bounding box center [686, 311] width 406 height 26
paste input "Centersquare SC4 2401 Walsh Ave"
type input "Centersquare SC4 2401 Walsh Ave"
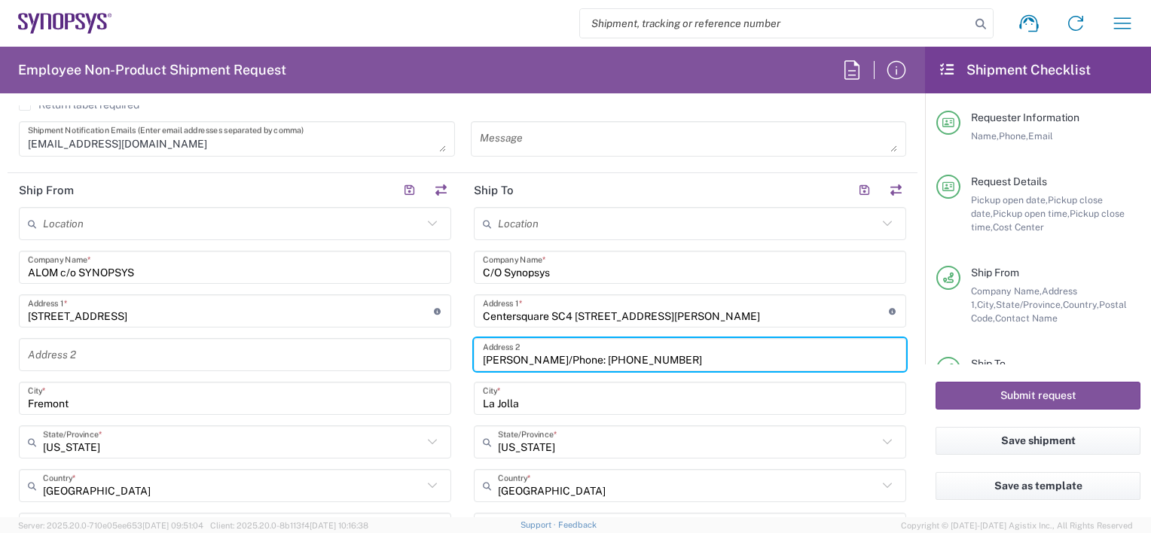
drag, startPoint x: 666, startPoint y: 362, endPoint x: 294, endPoint y: 347, distance: 372.5
click at [295, 347] on div "Ship From Location Aachen DE04 Agrate Brianza IT01 Aschheim DE02 Atlanta US60 A…" at bounding box center [463, 509] width 910 height 673
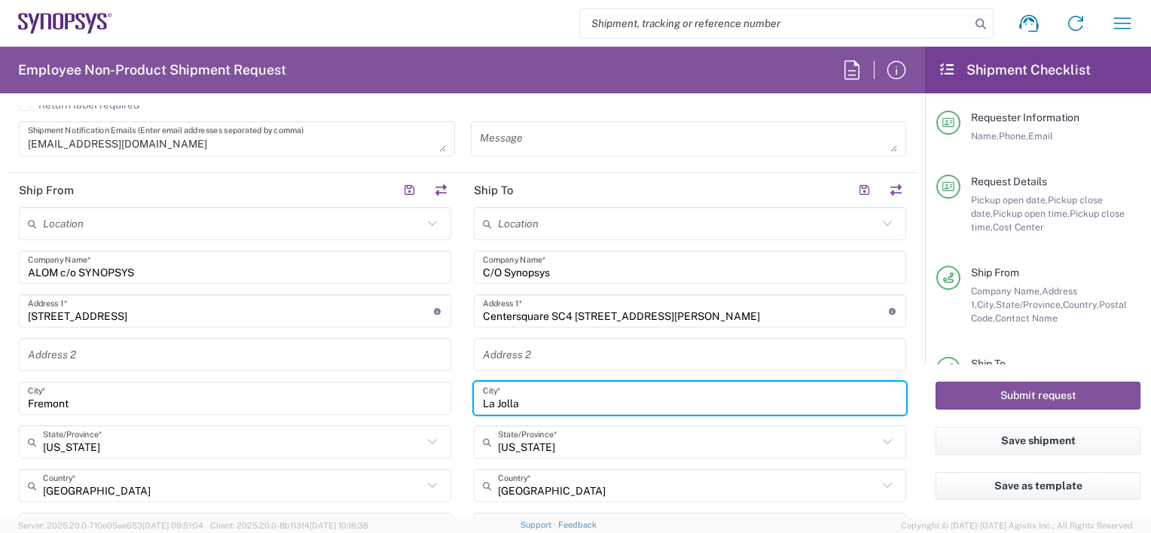
drag, startPoint x: 522, startPoint y: 402, endPoint x: 464, endPoint y: 402, distance: 58.0
click at [464, 402] on main "Location Aachen DE04 Agrate Brianza IT01 Aschheim DE02 Atlanta US60 Austin US26…" at bounding box center [690, 523] width 455 height 633
paste input "Santa Clar"
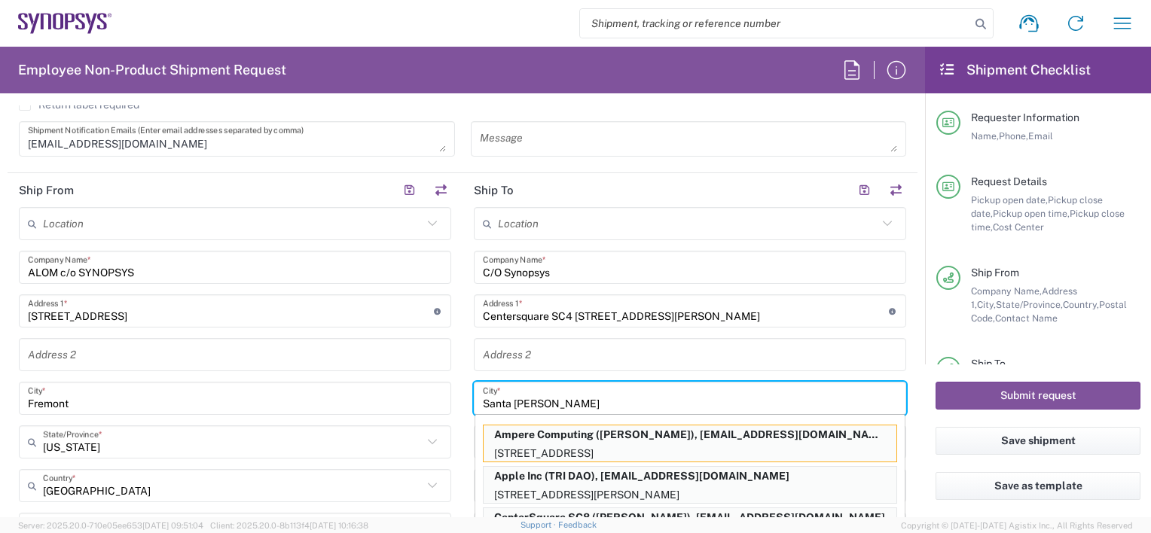
type input "Santa Clara"
click at [630, 377] on div "Location Aachen DE04 Agrate Brianza IT01 Aschheim DE02 Atlanta US60 Austin US26…" at bounding box center [690, 523] width 433 height 633
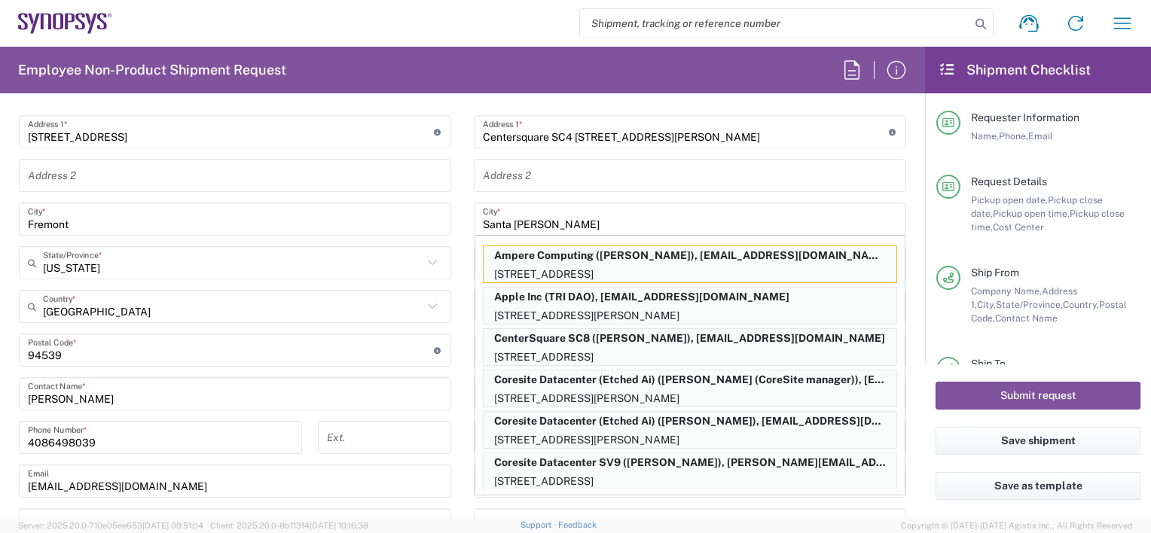
scroll to position [829, 0]
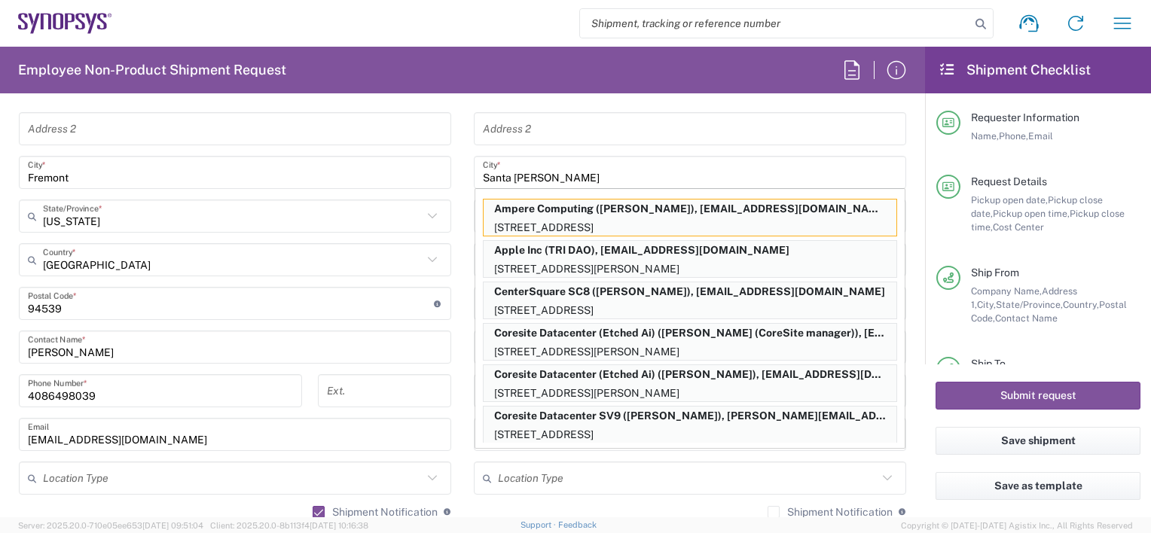
click at [453, 350] on main "Location Aachen DE04 Agrate Brianza IT01 Aschheim DE02 Atlanta US60 Austin US26…" at bounding box center [235, 255] width 455 height 549
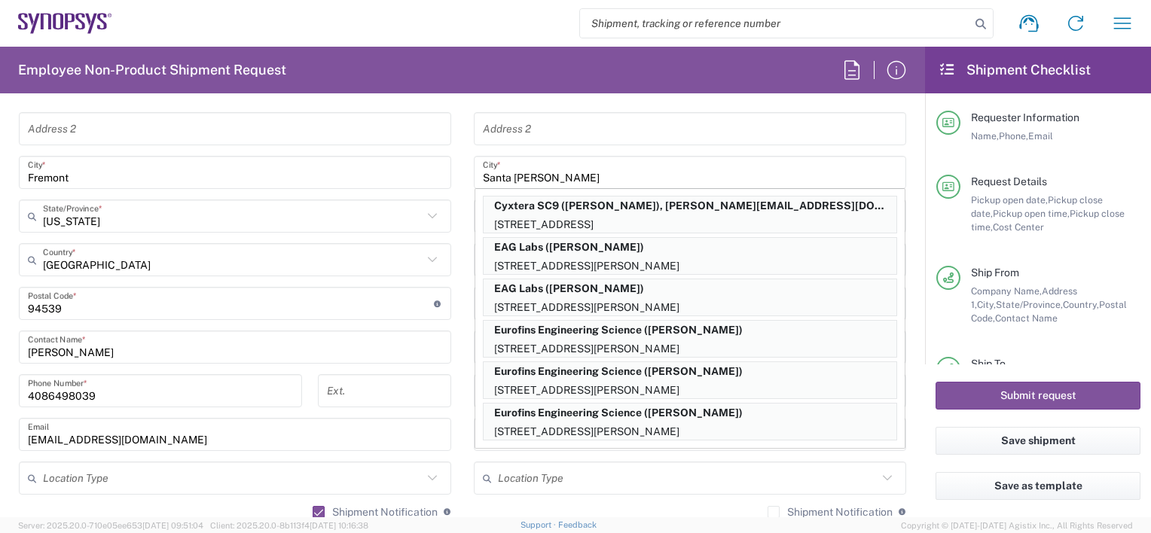
scroll to position [585, 0]
click at [904, 418] on main "Location Aachen DE04 Agrate Brianza IT01 Aschheim DE02 Atlanta US60 Austin US26…" at bounding box center [690, 297] width 455 height 633
click at [907, 362] on form "Requester Information Faizan Qureshi Name * 6286667014 Phone * faizanq@synopsys…" at bounding box center [462, 311] width 925 height 412
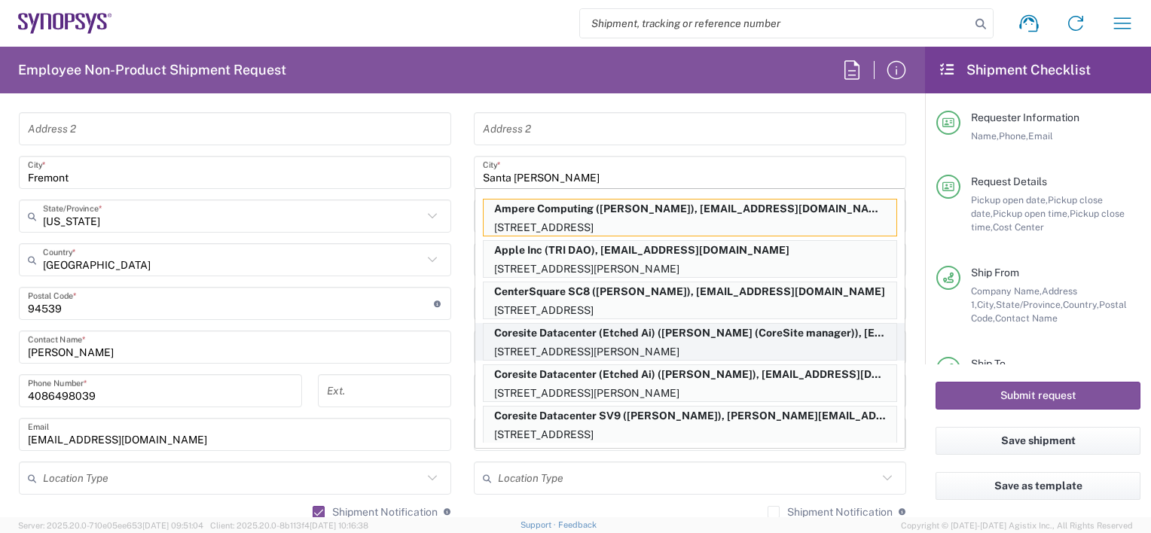
scroll to position [75, 0]
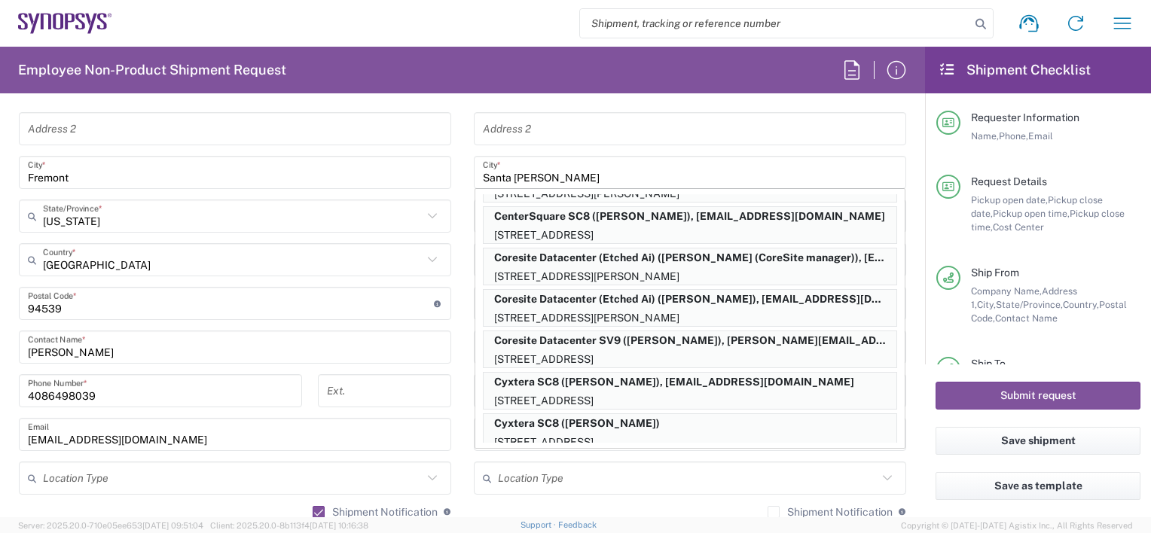
click at [466, 344] on main "Location Aachen DE04 Agrate Brianza IT01 Aschheim DE02 Atlanta US60 Austin US26…" at bounding box center [690, 297] width 455 height 633
click at [463, 344] on main "Location Aachen DE04 Agrate Brianza IT01 Aschheim DE02 Atlanta US60 Austin US26…" at bounding box center [690, 297] width 455 height 633
drag, startPoint x: 905, startPoint y: 326, endPoint x: 845, endPoint y: 259, distance: 89.6
click at [904, 326] on main "Location Aachen DE04 Agrate Brianza IT01 Aschheim DE02 Atlanta US60 Austin US26…" at bounding box center [690, 297] width 455 height 633
click at [659, 175] on input "Santa Clara" at bounding box center [690, 173] width 414 height 26
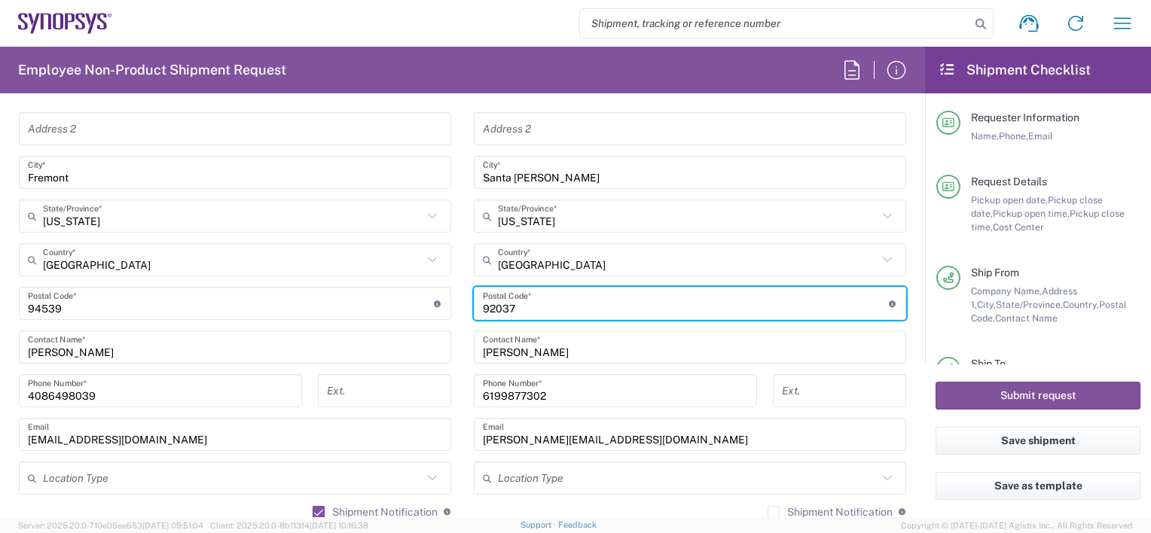
drag, startPoint x: 537, startPoint y: 307, endPoint x: 179, endPoint y: 262, distance: 361.5
click at [187, 274] on div "Ship From Location Aachen DE04 Agrate Brianza IT01 Aschheim DE02 Atlanta US60 A…" at bounding box center [463, 283] width 910 height 673
type input "95051"
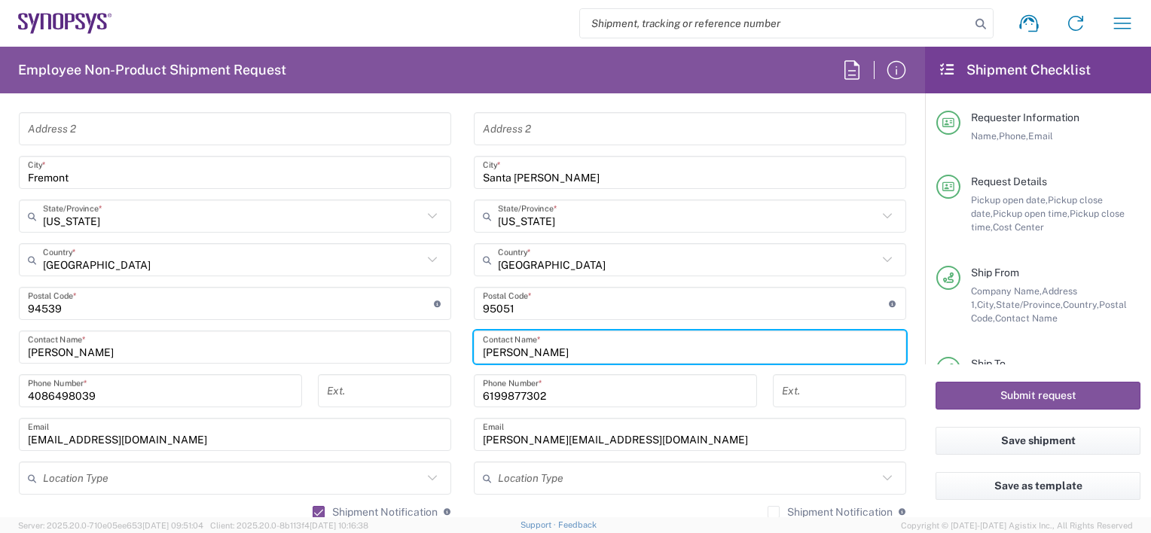
drag, startPoint x: 524, startPoint y: 349, endPoint x: 414, endPoint y: 331, distance: 111.5
click at [414, 331] on div "Ship From Location Aachen DE04 Agrate Brianza IT01 Aschheim DE02 Atlanta US60 A…" at bounding box center [463, 283] width 910 height 673
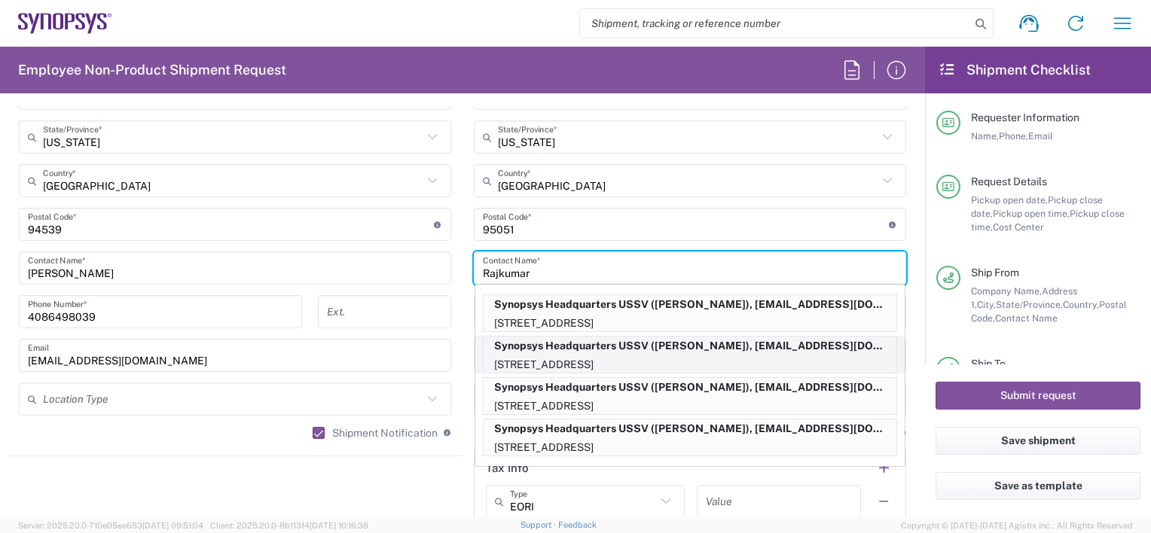
scroll to position [904, 0]
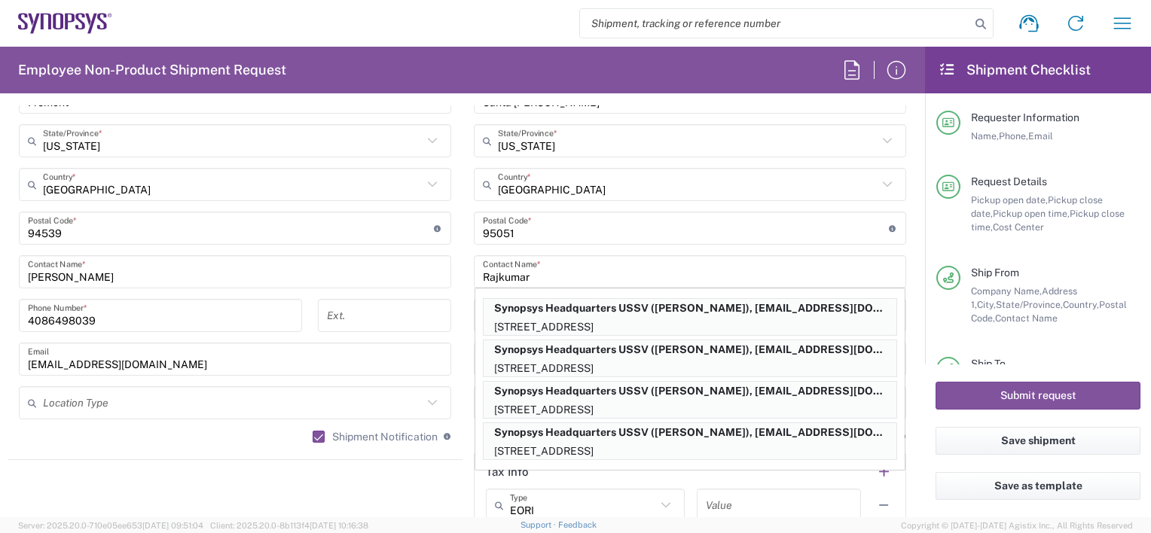
click at [463, 278] on main "Location Aachen DE04 Agrate Brianza IT01 Aschheim DE02 Atlanta US60 Austin US26…" at bounding box center [690, 222] width 455 height 633
click at [452, 280] on main "Location Aachen DE04 Agrate Brianza IT01 Aschheim DE02 Atlanta US60 Austin US26…" at bounding box center [235, 180] width 455 height 549
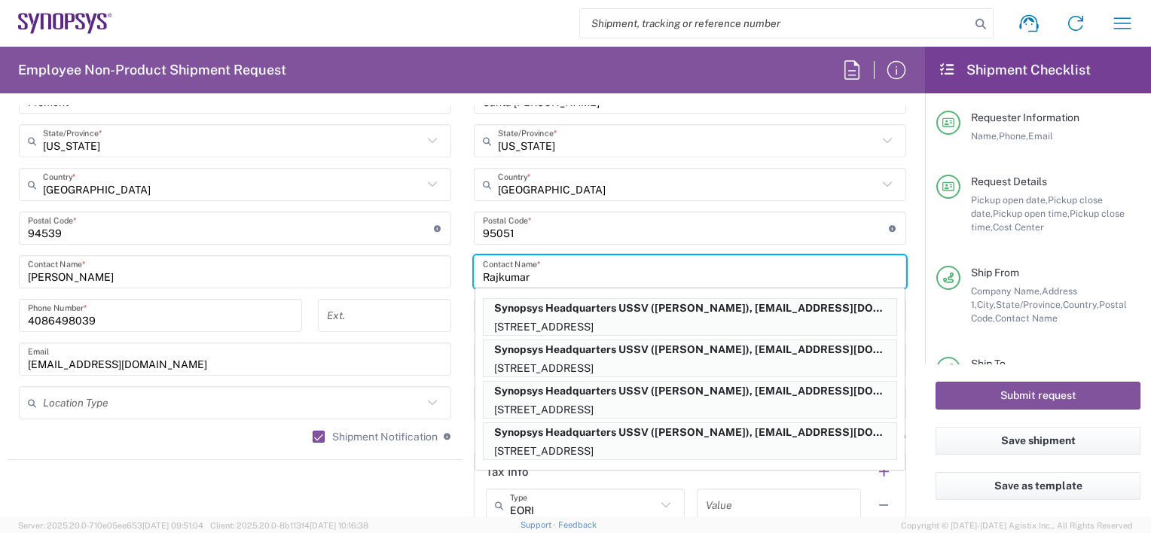
click at [543, 274] on input "Rajkumar" at bounding box center [690, 272] width 414 height 26
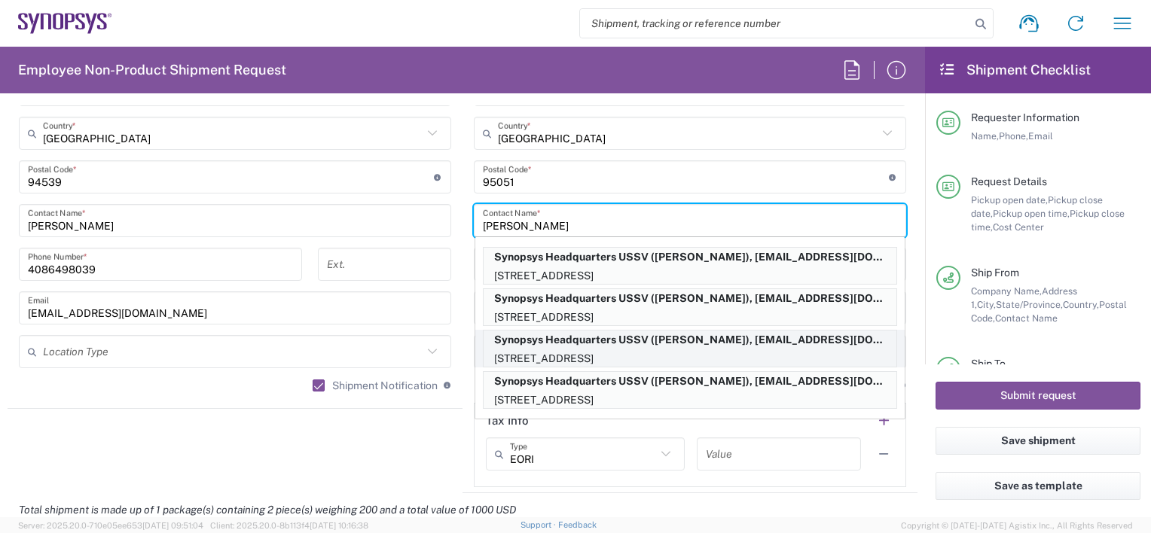
scroll to position [980, 0]
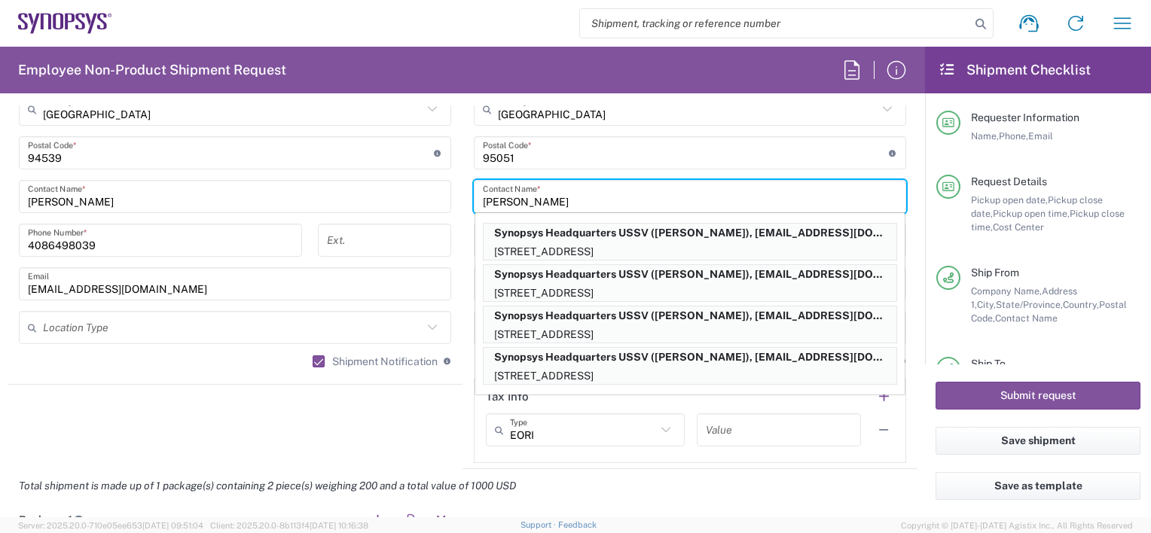
type input "[PERSON_NAME]"
click at [463, 268] on main "Location Aachen DE04 Agrate Brianza IT01 Aschheim DE02 Atlanta US60 Austin US26…" at bounding box center [690, 146] width 455 height 633
click at [446, 221] on main "Location Aachen DE04 Agrate Brianza IT01 Aschheim DE02 Atlanta US60 Austin US26…" at bounding box center [235, 104] width 455 height 549
click at [448, 219] on main "Location Aachen DE04 Agrate Brianza IT01 Aschheim DE02 Atlanta US60 Austin US26…" at bounding box center [235, 104] width 455 height 549
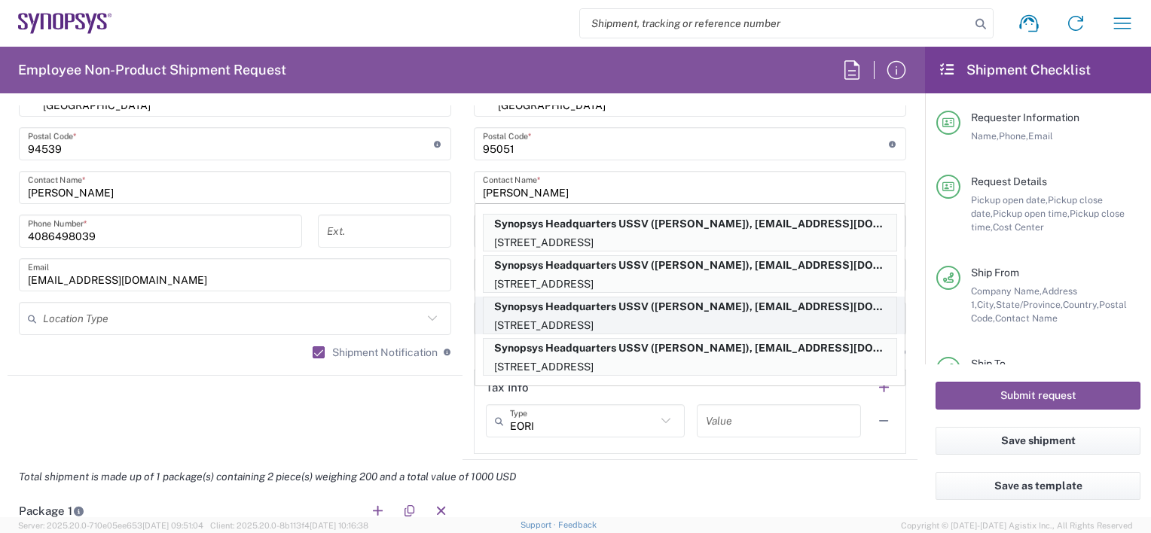
scroll to position [995, 0]
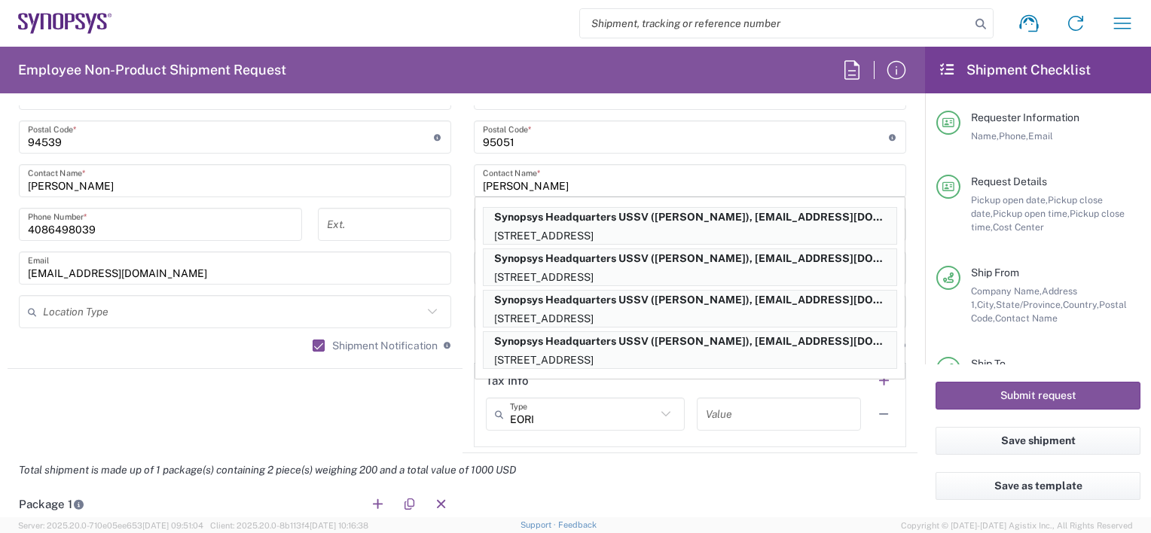
click at [585, 181] on input "[PERSON_NAME]" at bounding box center [690, 181] width 414 height 26
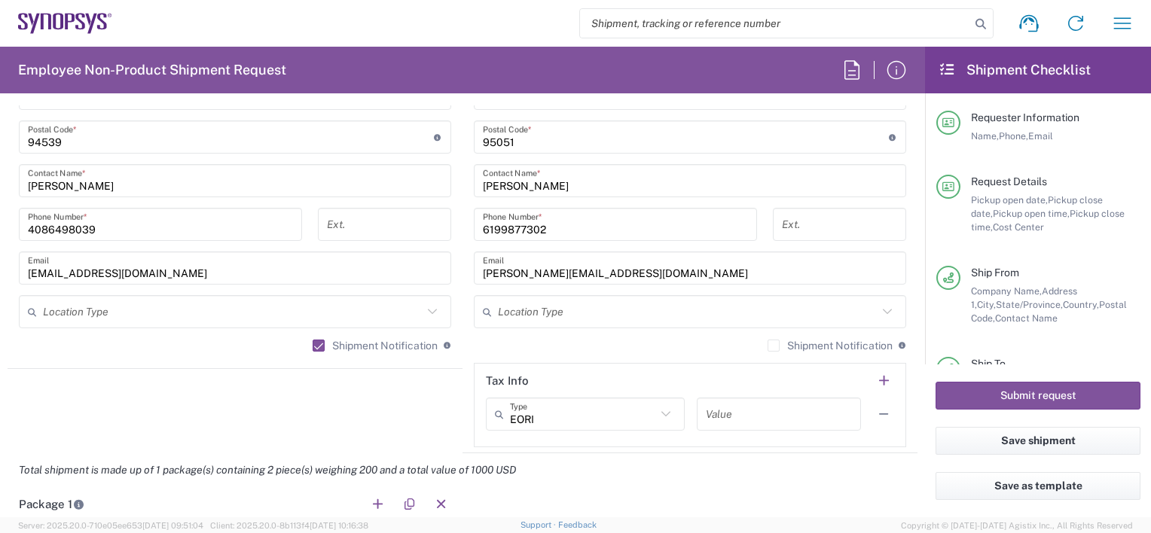
drag, startPoint x: 1108, startPoint y: 253, endPoint x: 1081, endPoint y: 258, distance: 26.8
click at [1108, 253] on div "Request Details Pickup open date, Pickup close date, Pickup open time, Pickup c…" at bounding box center [1039, 220] width 204 height 91
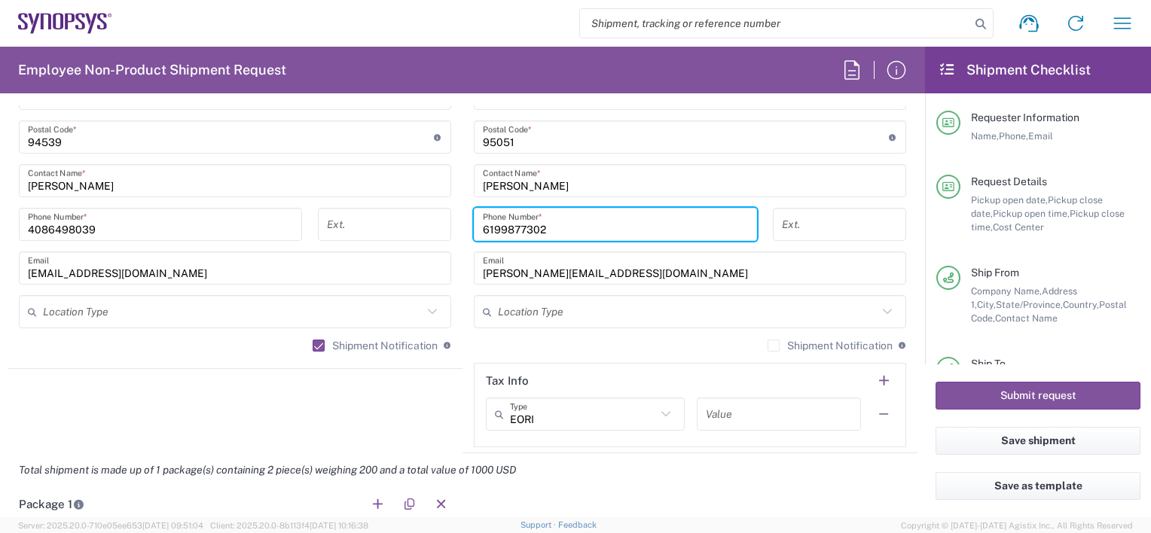
drag, startPoint x: 581, startPoint y: 231, endPoint x: 408, endPoint y: 224, distance: 173.5
click at [416, 225] on div "Ship From Location Aachen DE04 Agrate Brianza IT01 Aschheim DE02 Atlanta US60 A…" at bounding box center [463, 117] width 910 height 673
paste input "+1.650.417.1843"
click at [491, 228] on input "+1.650.417.1843" at bounding box center [615, 225] width 265 height 26
click at [512, 226] on input "+1650.417.1843" at bounding box center [615, 225] width 265 height 26
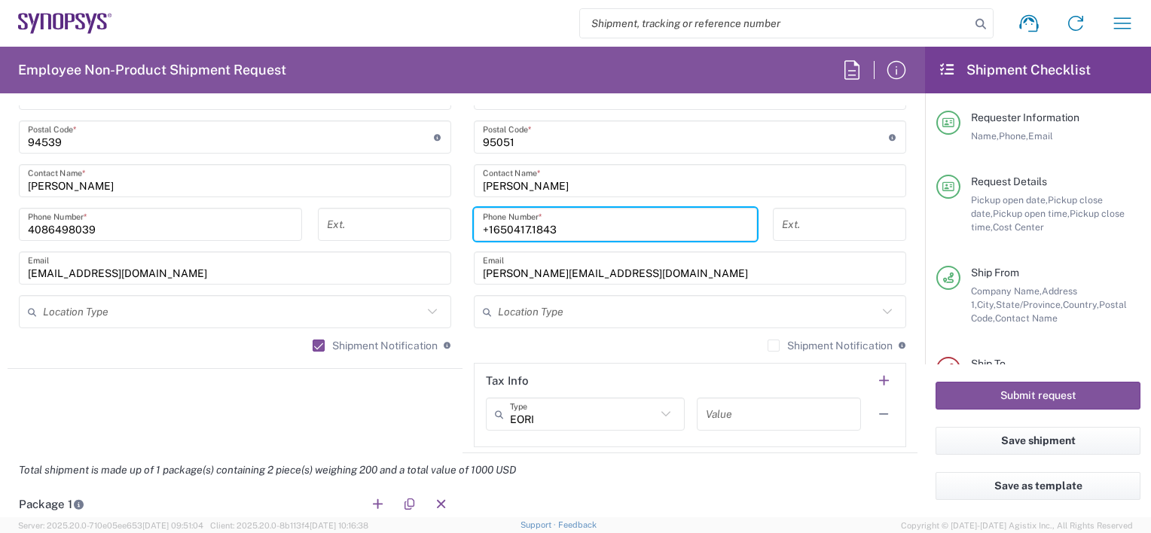
click at [523, 226] on input "+1650417.1843" at bounding box center [615, 225] width 265 height 26
click at [525, 226] on input "+1650417.1843" at bounding box center [615, 225] width 265 height 26
type input "+16504171843"
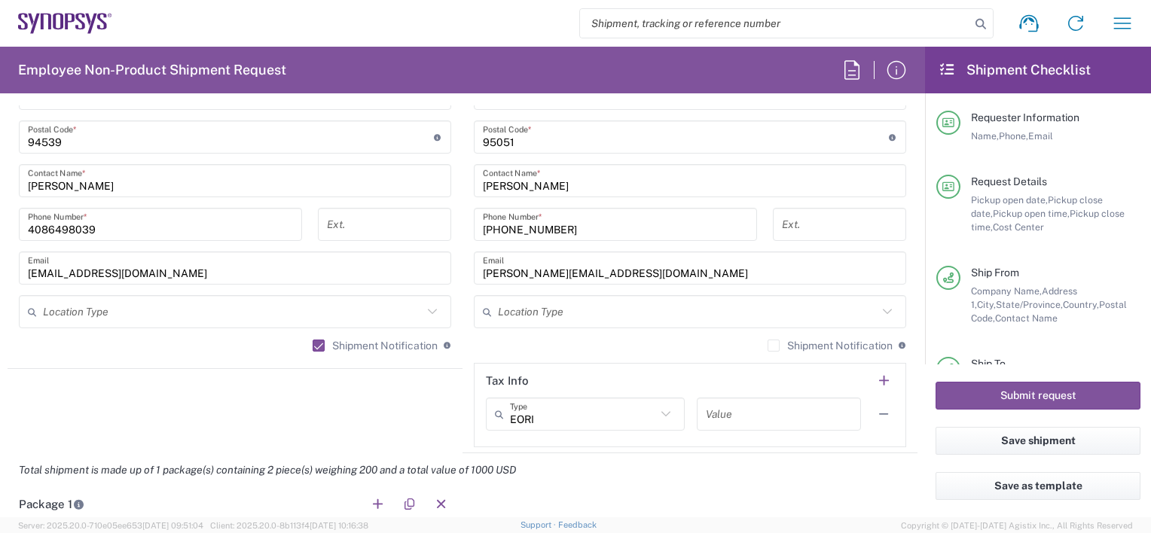
drag, startPoint x: 1106, startPoint y: 145, endPoint x: 1072, endPoint y: 154, distance: 35.1
click at [1106, 147] on div "Requester Information Name, Phone, Email" at bounding box center [1039, 143] width 204 height 64
click at [529, 295] on div "Location Type" at bounding box center [690, 311] width 433 height 33
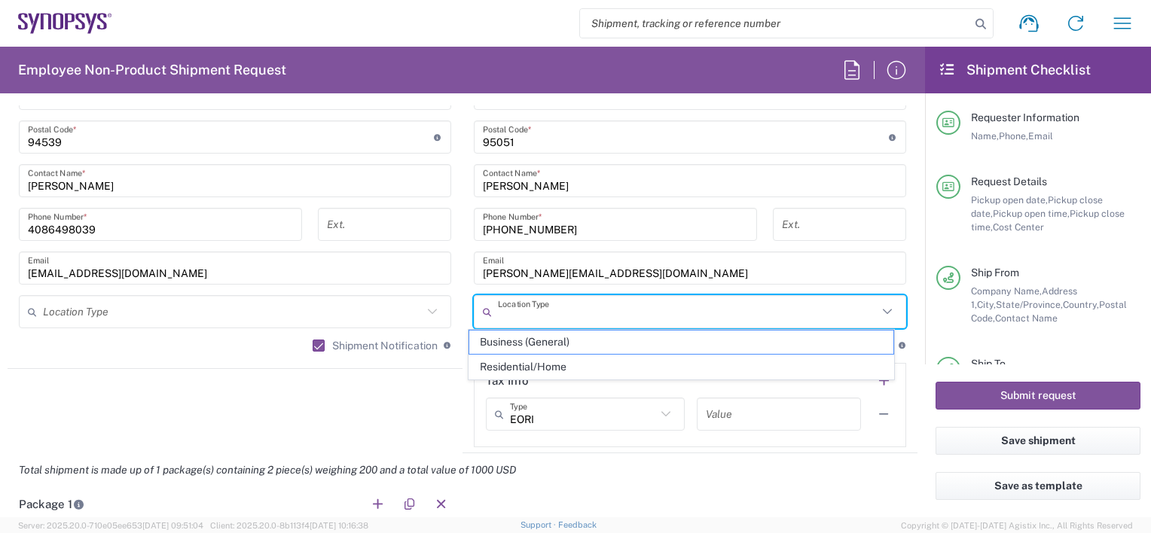
click at [576, 268] on input "[PERSON_NAME][EMAIL_ADDRESS][DOMAIN_NAME]" at bounding box center [690, 268] width 414 height 26
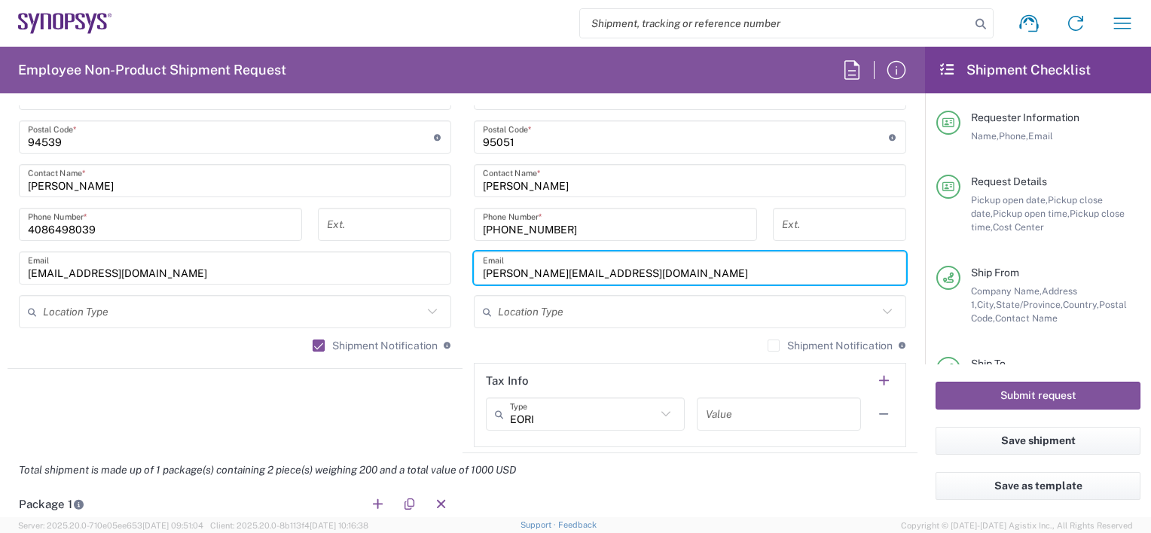
drag, startPoint x: 611, startPoint y: 268, endPoint x: 338, endPoint y: 253, distance: 273.9
click at [338, 255] on div "Ship From Location Aachen DE04 Agrate Brianza IT01 Aschheim DE02 Atlanta US60 A…" at bounding box center [463, 117] width 910 height 673
paste input "rmethuku@synopsys"
type input "rmethuku@synopsys.com"
drag, startPoint x: 469, startPoint y: 340, endPoint x: 458, endPoint y: 347, distance: 12.5
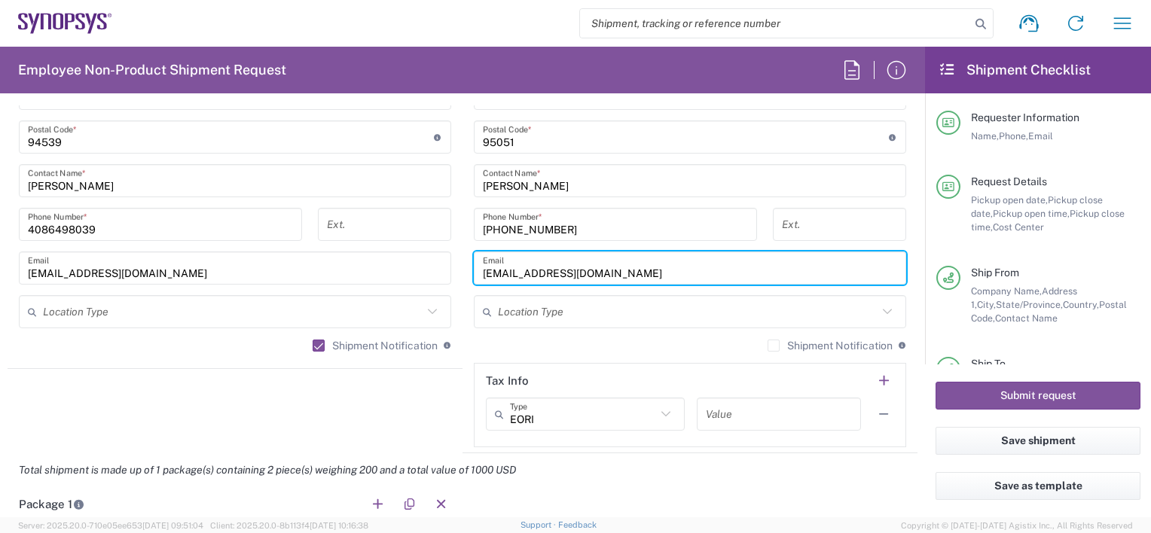
click at [474, 341] on div "Shipment Notification If checked, a shipment notification email will be sent to…" at bounding box center [690, 351] width 433 height 24
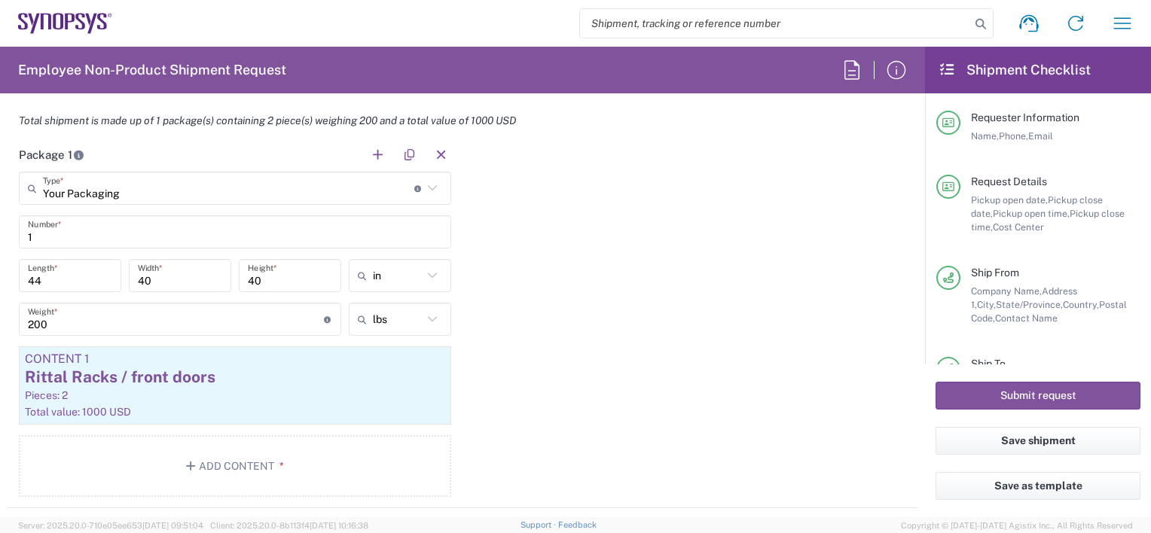
scroll to position [1372, 0]
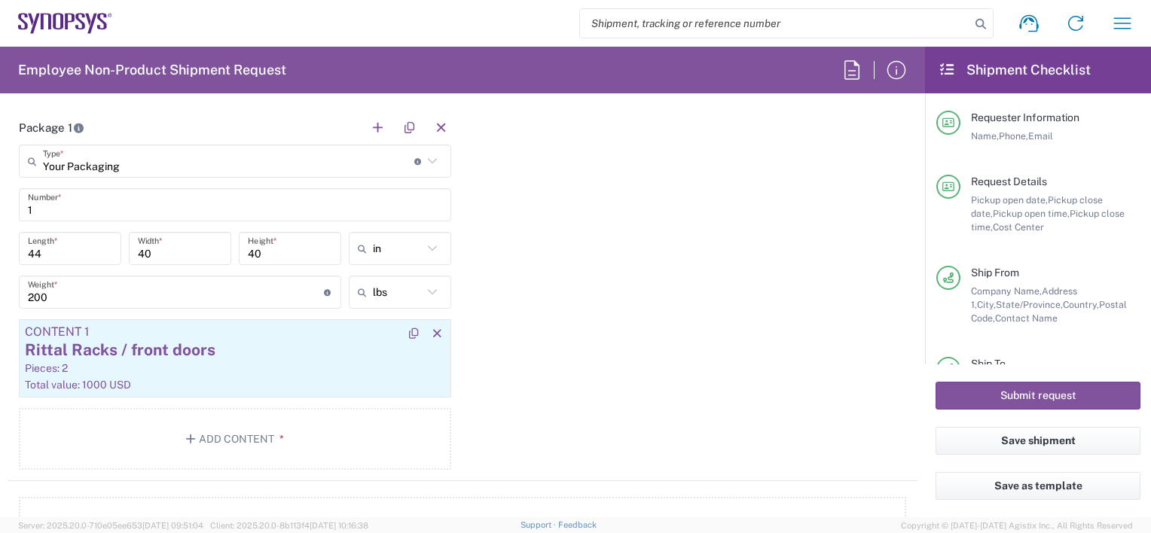
click at [202, 358] on div "Rittal Racks / front doors" at bounding box center [235, 350] width 420 height 23
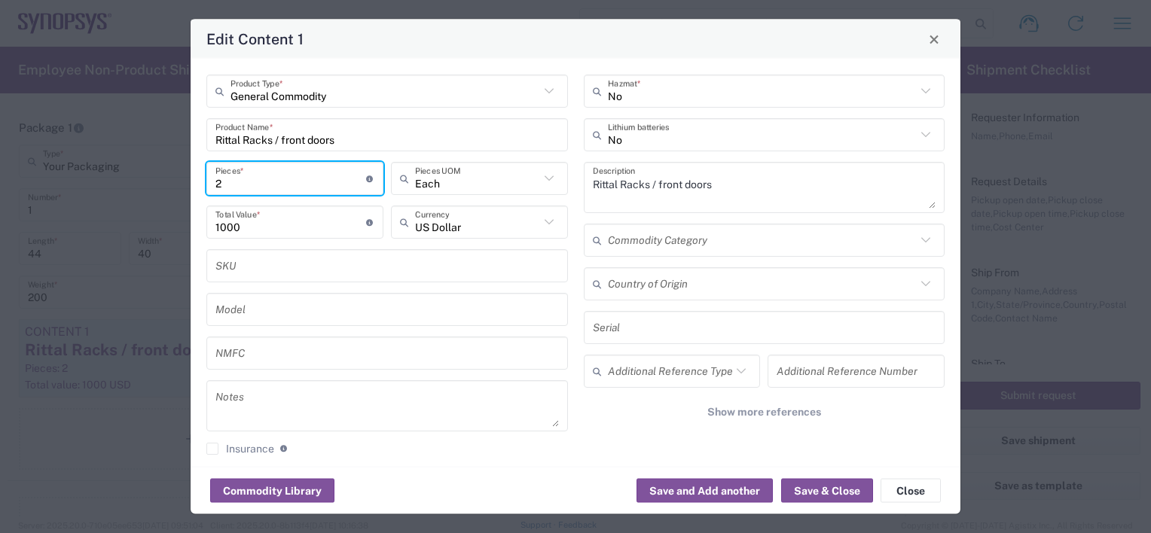
drag, startPoint x: 235, startPoint y: 185, endPoint x: 133, endPoint y: 181, distance: 101.8
click at [133, 181] on div "Edit Content 1 General Commodity Product Type * Rittal Racks / front doors Prod…" at bounding box center [575, 266] width 1151 height 533
type input "3"
type input "1500"
type input "3"
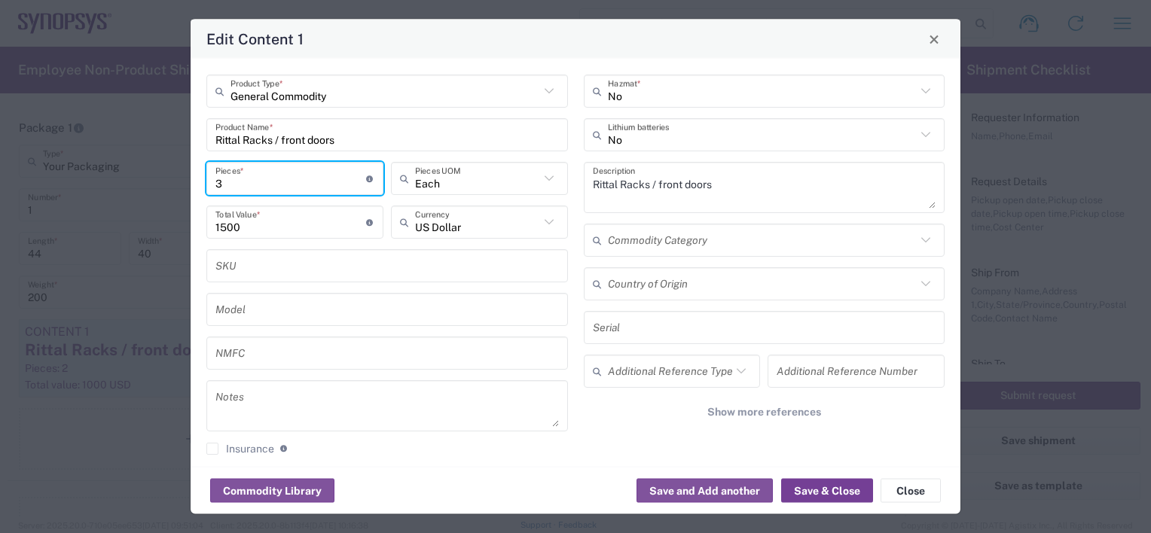
click at [809, 496] on button "Save & Close" at bounding box center [827, 491] width 92 height 24
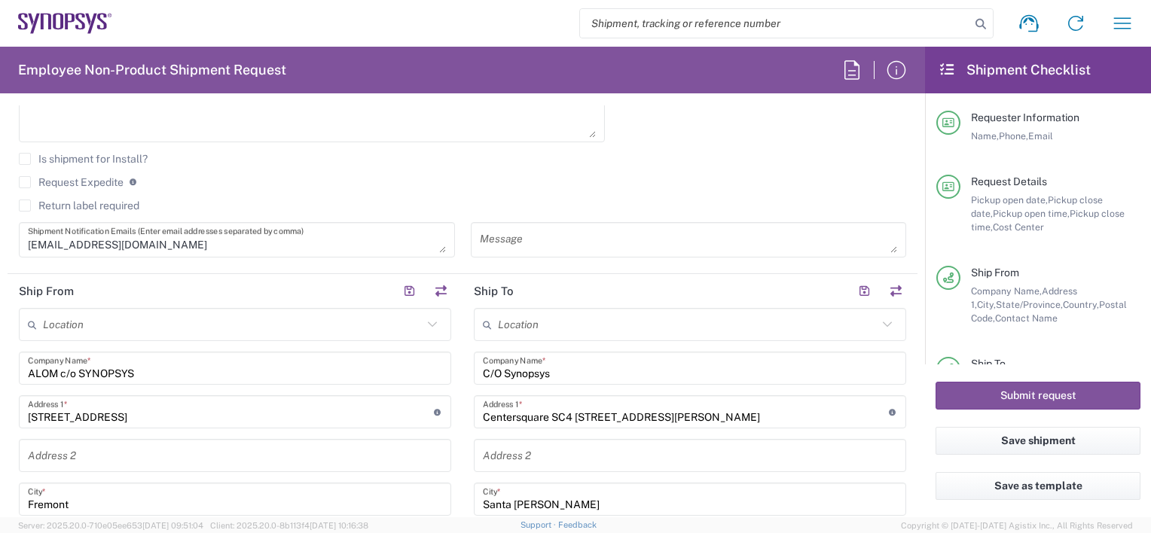
scroll to position [468, 0]
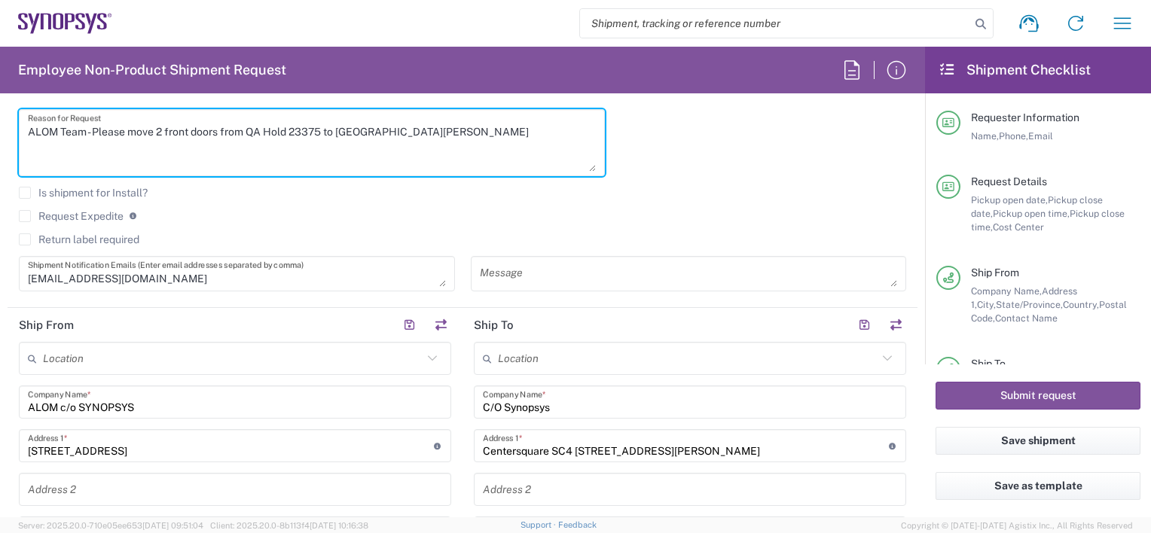
drag, startPoint x: 152, startPoint y: 130, endPoint x: 133, endPoint y: 130, distance: 19.6
click at [133, 130] on textarea "ALOM Team - Please move 2 front doors from QA Hold 23375 to Santa Clara" at bounding box center [312, 143] width 568 height 58
click at [154, 126] on textarea "ALOM Team - Please ship 2 front doors from QA Hold 23375 to Santa Clara" at bounding box center [312, 143] width 568 height 58
click at [157, 127] on textarea "ALOM Team - Please ship 2 front doors from QA Hold 23375 to Santa Clara" at bounding box center [312, 143] width 568 height 58
type textarea "ALOM Team - Please ship 3 front doors from QA Hold 23375 to Santa Clara"
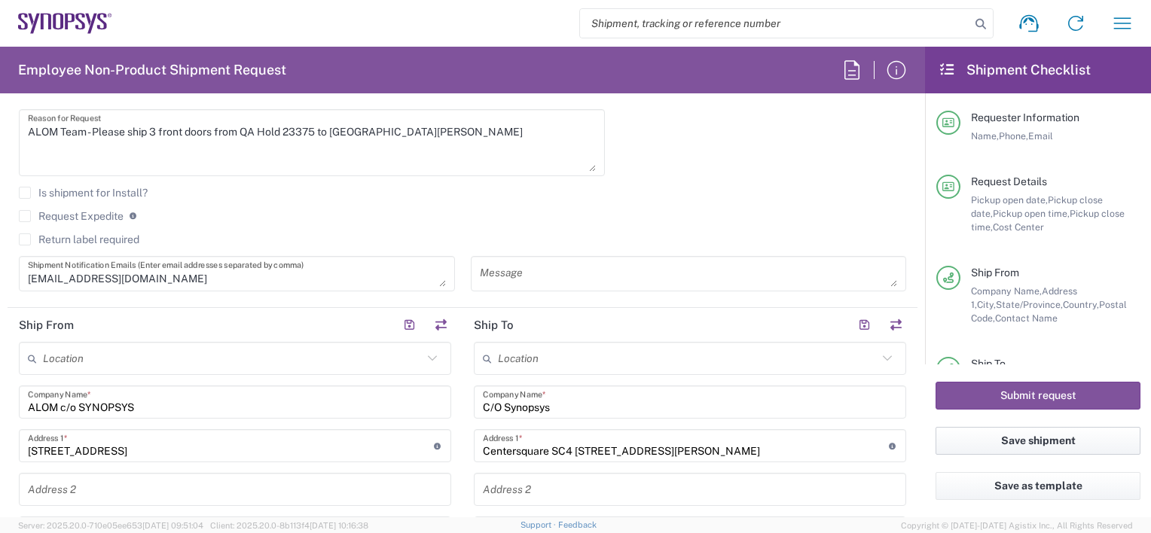
click at [1027, 434] on button "Save shipment" at bounding box center [1038, 441] width 205 height 28
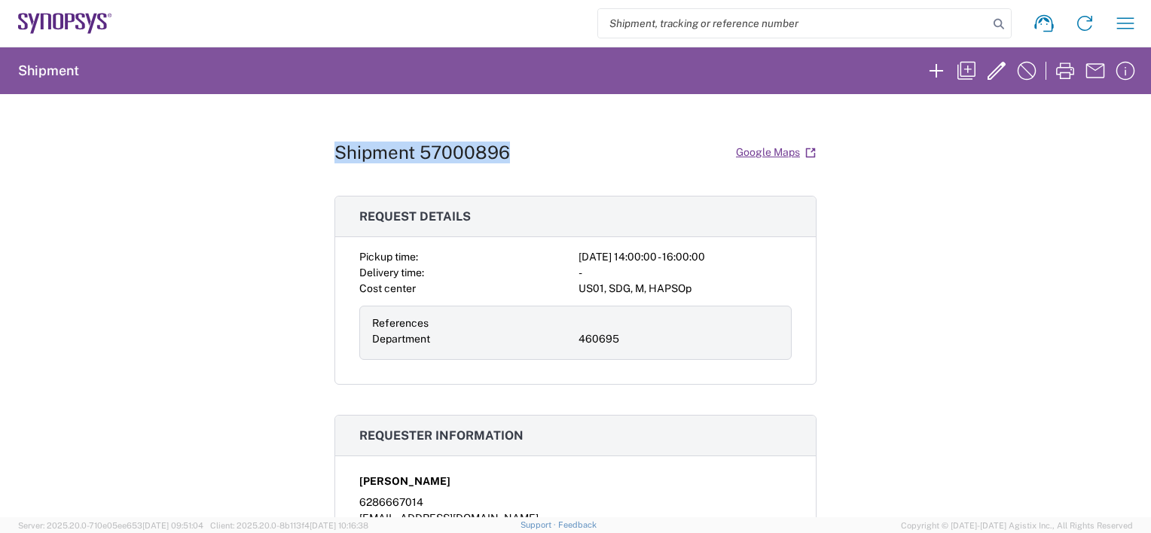
drag, startPoint x: 329, startPoint y: 148, endPoint x: 509, endPoint y: 160, distance: 181.2
click at [509, 160] on div "Shipment 57000896 Google Maps" at bounding box center [576, 152] width 482 height 26
copy h1 "Shipment 57000896"
click at [416, 154] on h1 "Shipment 57000896" at bounding box center [423, 153] width 176 height 22
drag, startPoint x: 416, startPoint y: 153, endPoint x: 512, endPoint y: 157, distance: 96.5
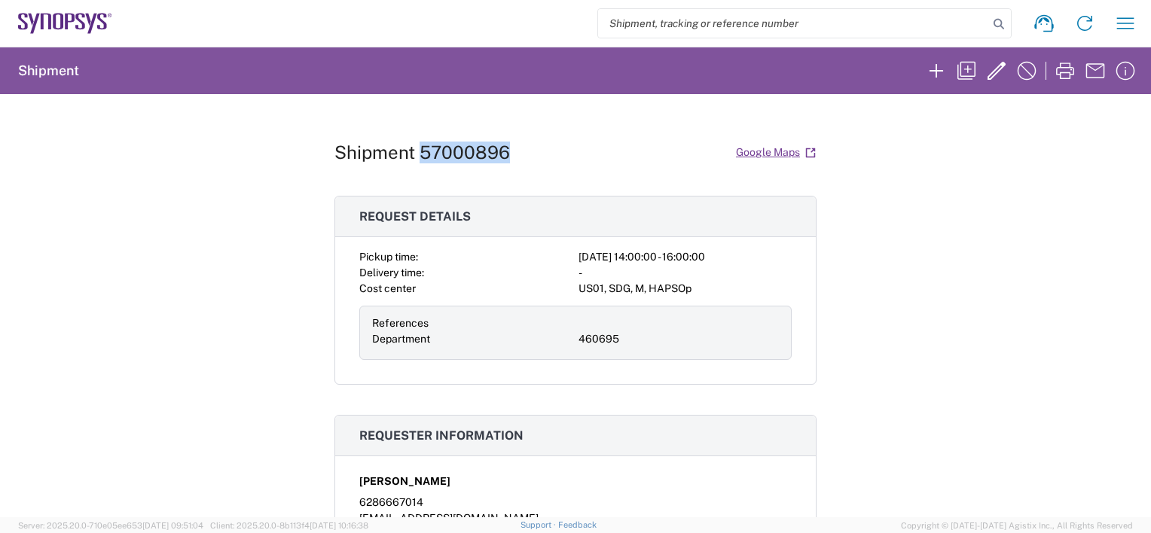
click at [512, 157] on div "Shipment 57000896 Google Maps" at bounding box center [576, 152] width 482 height 26
copy h1 "57000896"
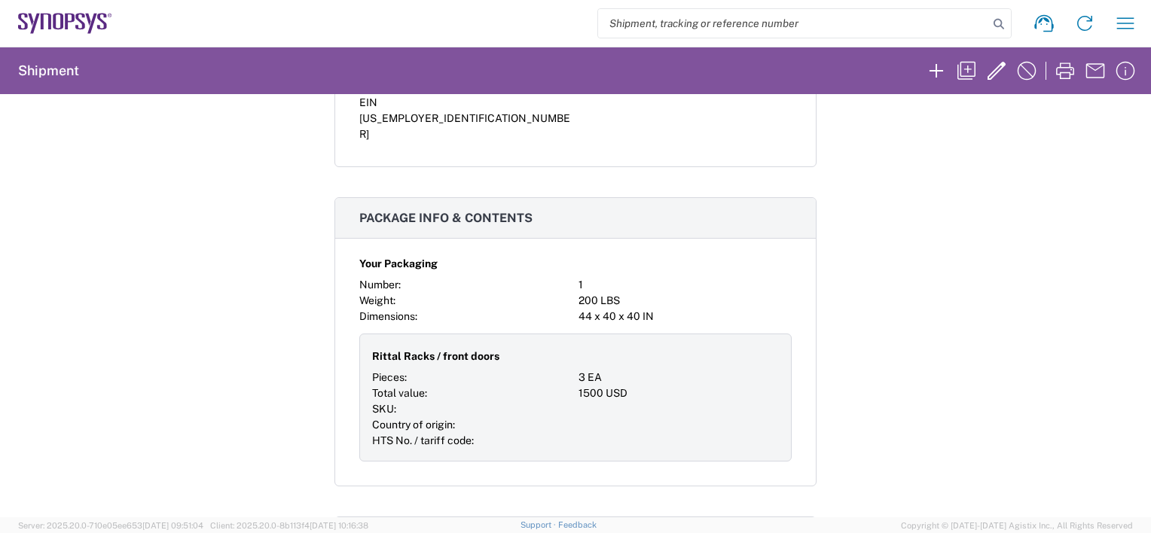
scroll to position [678, 0]
drag, startPoint x: 366, startPoint y: 305, endPoint x: 493, endPoint y: 311, distance: 126.7
click at [493, 343] on div "Rittal Racks / front doors" at bounding box center [472, 356] width 200 height 26
copy span "Rittal Racks / front doors"
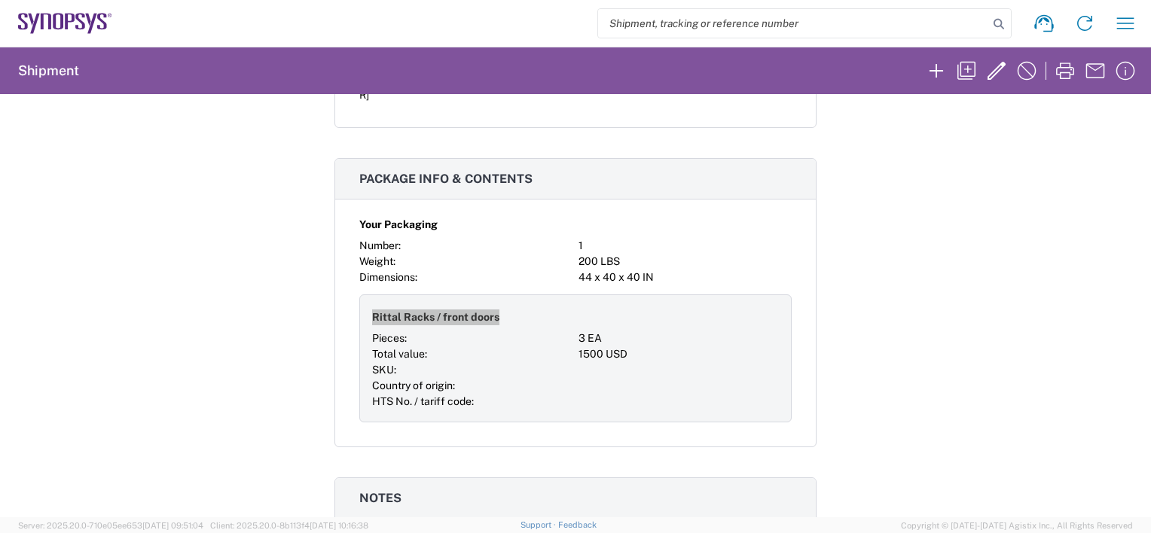
scroll to position [754, 0]
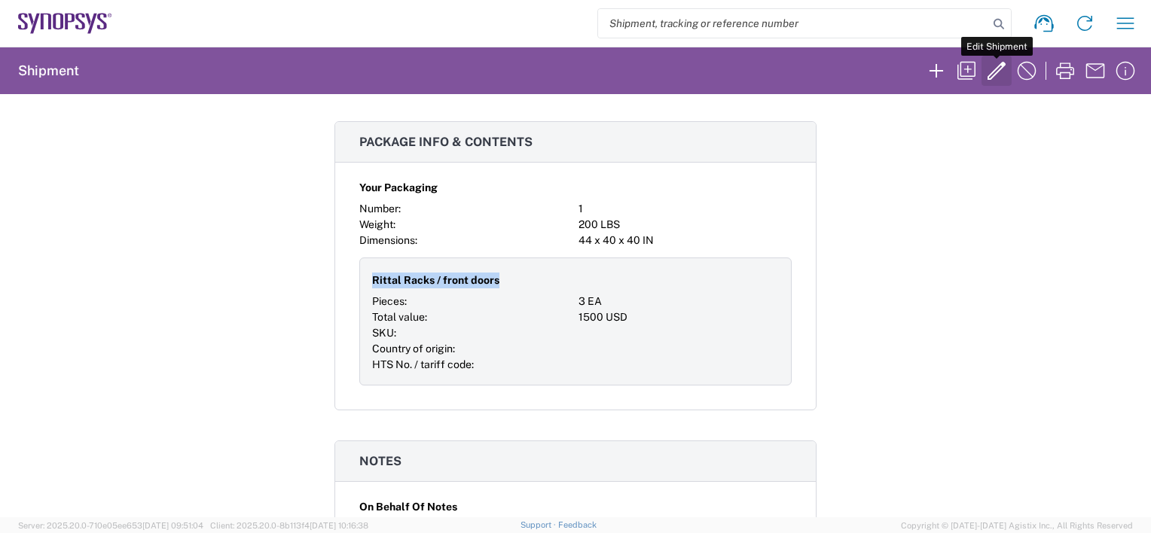
click at [989, 72] on icon "button" at bounding box center [997, 71] width 24 height 24
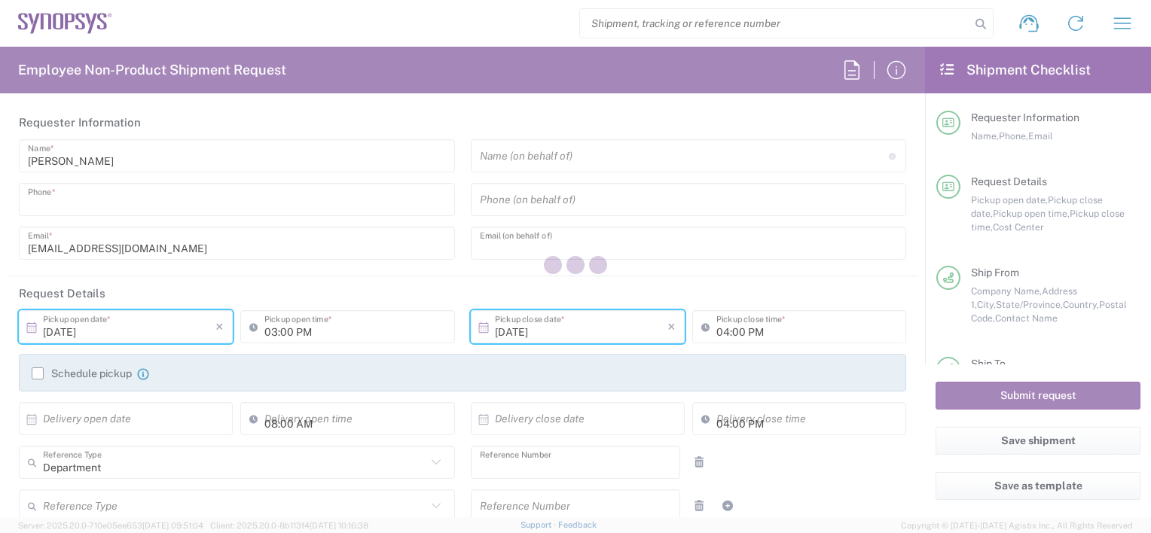
type input "6286667014"
type input "[PERSON_NAME][EMAIL_ADDRESS][DOMAIN_NAME]"
type input "02:00 PM"
type input "460695"
type textarea "ALOM Team - Please ship 3 front doors from QA Hold 23375 to Santa Clara"
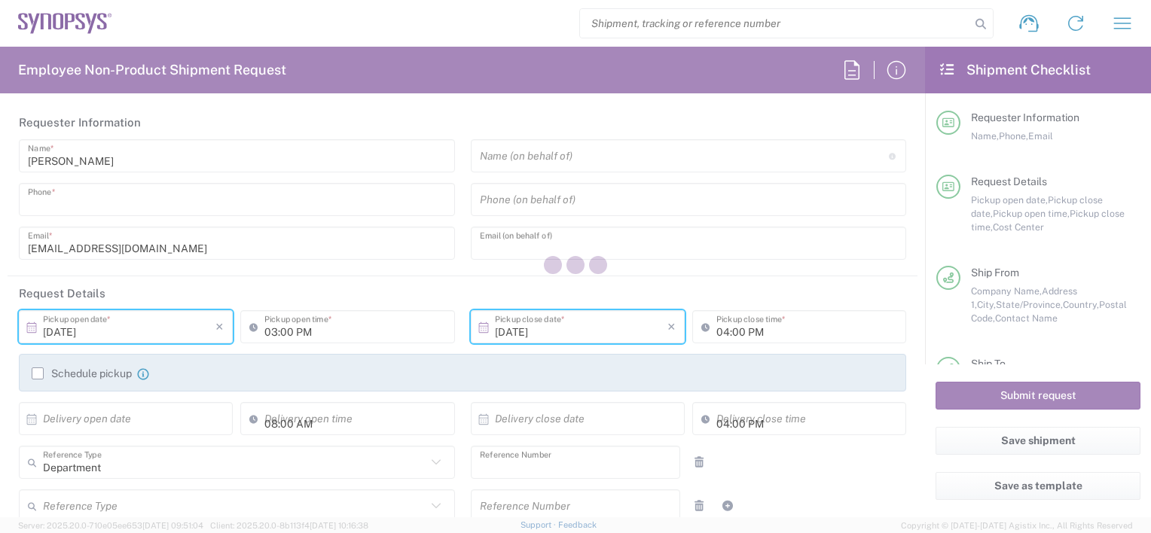
type textarea "[EMAIL_ADDRESS][DOMAIN_NAME]"
type input "ALOM c/o SYNOPSYS"
type input "[STREET_ADDRESS]"
type input "Fremont"
type input "94539"
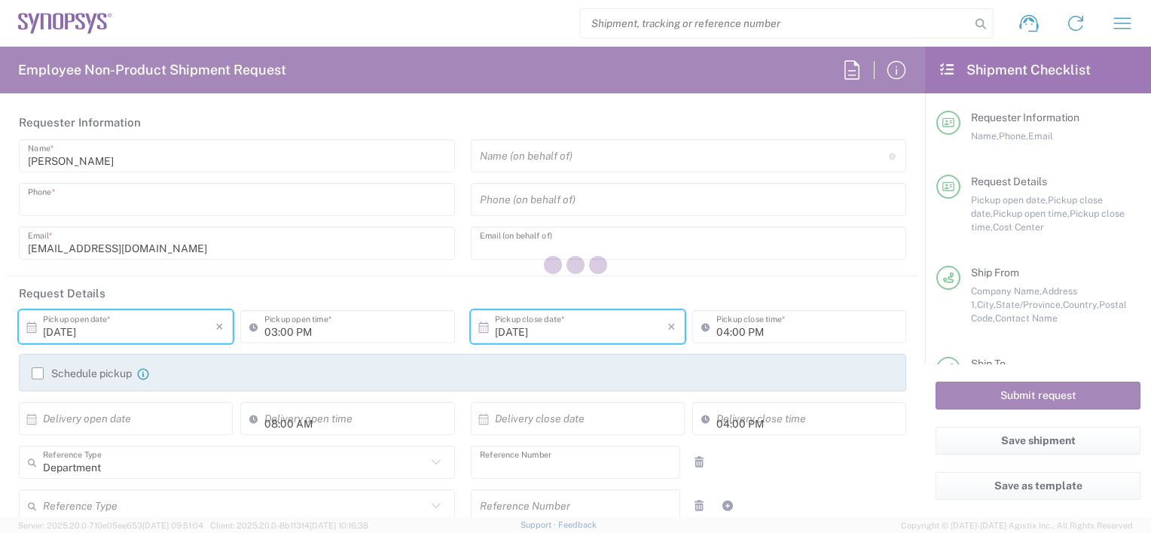
type input "[PERSON_NAME]"
type input "4086498039"
type input "[EMAIL_ADDRESS][DOMAIN_NAME]"
type input "C/O Synopsys"
type input "Centersquare SC4 2401 Walsh Ave"
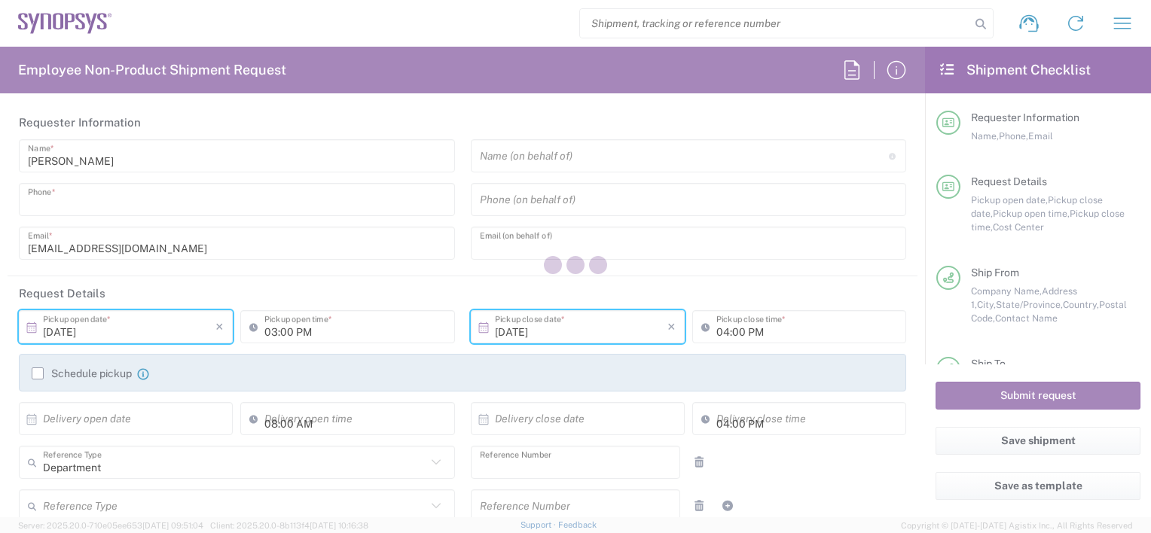
type input "Santa Clara"
type input "[US_STATE]"
type input "95051"
type input "[PERSON_NAME]"
type input "+16504171843"
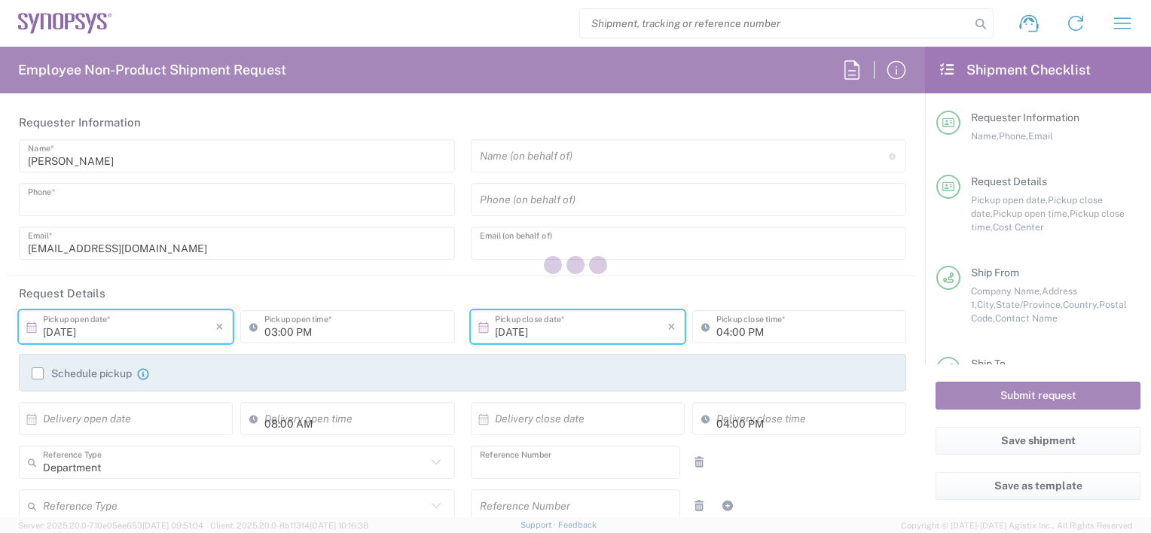
type input "rmethuku@synopsys.com"
type input "[US_STATE]"
type input "Your Packaging"
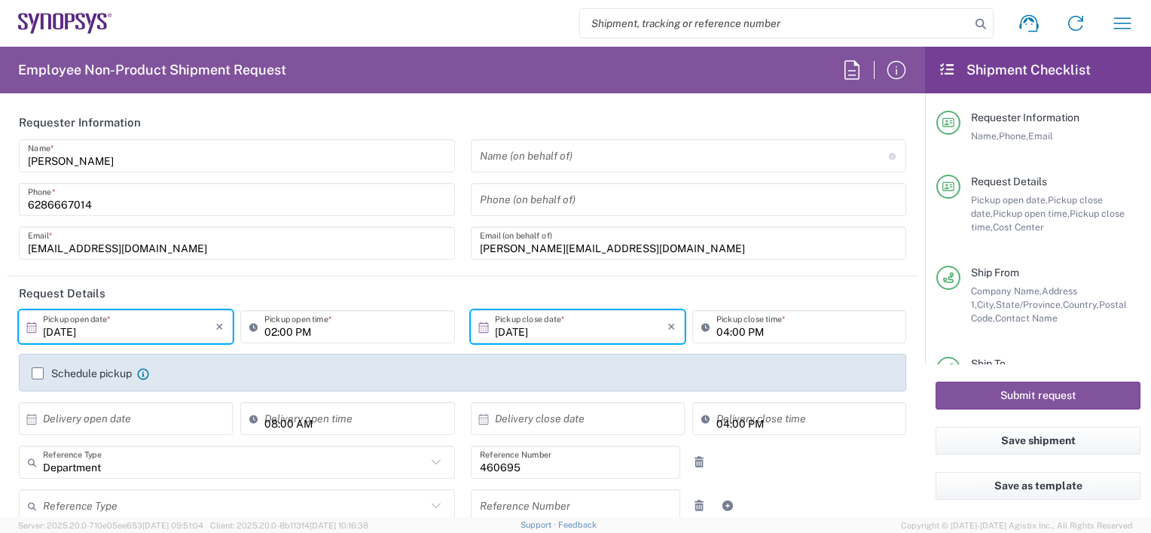
type input "US01, SDG, M, HAPSOp 460695"
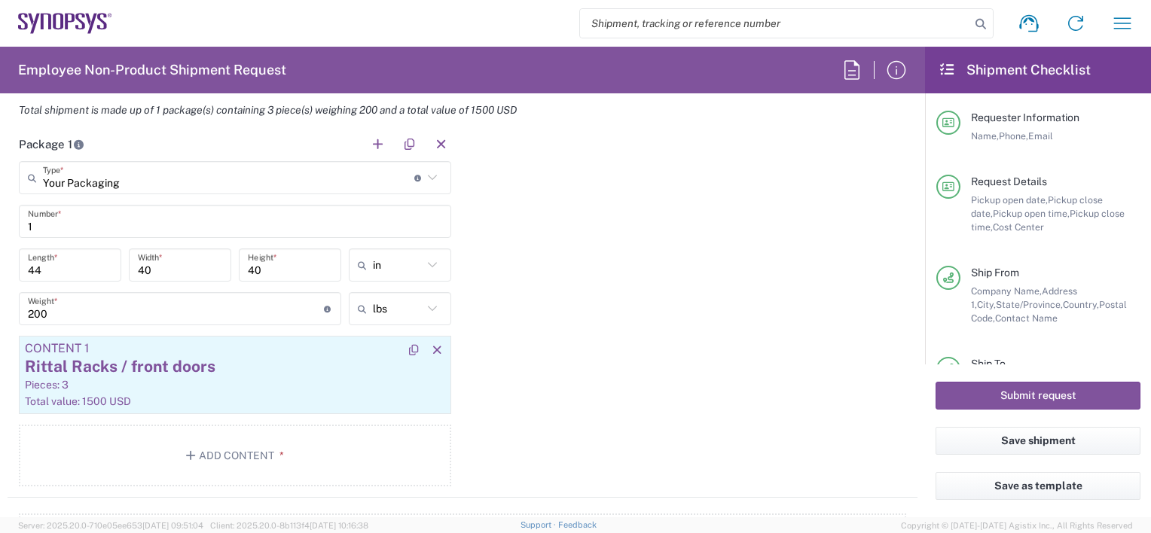
scroll to position [1356, 0]
click at [215, 378] on div "Pieces: 3" at bounding box center [235, 385] width 420 height 14
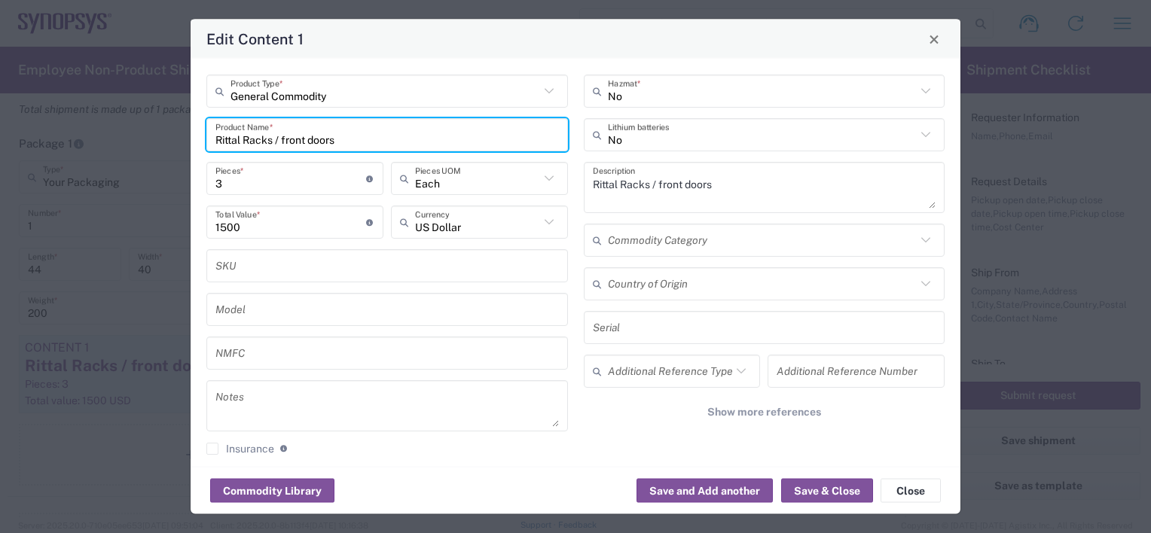
drag, startPoint x: 359, startPoint y: 141, endPoint x: 121, endPoint y: 140, distance: 238.1
click at [121, 140] on div "Edit Content 1 General Commodity Product Type * Rittal Racks / front doors Prod…" at bounding box center [575, 266] width 1151 height 533
type input "Synopsys - Rework"
click at [689, 199] on textarea "Rittal Racks / front doors" at bounding box center [765, 188] width 344 height 42
drag, startPoint x: 347, startPoint y: 136, endPoint x: 91, endPoint y: 135, distance: 255.4
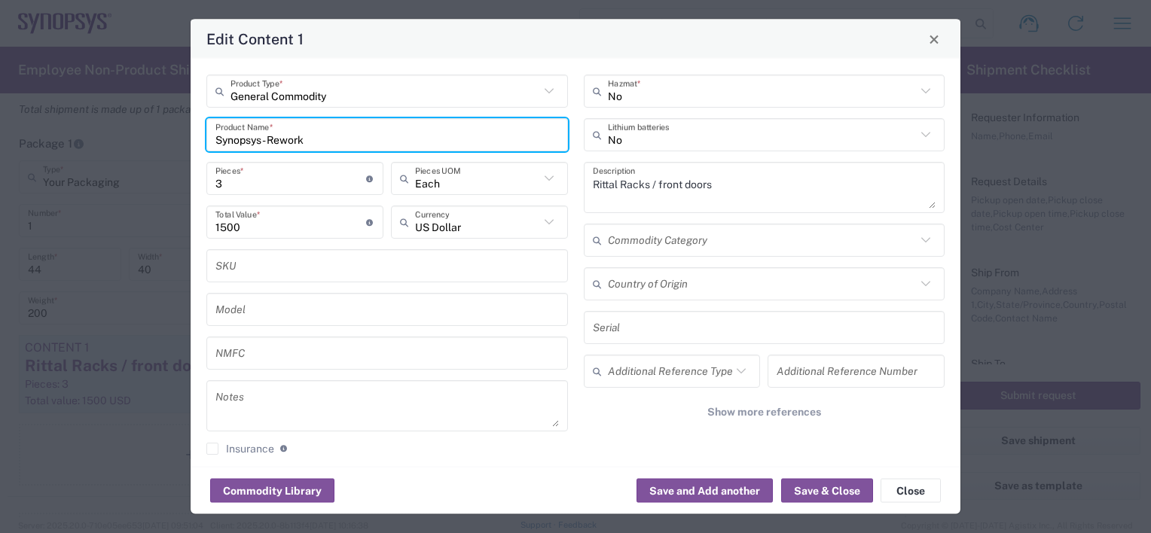
click at [91, 135] on div "Edit Content 1 General Commodity Product Type * Synopsys - Rework Product Name …" at bounding box center [575, 266] width 1151 height 533
click at [837, 497] on button "Save & Close" at bounding box center [827, 491] width 92 height 24
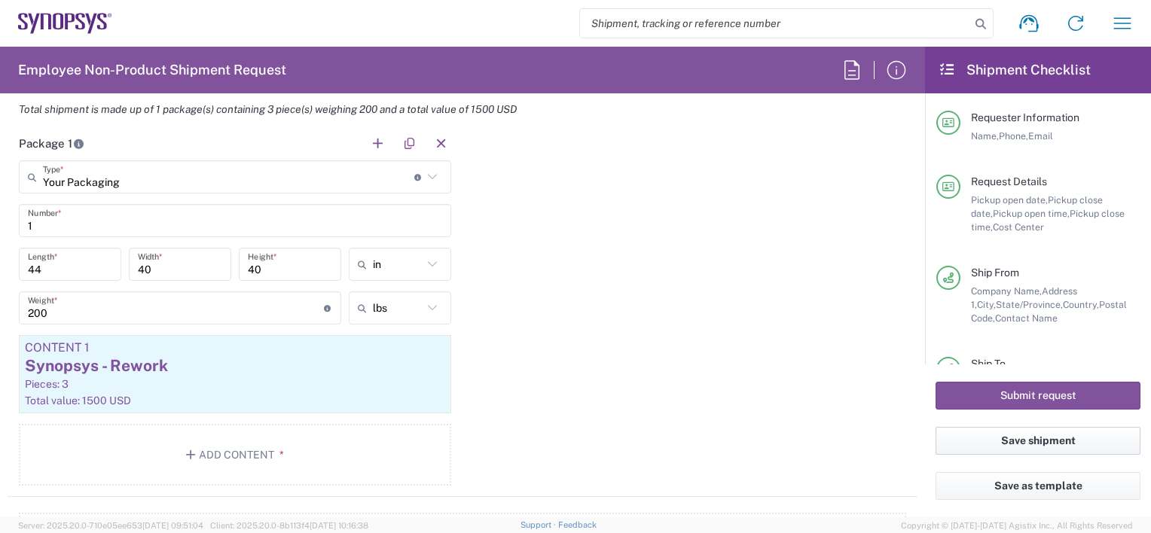
click at [1034, 438] on button "Save shipment" at bounding box center [1038, 441] width 205 height 28
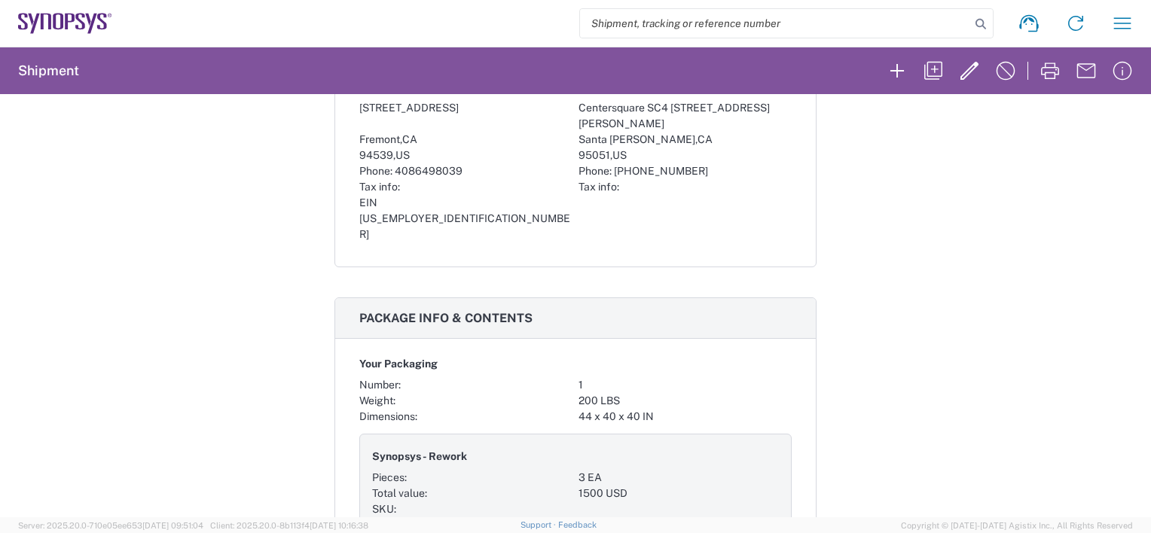
scroll to position [678, 0]
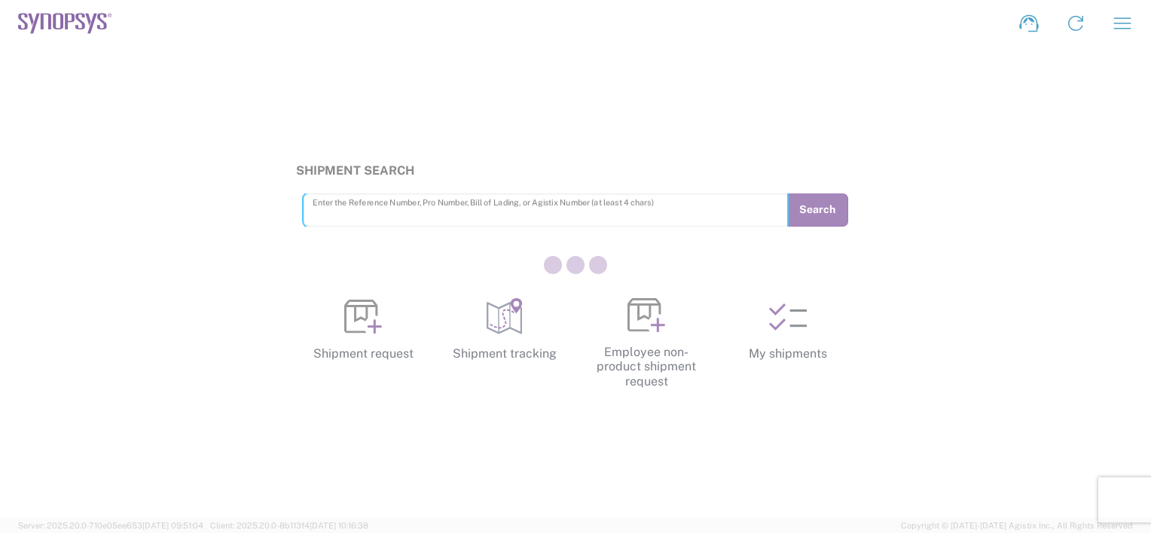
click at [785, 316] on div at bounding box center [575, 266] width 1151 height 533
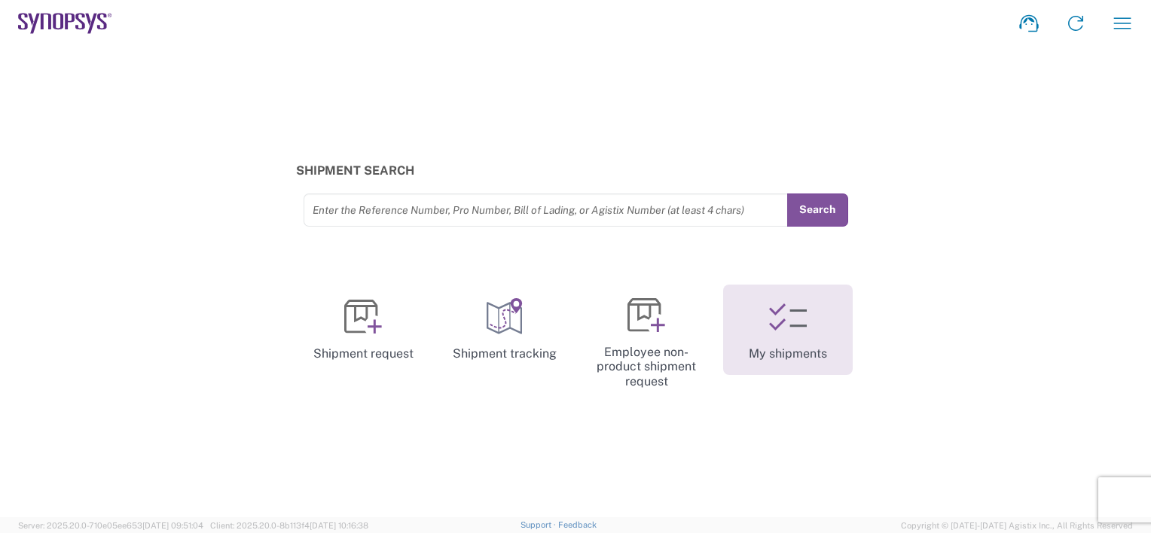
click at [787, 329] on icon at bounding box center [788, 317] width 38 height 38
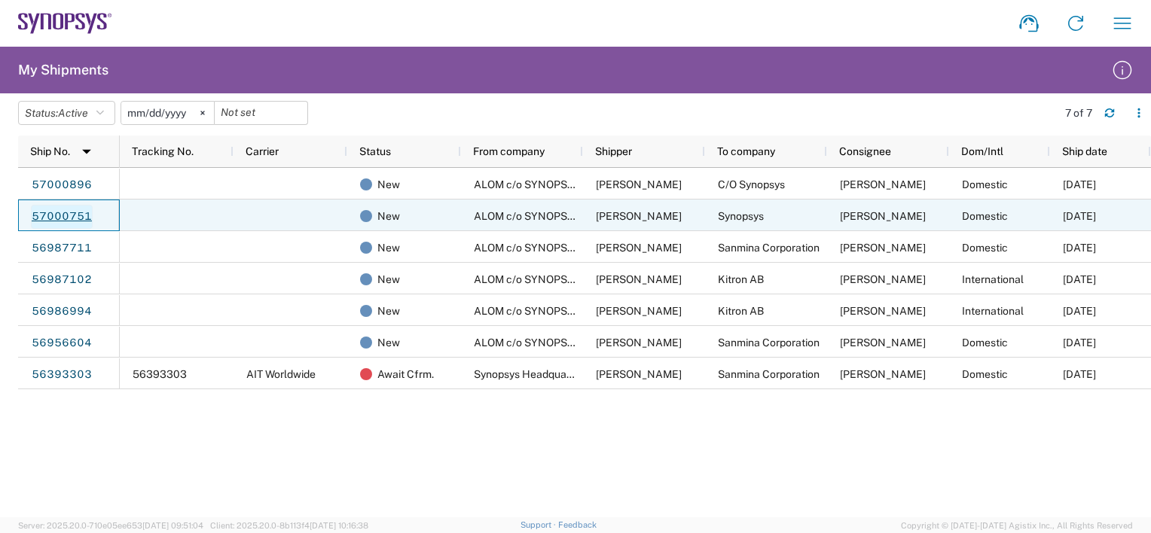
click at [53, 214] on link "57000751" at bounding box center [62, 217] width 62 height 24
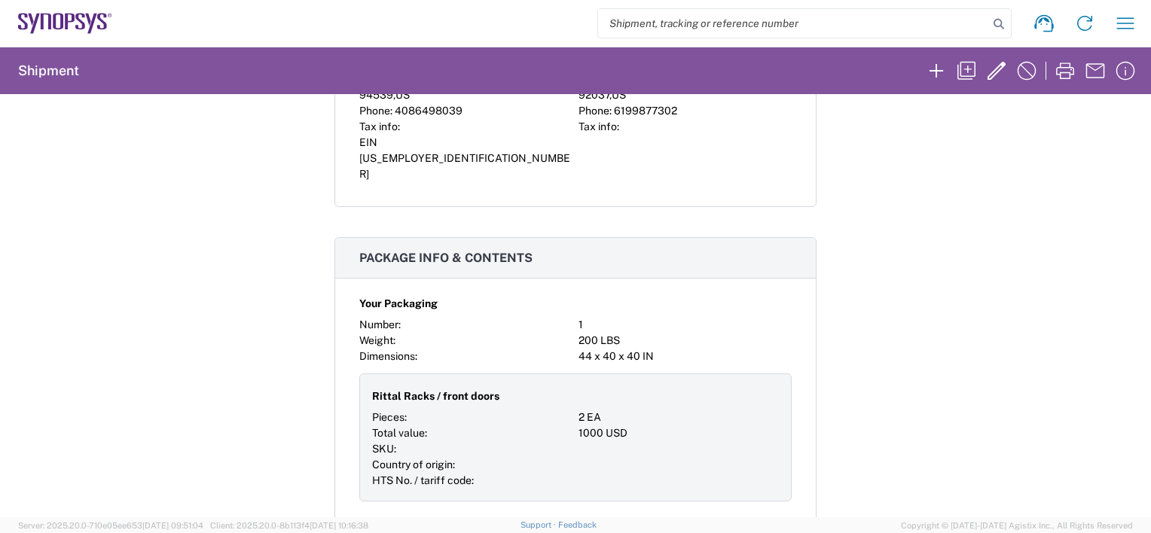
scroll to position [678, 0]
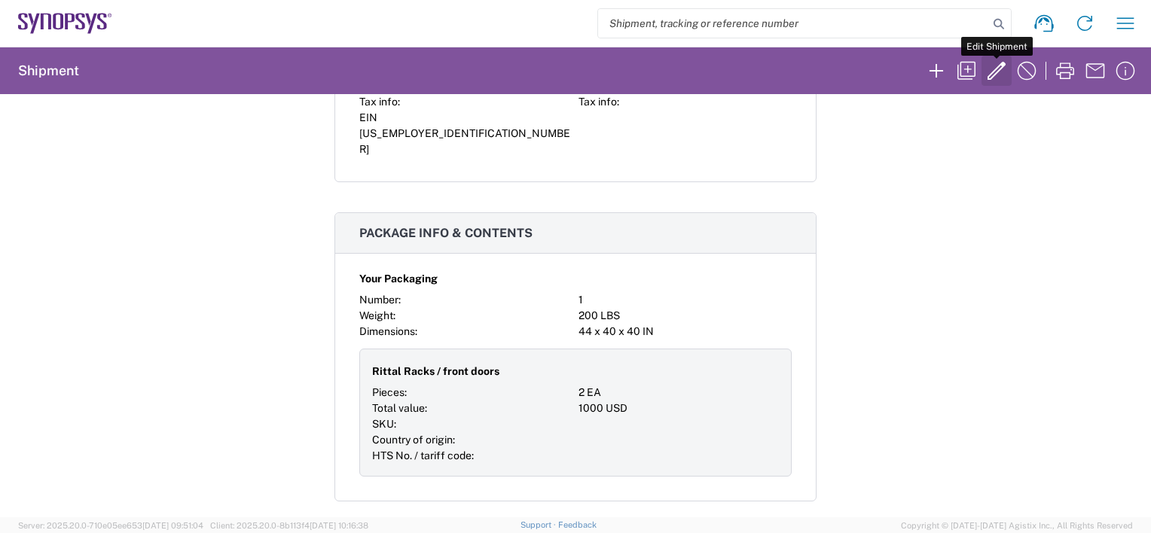
click at [997, 70] on icon "button" at bounding box center [997, 71] width 24 height 24
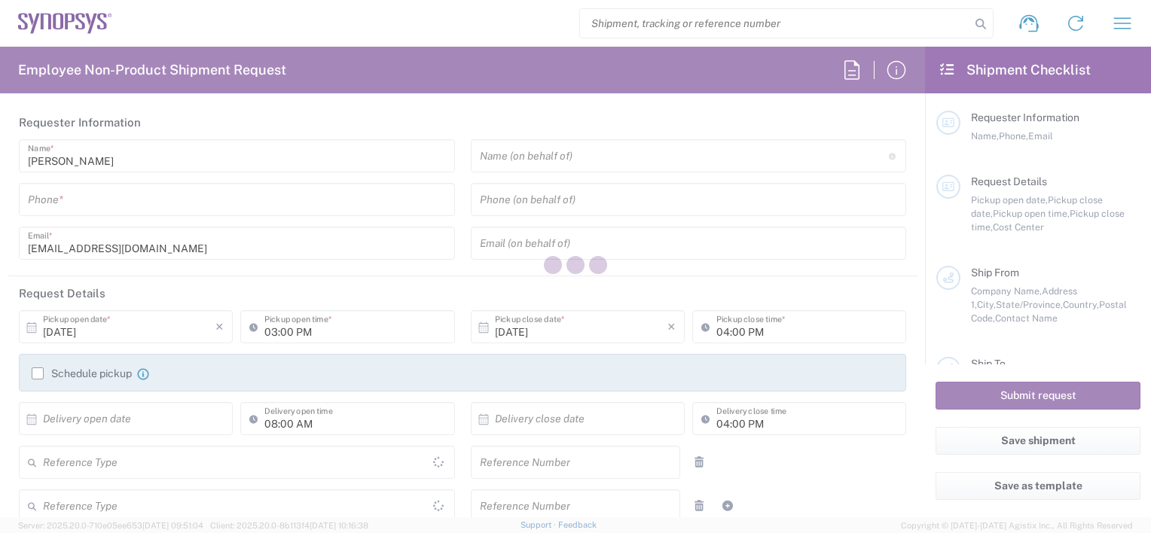
type input "Department"
type input "[GEOGRAPHIC_DATA]"
type input "6286667014"
type input "[PERSON_NAME][EMAIL_ADDRESS][DOMAIN_NAME]"
type input "02:00 PM"
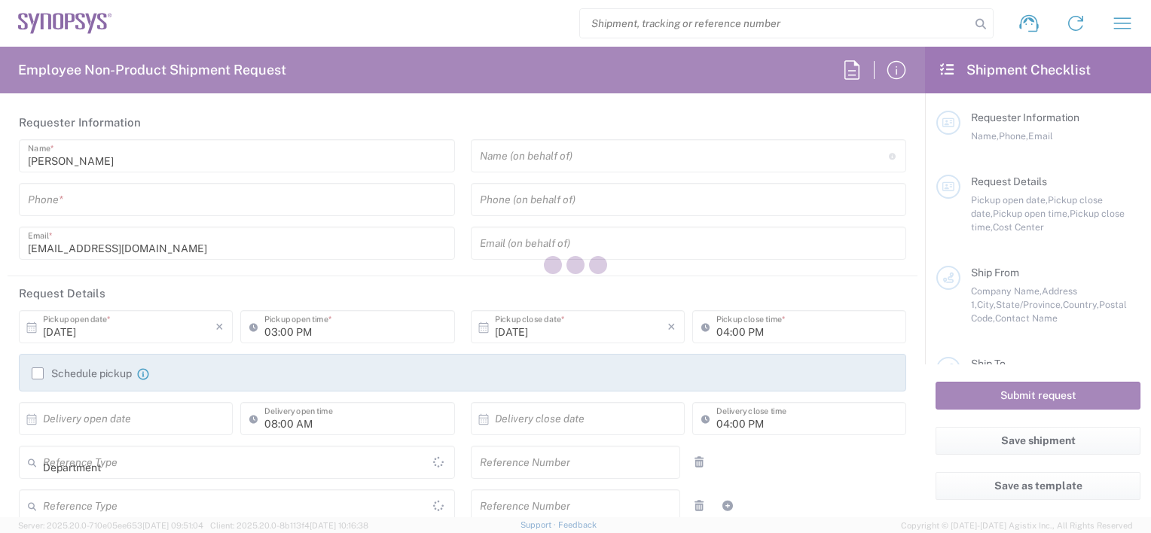
type input "460695"
type textarea "ALOM Team - Please move 2 front door from"
type textarea "[EMAIL_ADDRESS][DOMAIN_NAME]"
type input "ALOM c/o SYNOPSYS"
type input "[STREET_ADDRESS]"
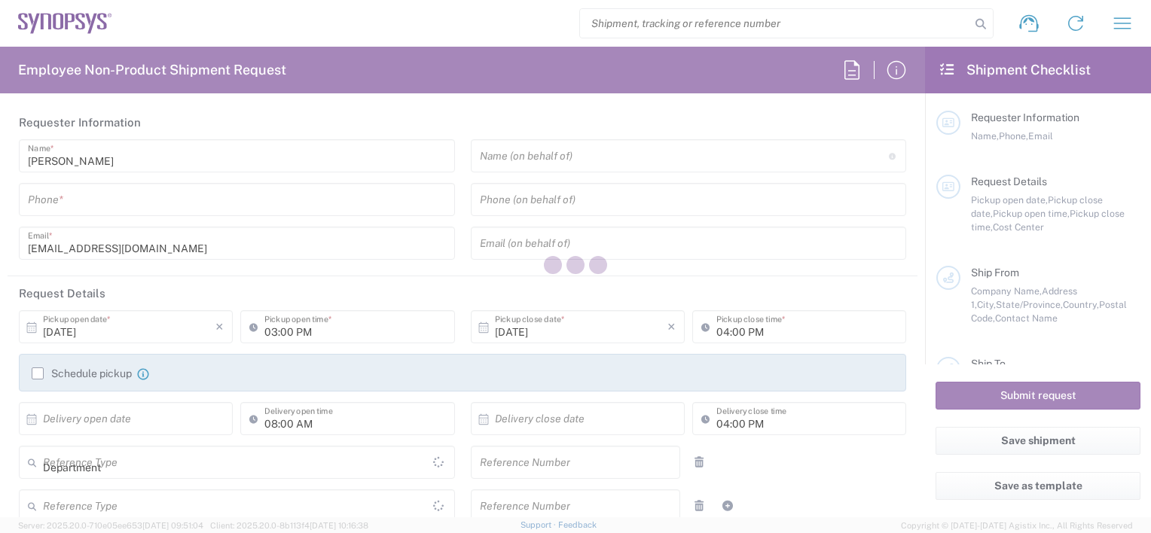
type input "Fremont"
type input "[US_STATE]"
type input "94539"
type input "[PERSON_NAME]"
type input "4086498039"
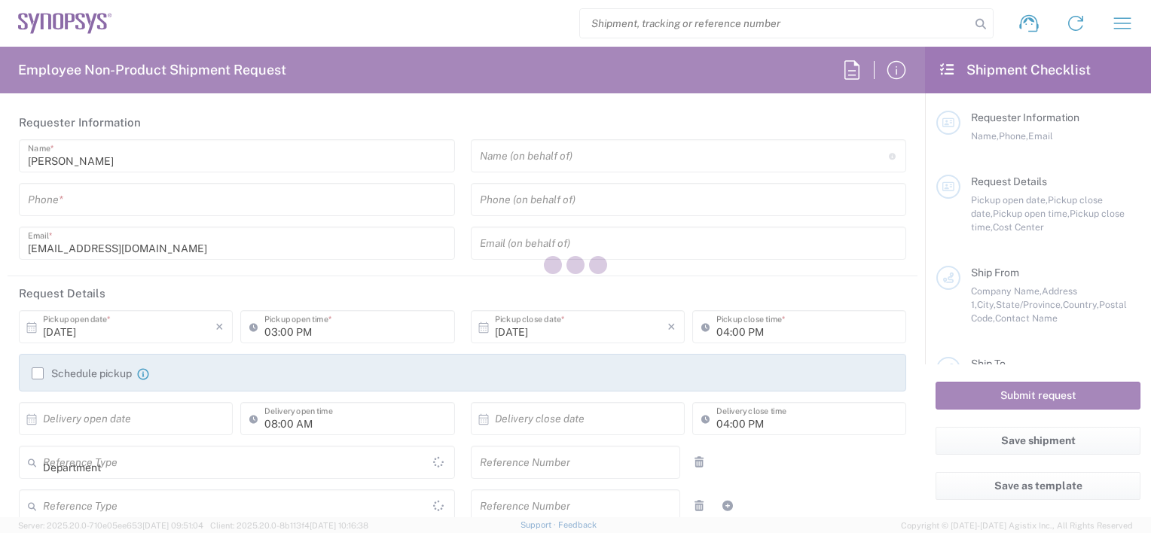
type input "[EMAIL_ADDRESS][DOMAIN_NAME]"
type input "Synopsys"
type input "[STREET_ADDRESS][PERSON_NAME]"
type input "[PERSON_NAME]/Phone: [PHONE_NUMBER]"
type input "La Jolla"
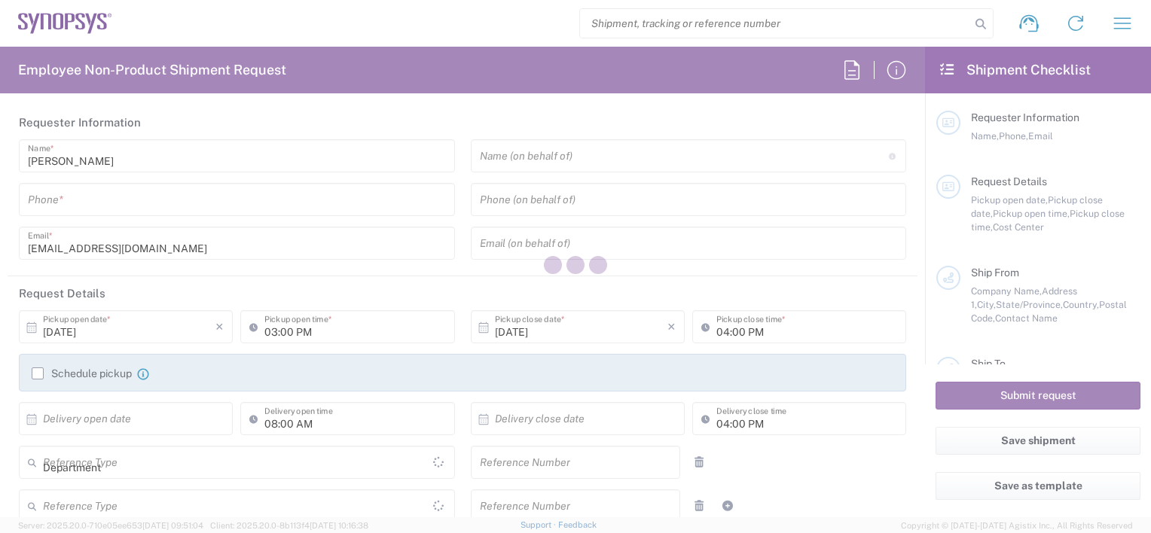
type input "[US_STATE]"
type input "92037"
type input "[PERSON_NAME]"
type input "6199877302"
type input "[PERSON_NAME][EMAIL_ADDRESS][DOMAIN_NAME]"
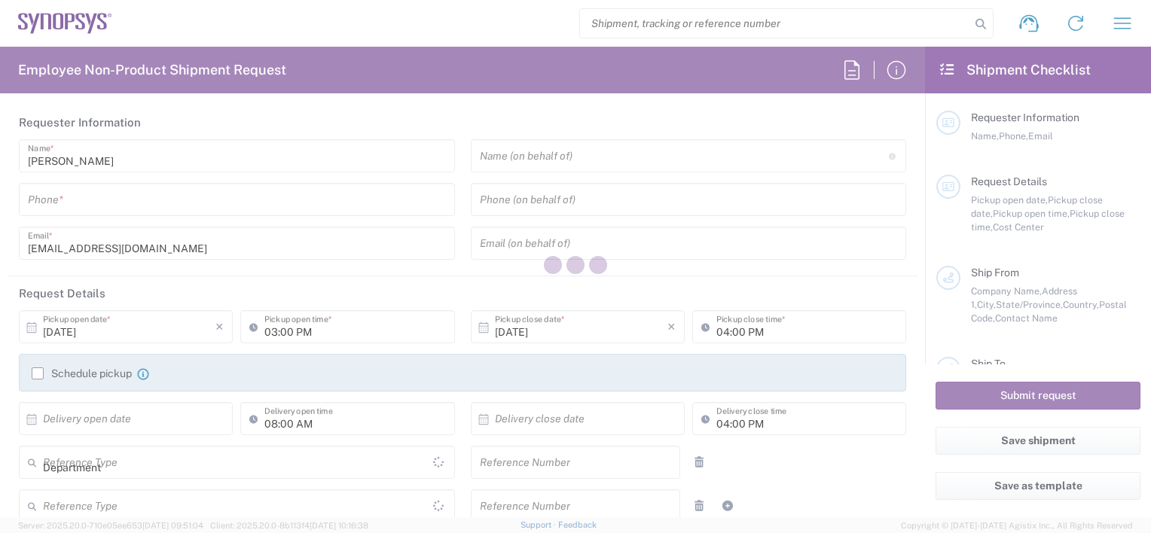
type input "Delivered at Place"
type input "[PERSON_NAME] UL HAQ [PERSON_NAME]"
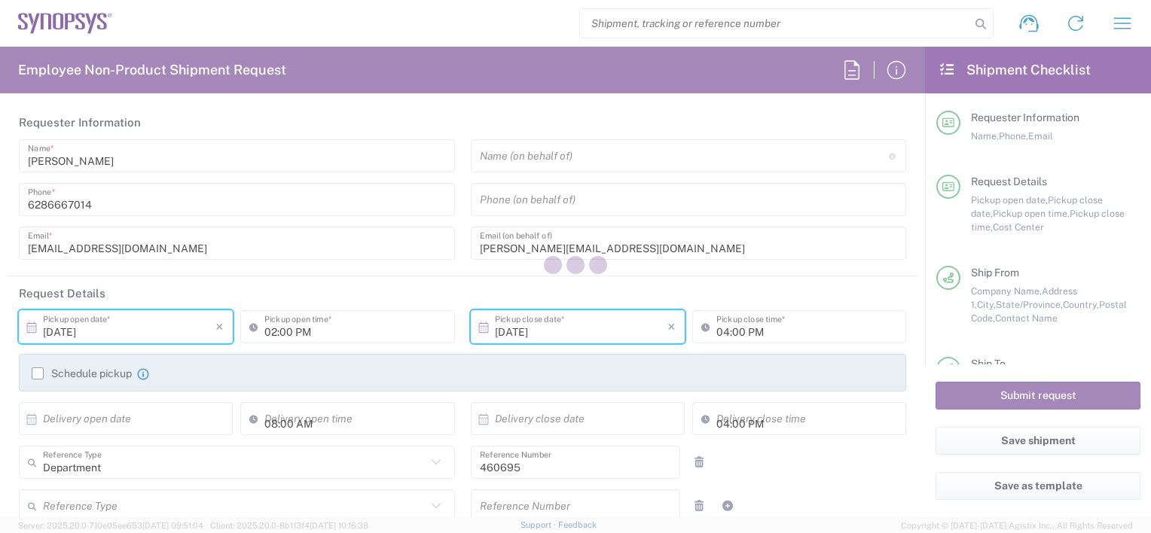
type input "US01, SDG, M, HAPSOp 460695"
type input "[GEOGRAPHIC_DATA]"
type input "Your Packaging"
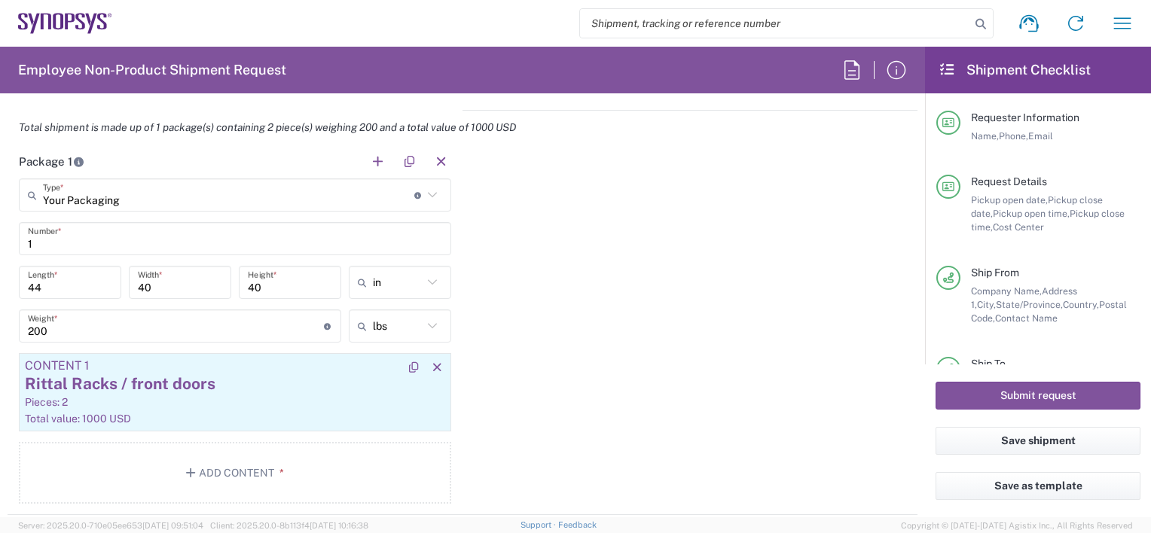
scroll to position [1432, 0]
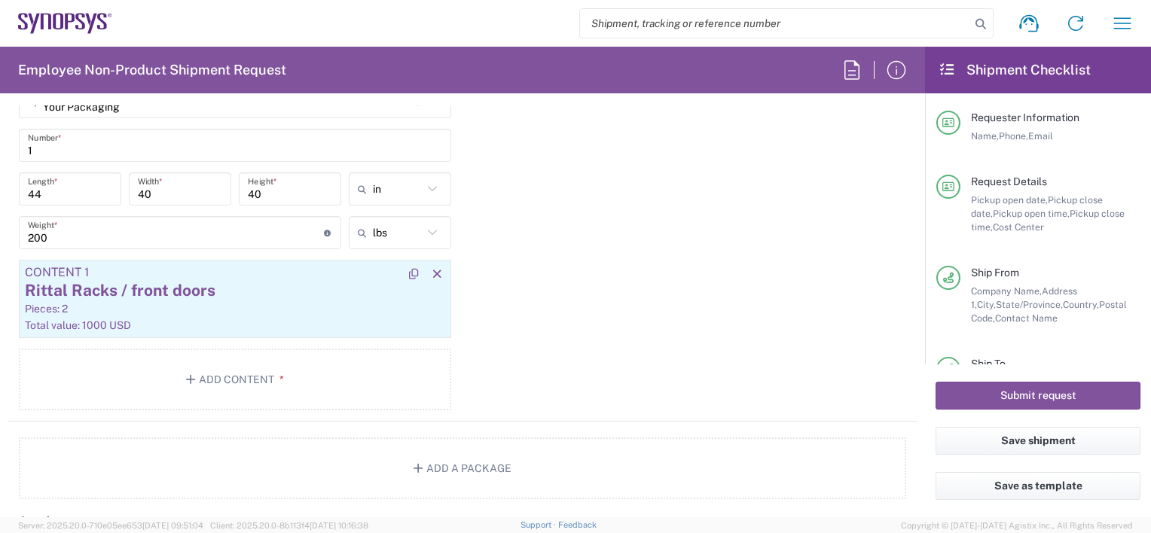
click at [211, 293] on div "Rittal Racks / front doors" at bounding box center [235, 291] width 420 height 23
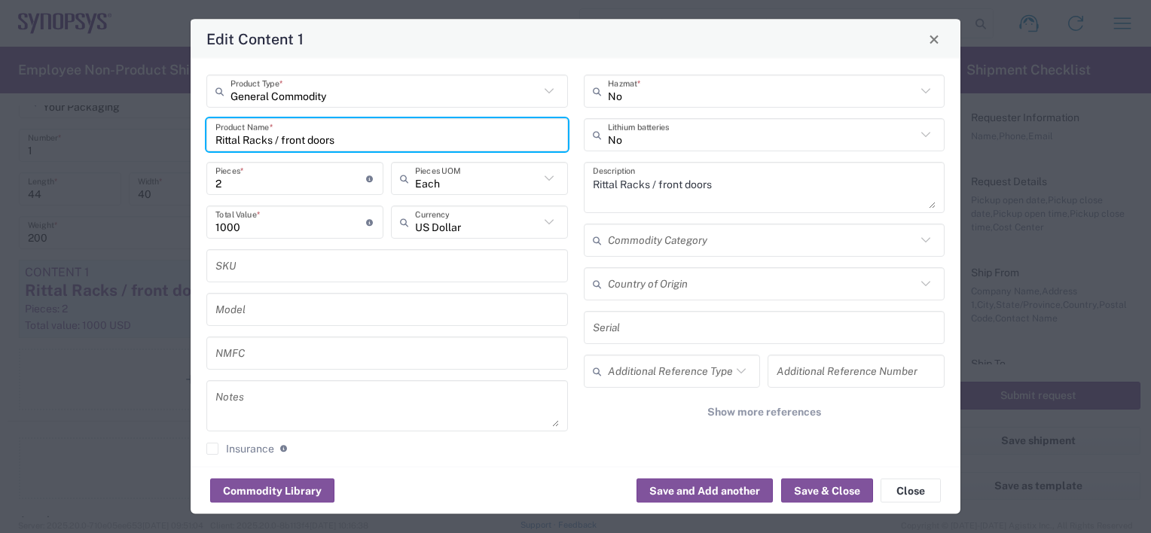
drag, startPoint x: 353, startPoint y: 139, endPoint x: 0, endPoint y: 136, distance: 352.7
click at [3, 138] on div "Edit Content 1 General Commodity Product Type * Rittal Racks / front doors Prod…" at bounding box center [575, 266] width 1151 height 533
paste input "Synopsys - Rework"
type input "Synopsys - Rework"
click at [820, 488] on button "Save & Close" at bounding box center [827, 491] width 92 height 24
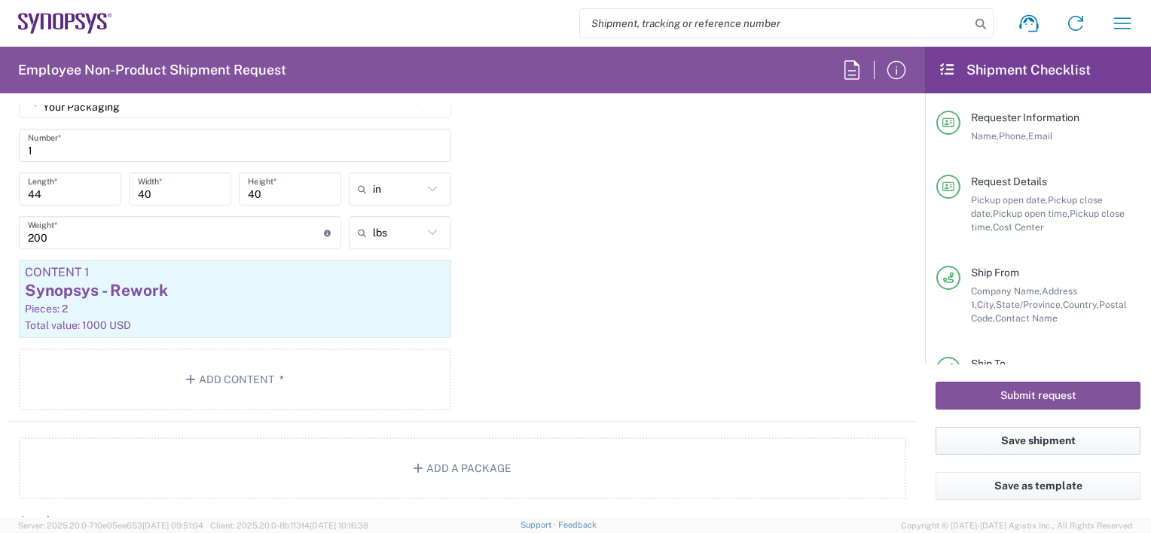
click at [1032, 446] on button "Save shipment" at bounding box center [1038, 441] width 205 height 28
